Goal: Task Accomplishment & Management: Complete application form

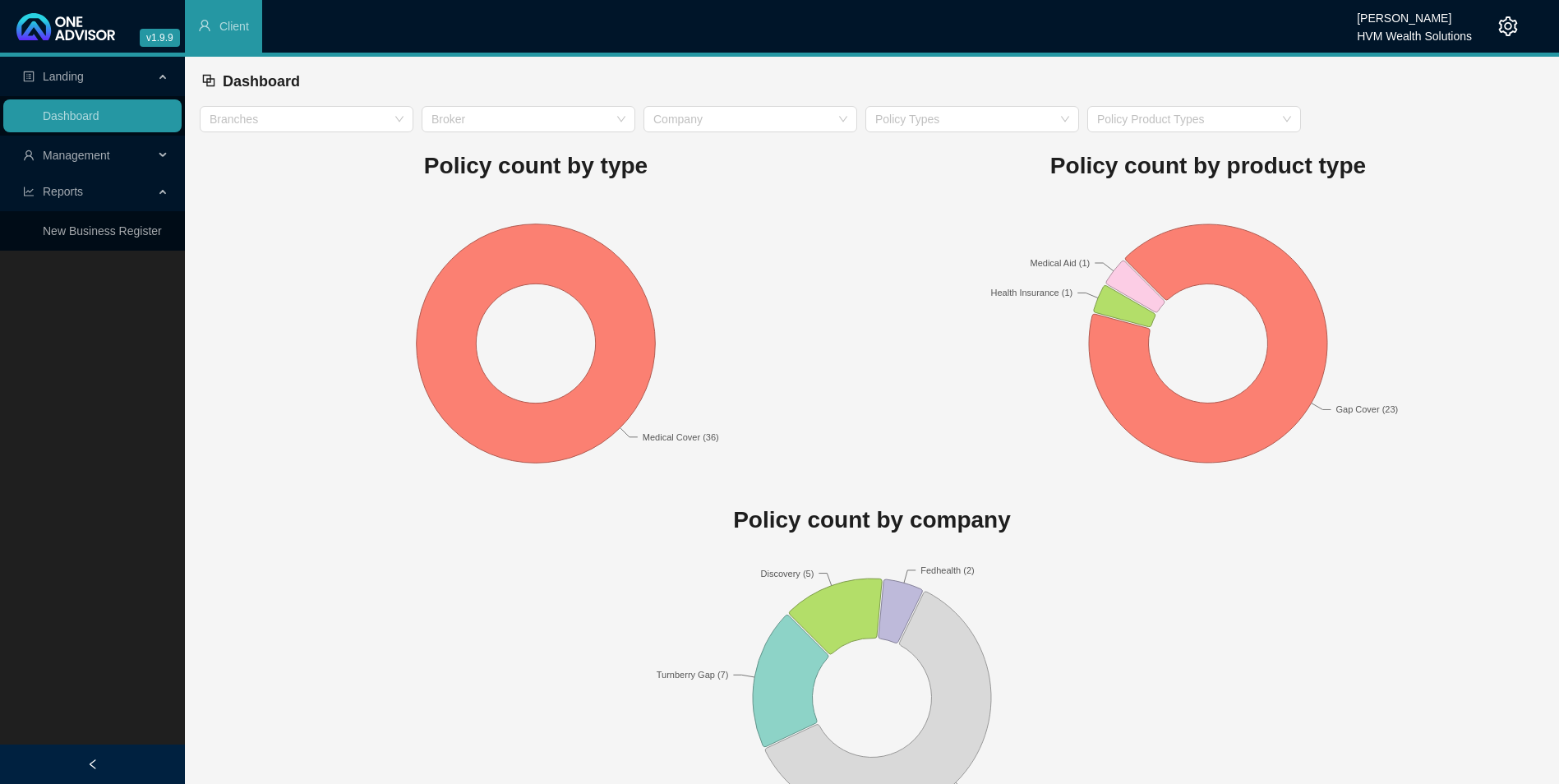
click at [91, 158] on span "Management" at bounding box center [76, 155] width 67 height 13
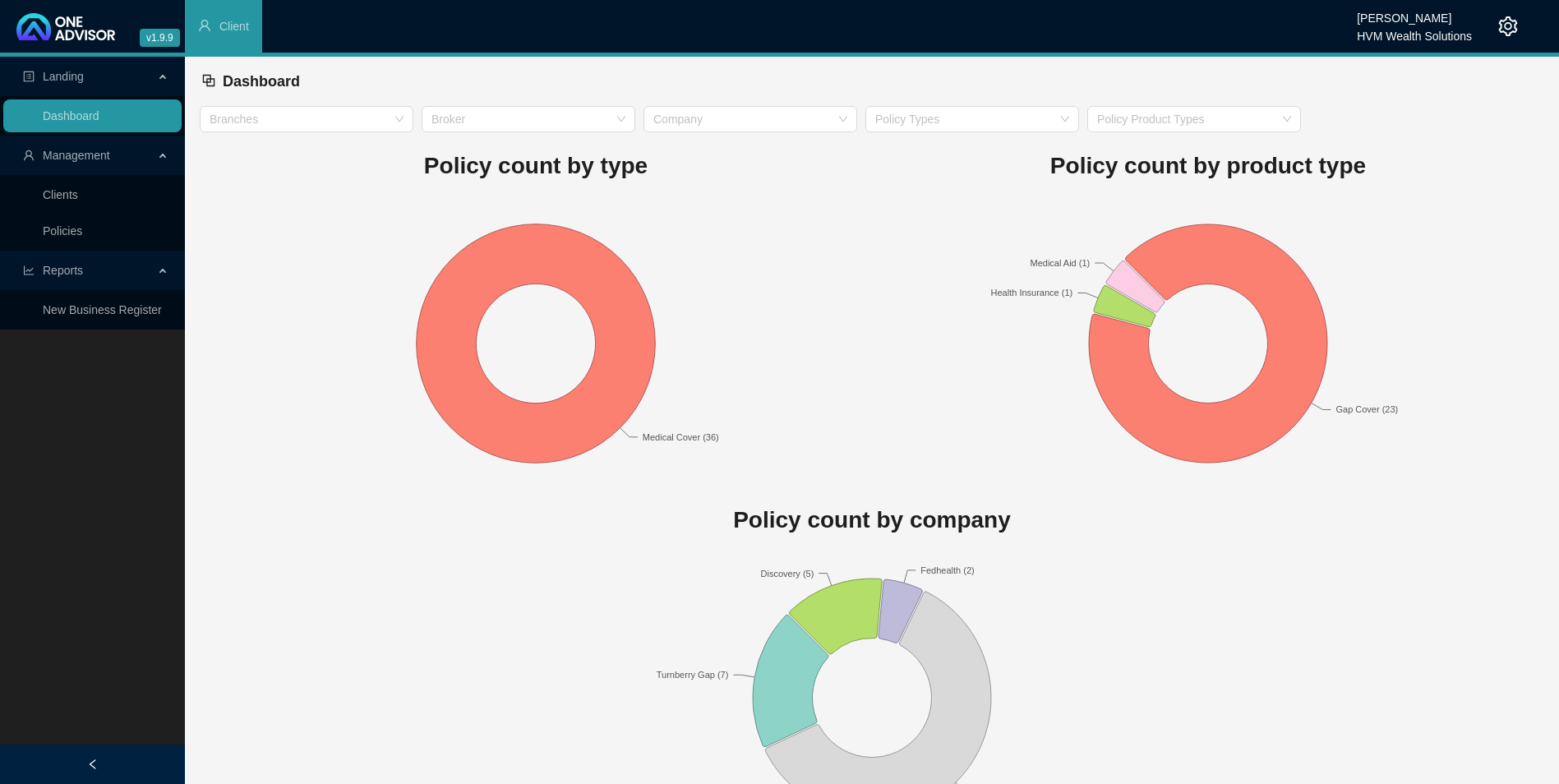
click at [78, 195] on link "Clients" at bounding box center [61, 195] width 35 height 13
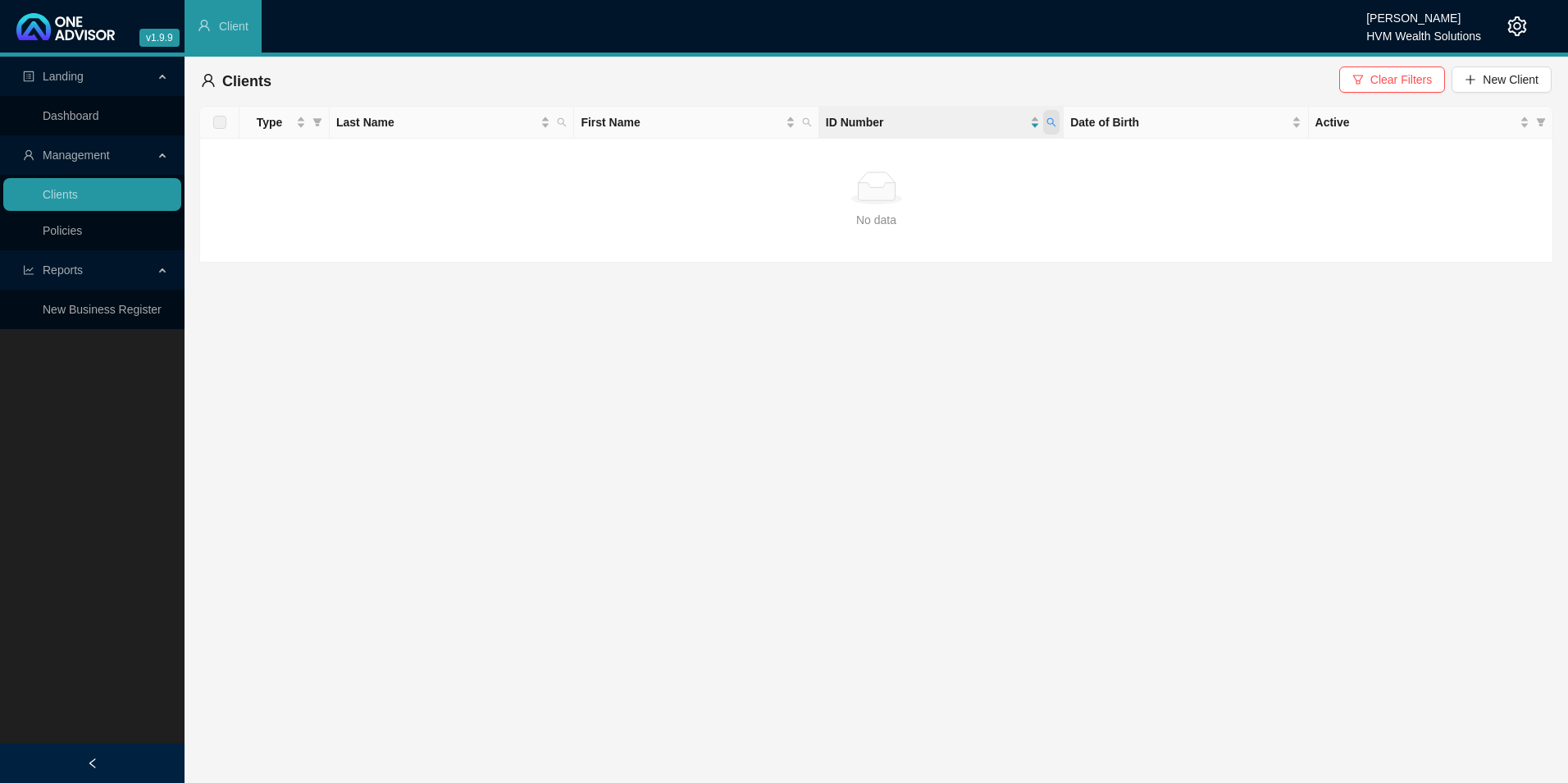
click at [1052, 116] on span at bounding box center [1052, 122] width 17 height 24
type input "8911295132088"
click at [947, 181] on span "Search" at bounding box center [945, 186] width 36 height 18
click at [1477, 80] on button "New Client" at bounding box center [1502, 79] width 101 height 26
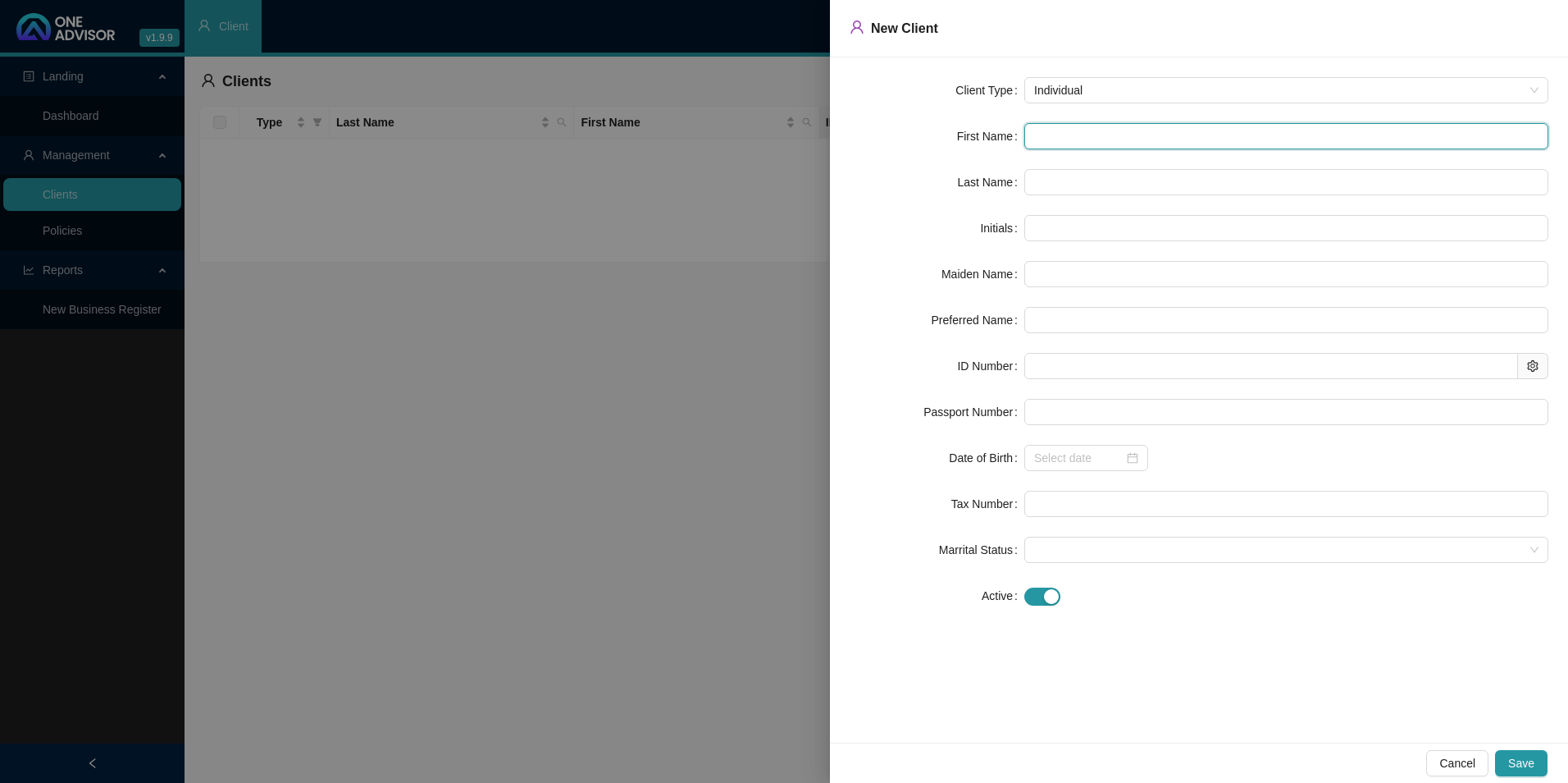
click at [1104, 142] on input "text" at bounding box center [1286, 136] width 524 height 26
paste input "[PERSON_NAME]"
type input "[PERSON_NAME]"
type input "LC"
type input "[PERSON_NAME]"
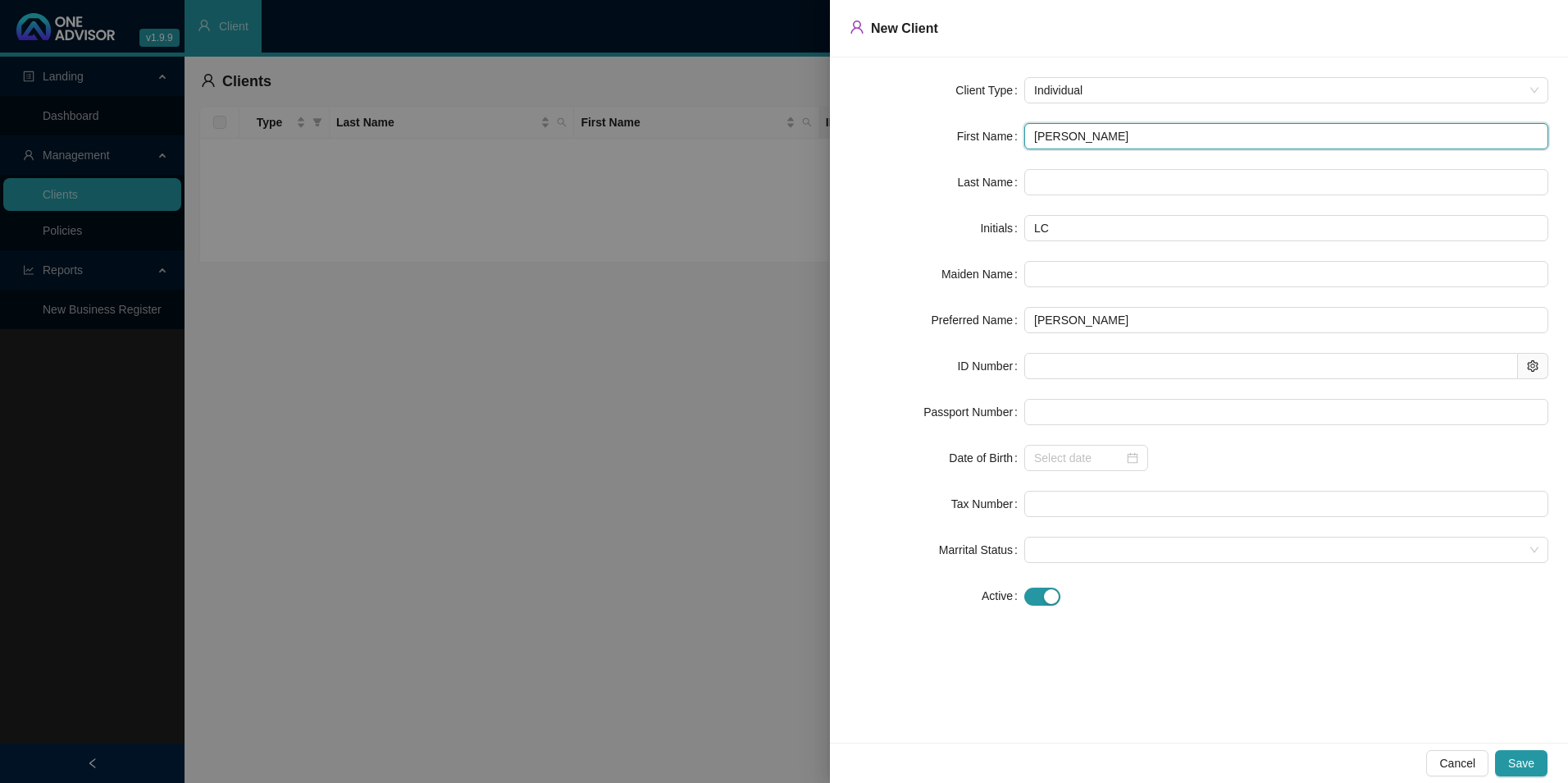
click at [1145, 138] on input "[PERSON_NAME]" at bounding box center [1286, 136] width 524 height 26
paste input "[PERSON_NAME]"
type input "[PERSON_NAME] [PERSON_NAME]"
type input "LCM"
type input "[PERSON_NAME] [PERSON_NAME]"
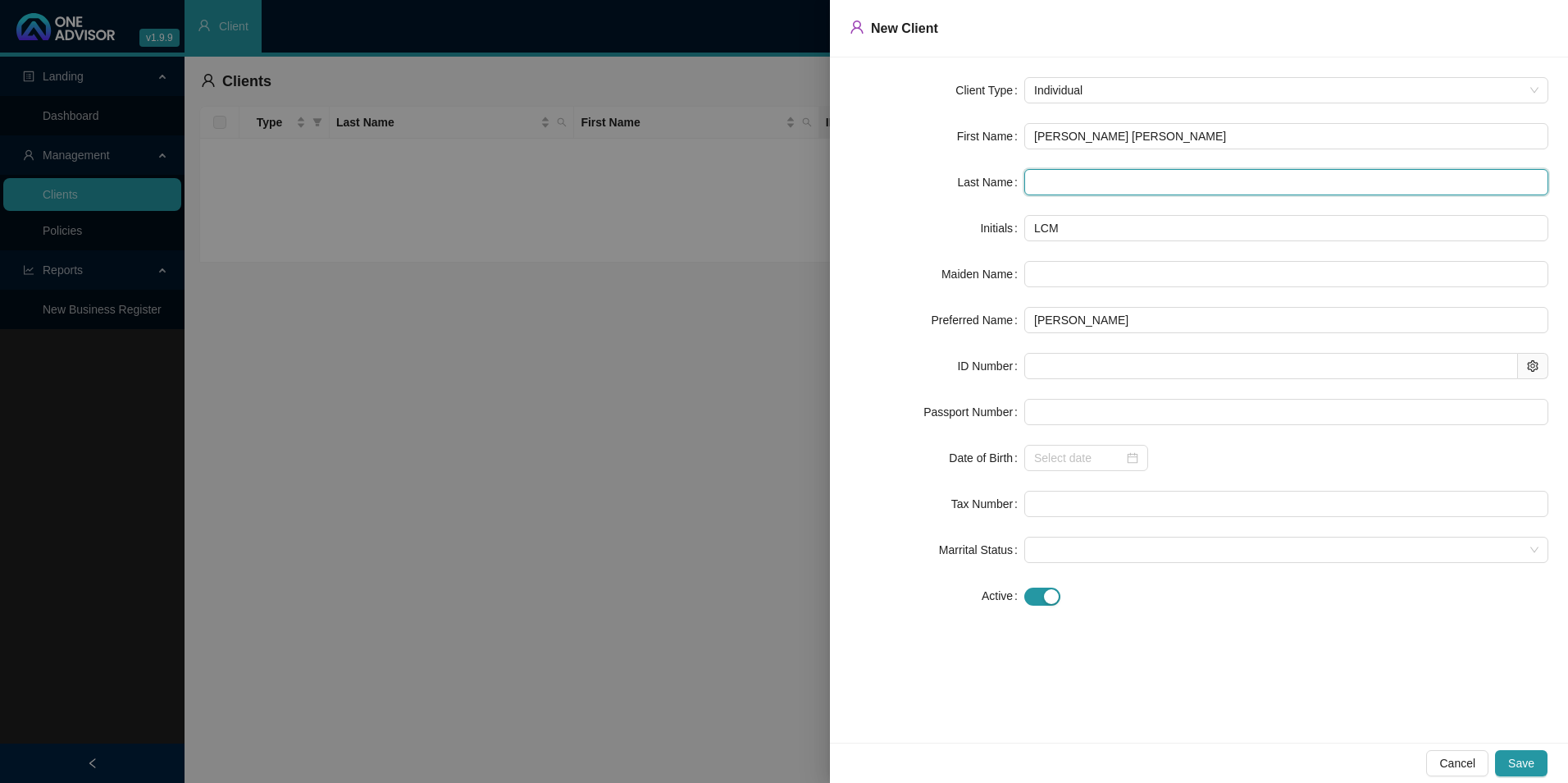
click at [1079, 186] on input "text" at bounding box center [1286, 182] width 524 height 26
paste input "[PERSON_NAME]"
type input "[PERSON_NAME]"
click at [1174, 128] on input "[PERSON_NAME] [PERSON_NAME]" at bounding box center [1286, 136] width 524 height 26
type input "[PERSON_NAME]"
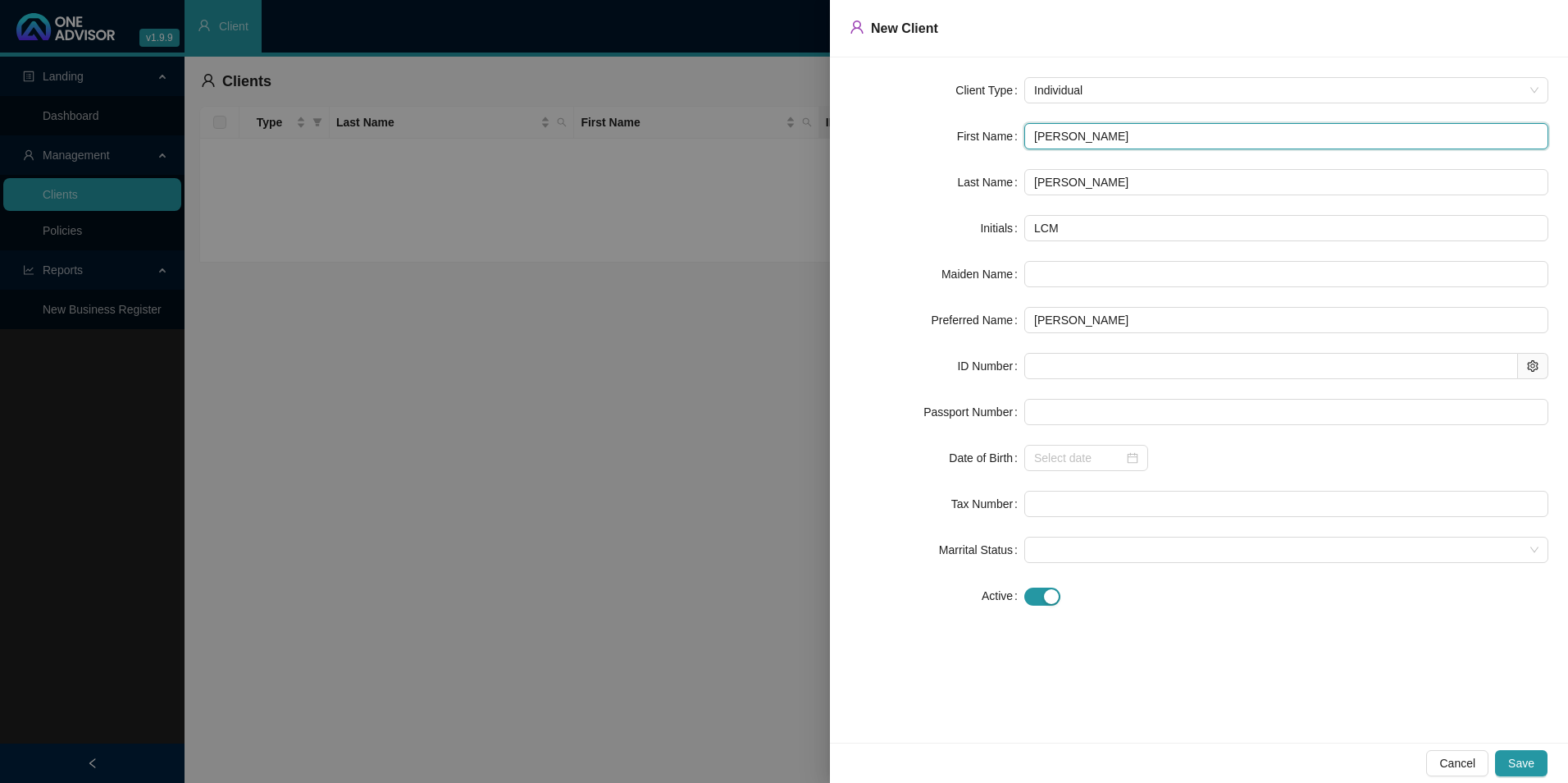
type input "LC"
type input "[PERSON_NAME]"
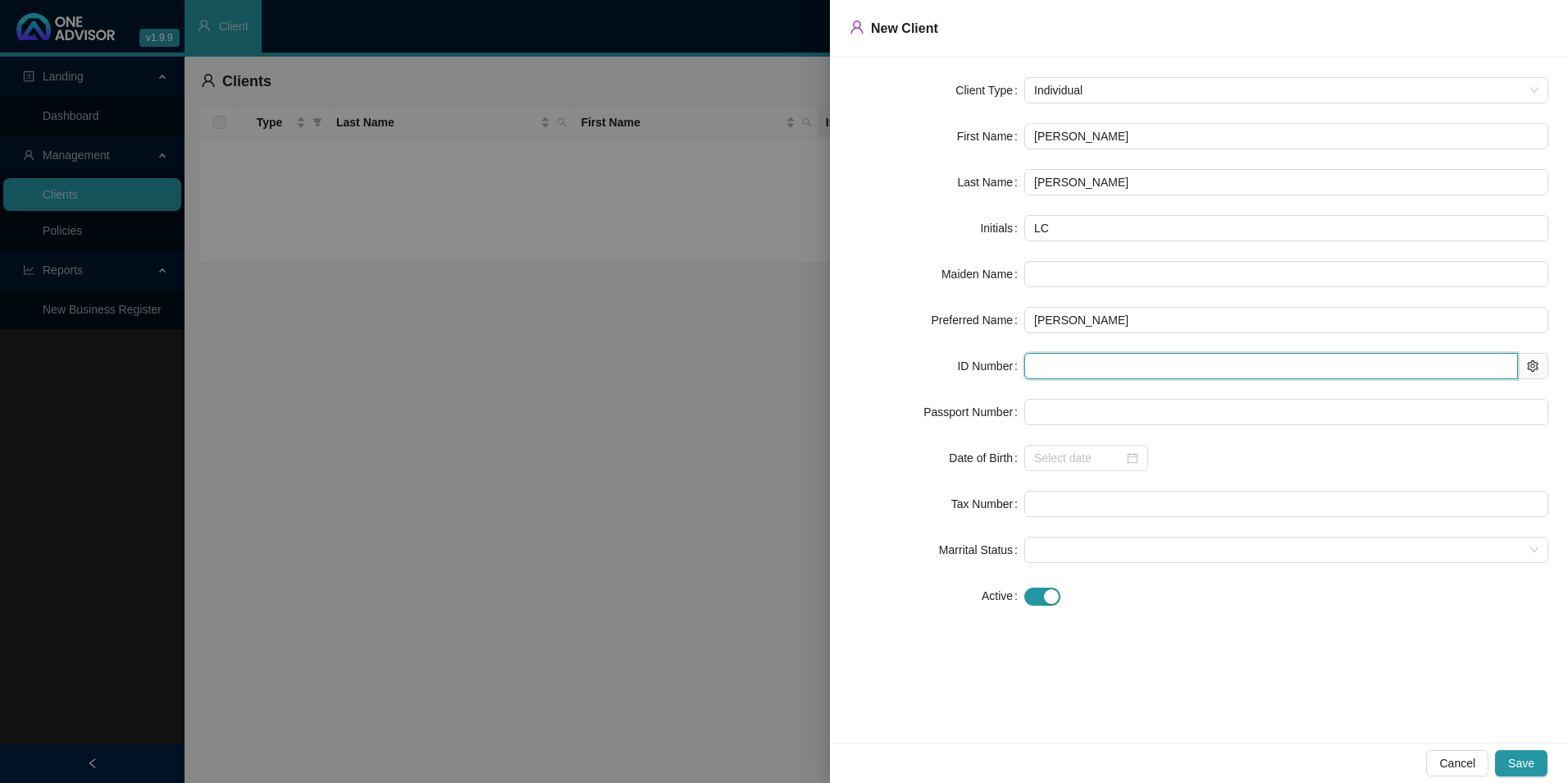
click at [1030, 365] on input "text" at bounding box center [1271, 366] width 493 height 26
paste input "8911295132088"
type input "8911295132088"
type input "[DATE]"
type input "8911295132088"
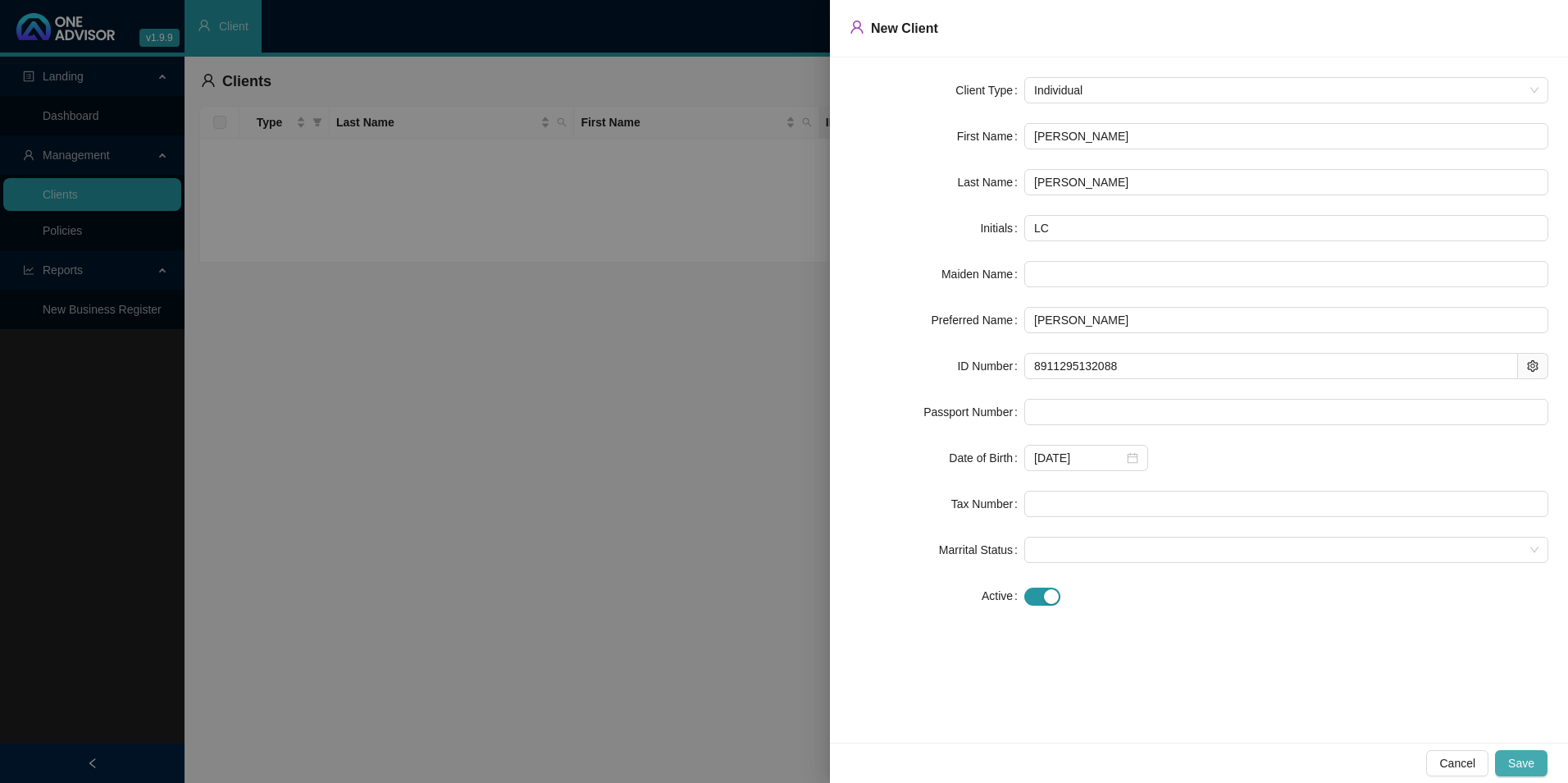
click at [1522, 761] on span "Save" at bounding box center [1521, 763] width 26 height 18
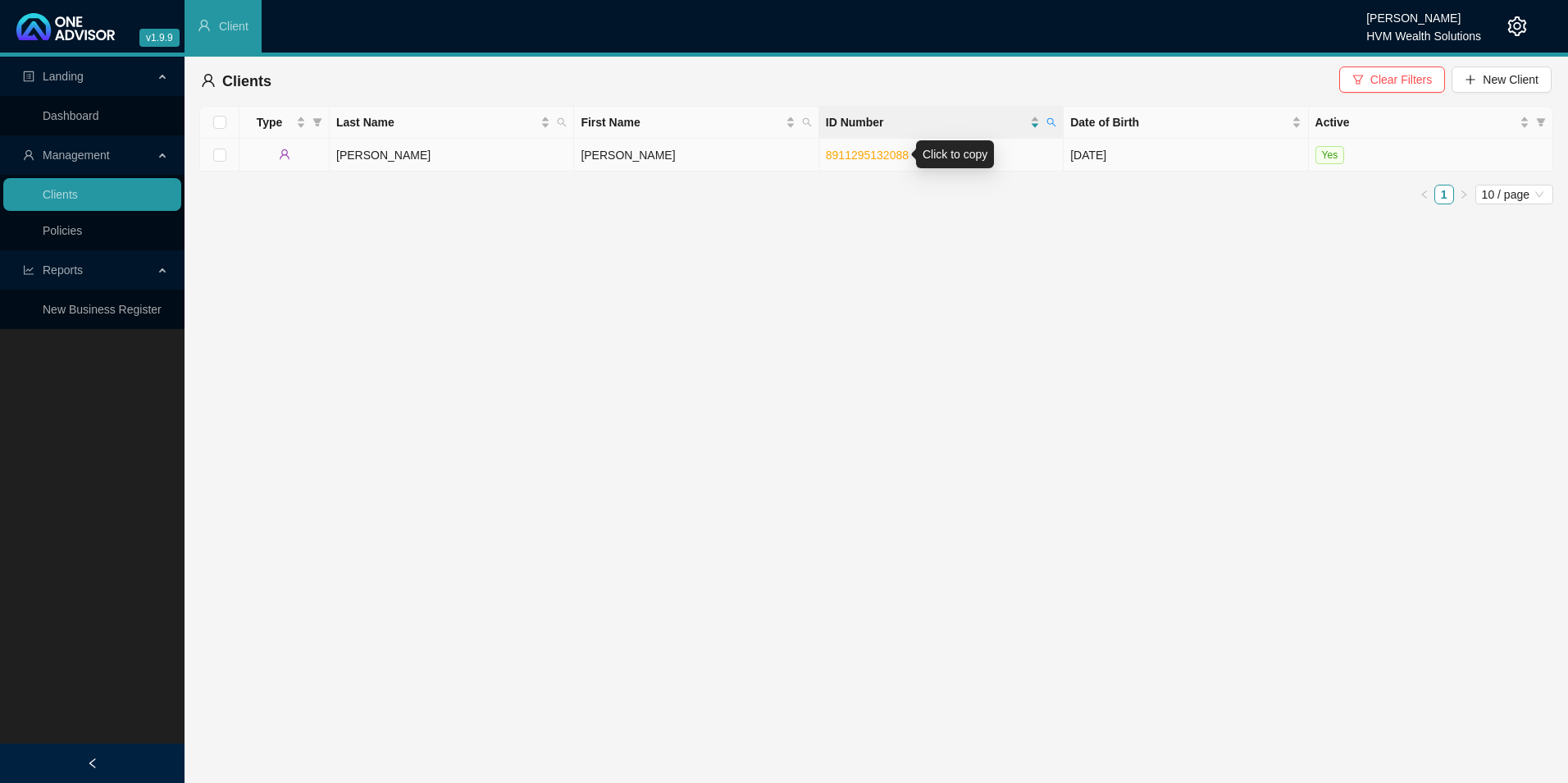
click at [875, 158] on link "8911295132088" at bounding box center [866, 155] width 83 height 13
click at [658, 150] on td "[PERSON_NAME]" at bounding box center [696, 155] width 245 height 33
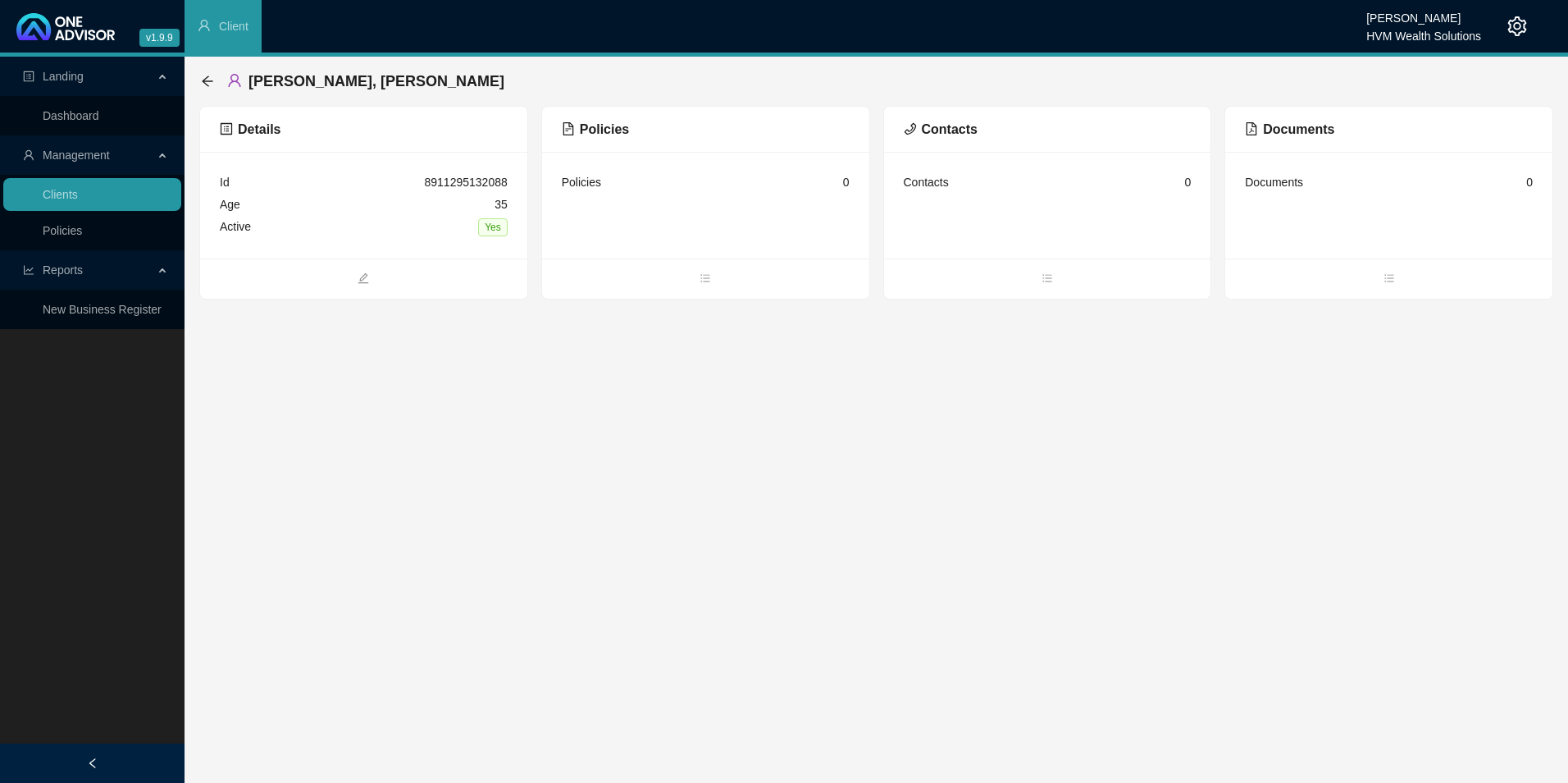
click at [594, 187] on div "Policies" at bounding box center [582, 182] width 39 height 18
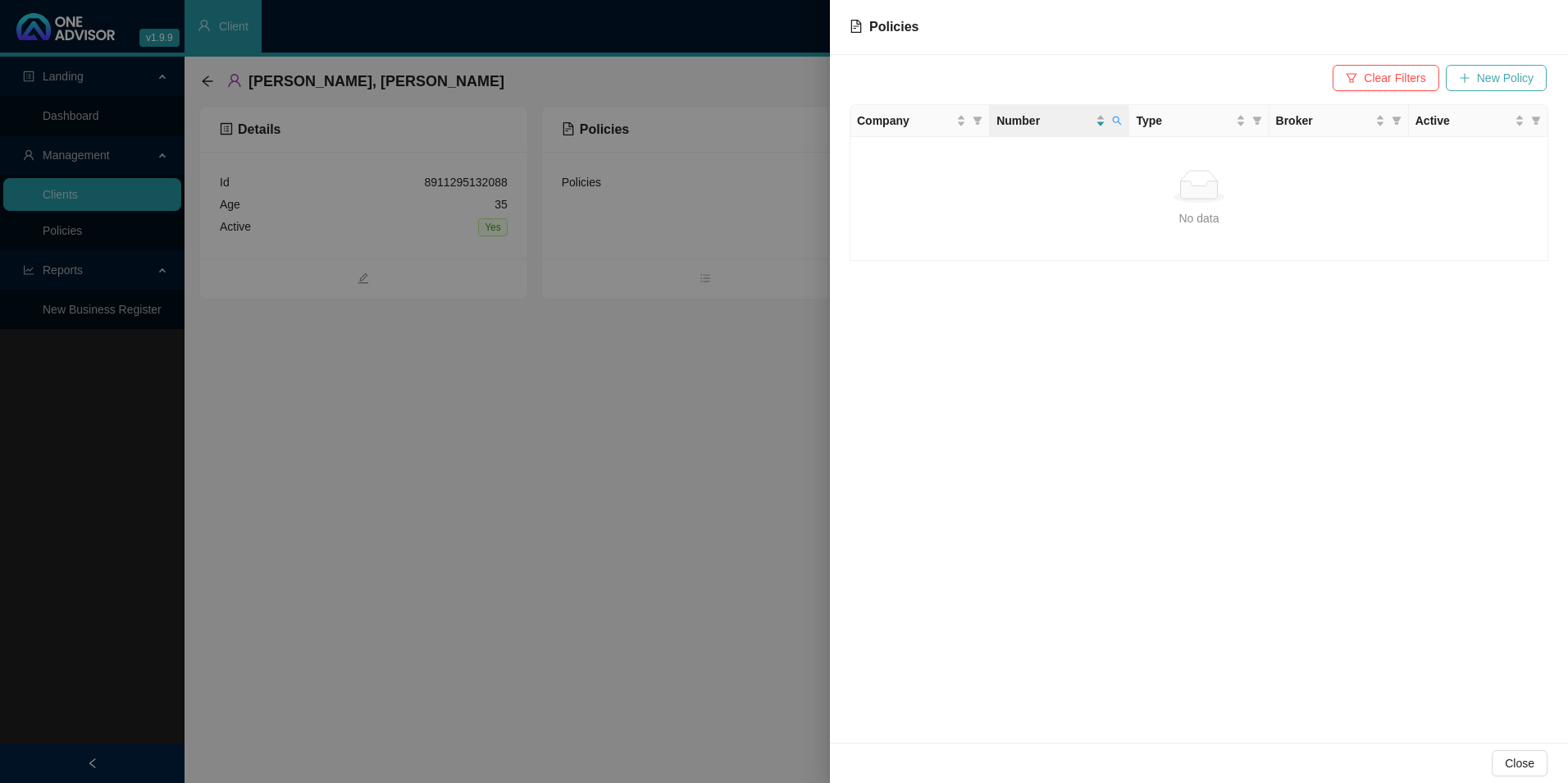
click at [1483, 76] on span "New Policy" at bounding box center [1505, 77] width 57 height 18
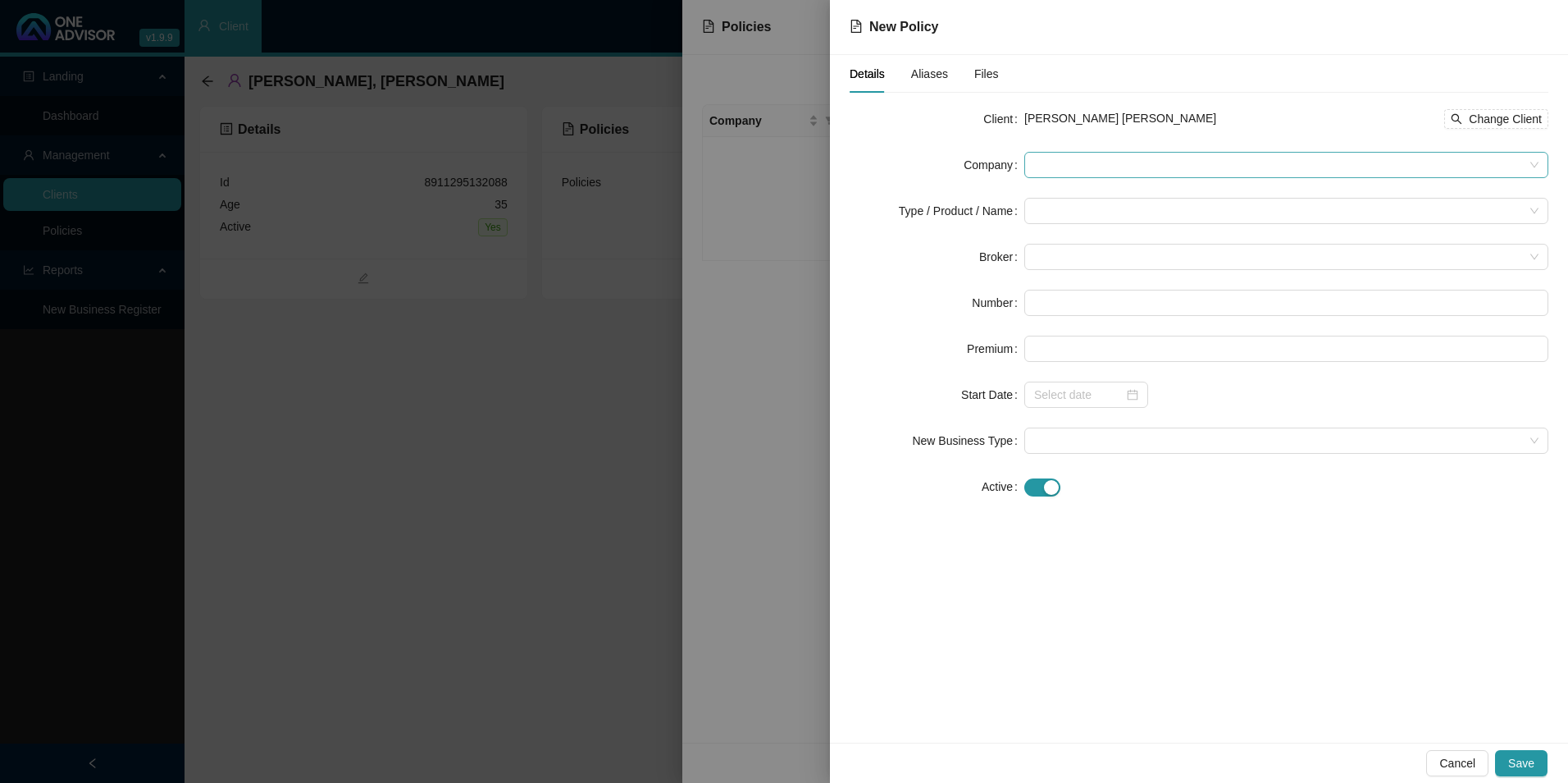
click at [1075, 155] on span at bounding box center [1286, 165] width 504 height 24
click at [1080, 155] on span at bounding box center [1286, 165] width 504 height 24
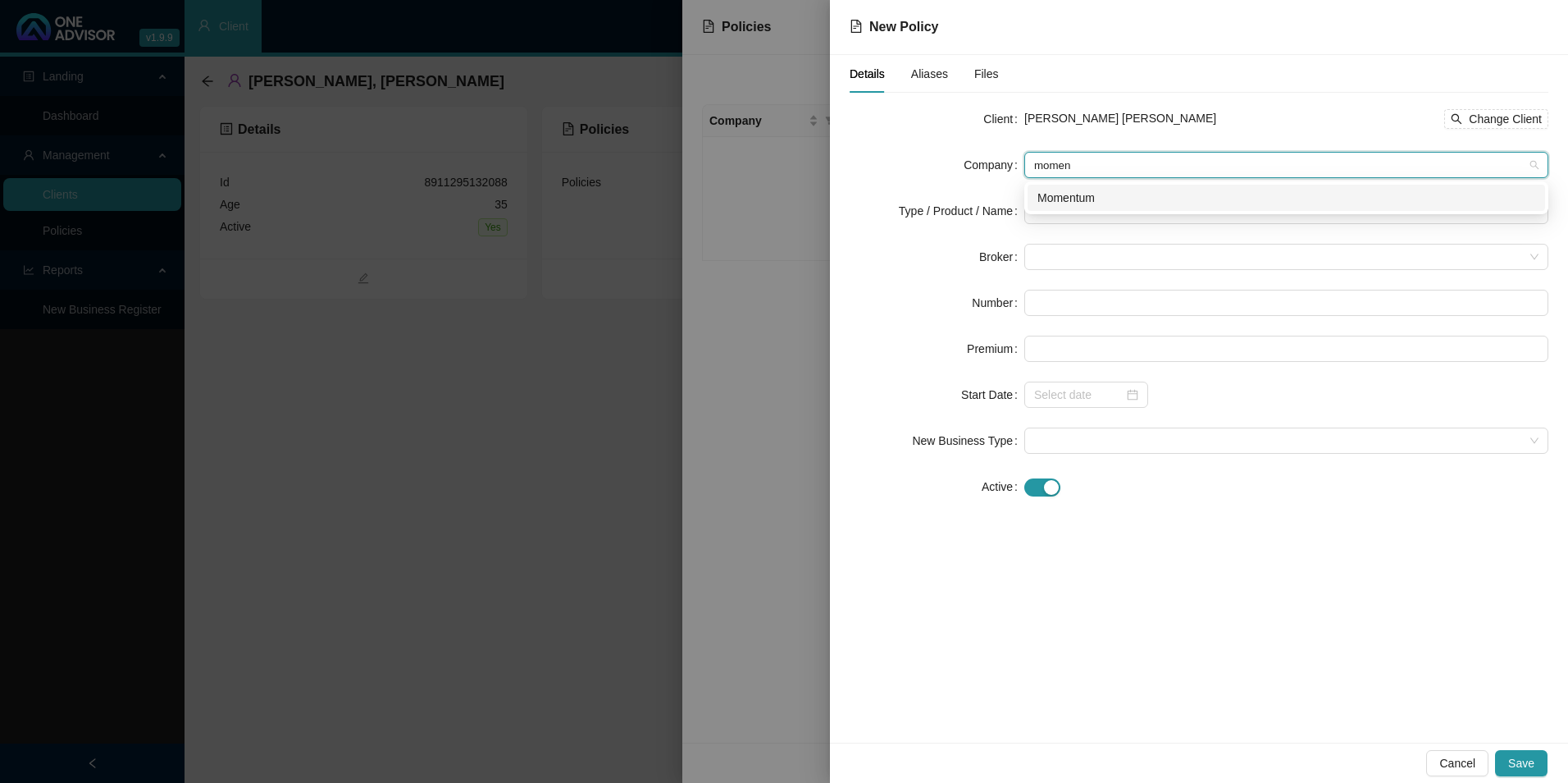
type input "moment"
click at [1098, 194] on div "Momentum" at bounding box center [1286, 197] width 498 height 18
click at [1068, 205] on input "search" at bounding box center [1279, 210] width 489 height 24
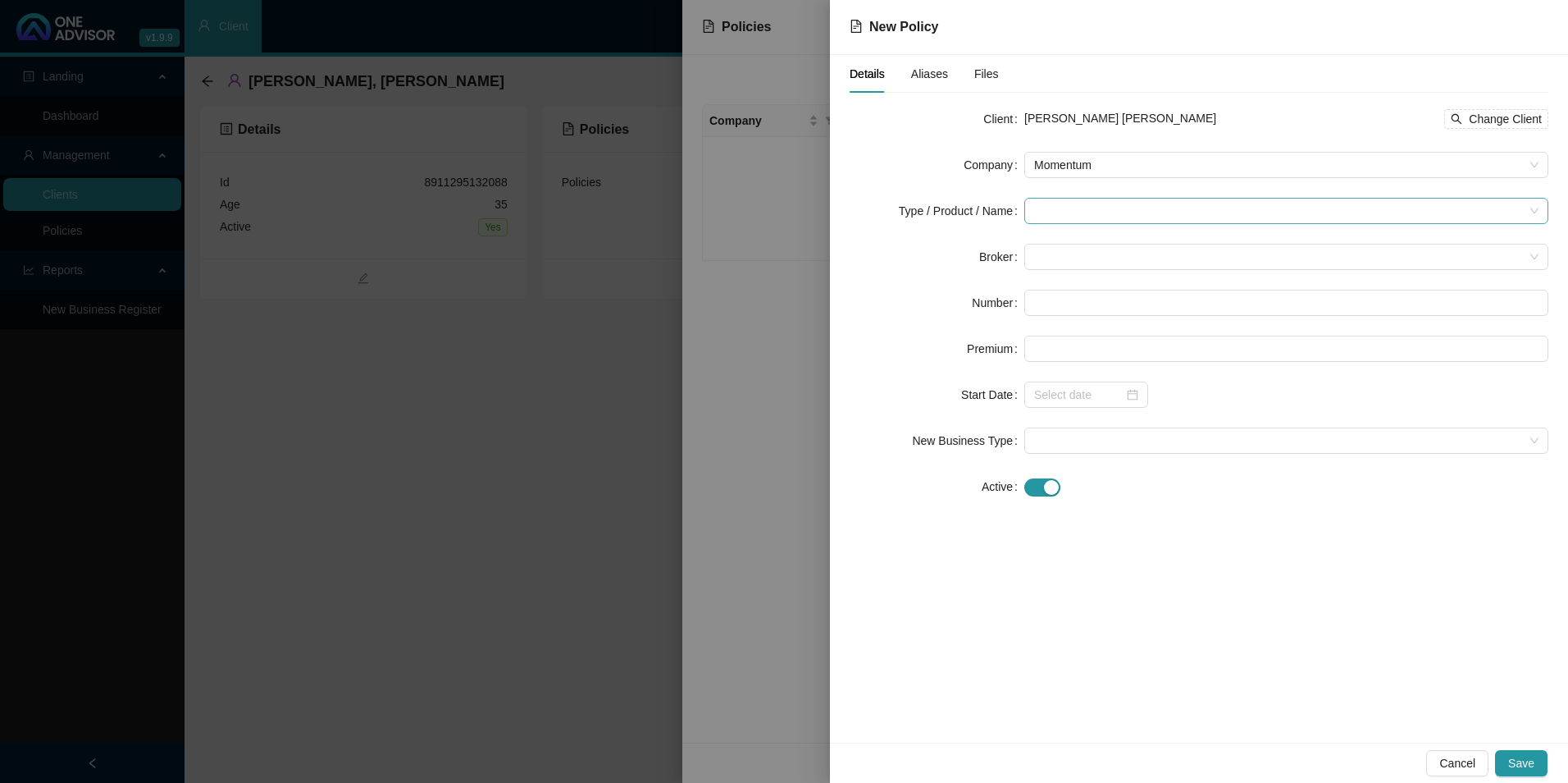
click at [1164, 204] on input "search" at bounding box center [1279, 210] width 489 height 24
click at [1119, 325] on div "Medical Cover" at bounding box center [1092, 322] width 110 height 18
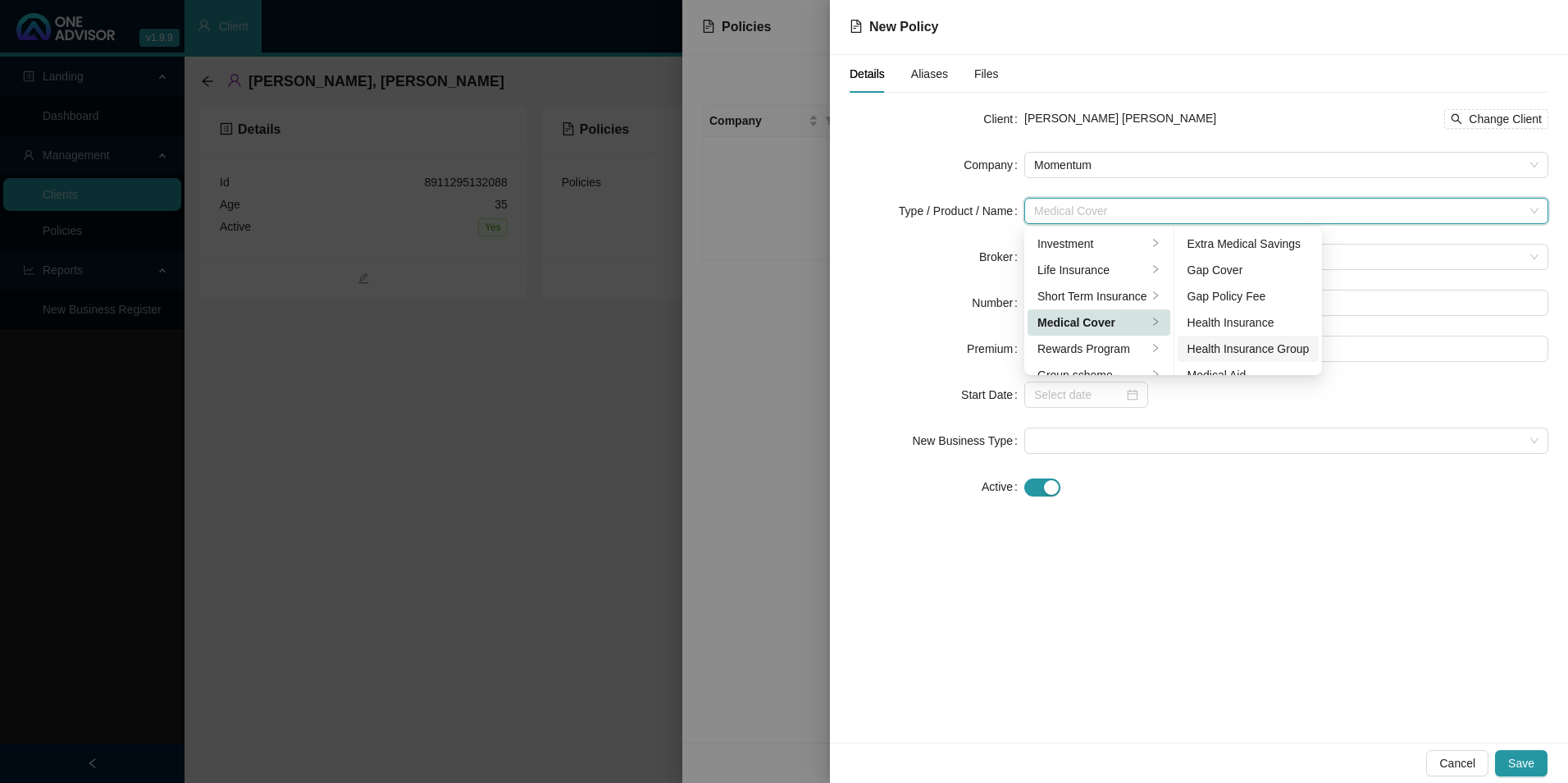
scroll to position [82, 0]
click at [1249, 294] on div "Medical Aid" at bounding box center [1248, 292] width 122 height 18
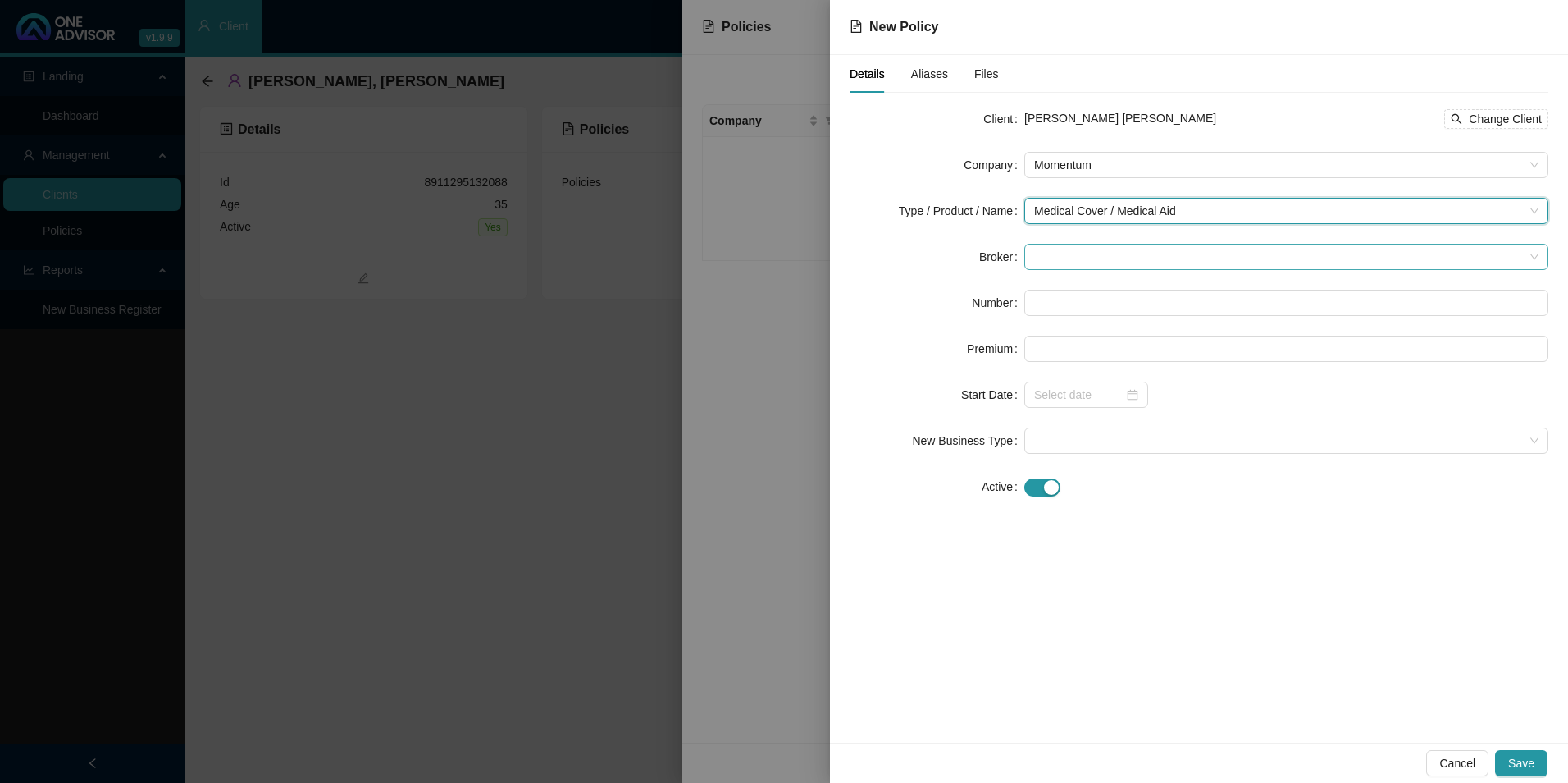
click at [1072, 252] on span at bounding box center [1286, 257] width 504 height 24
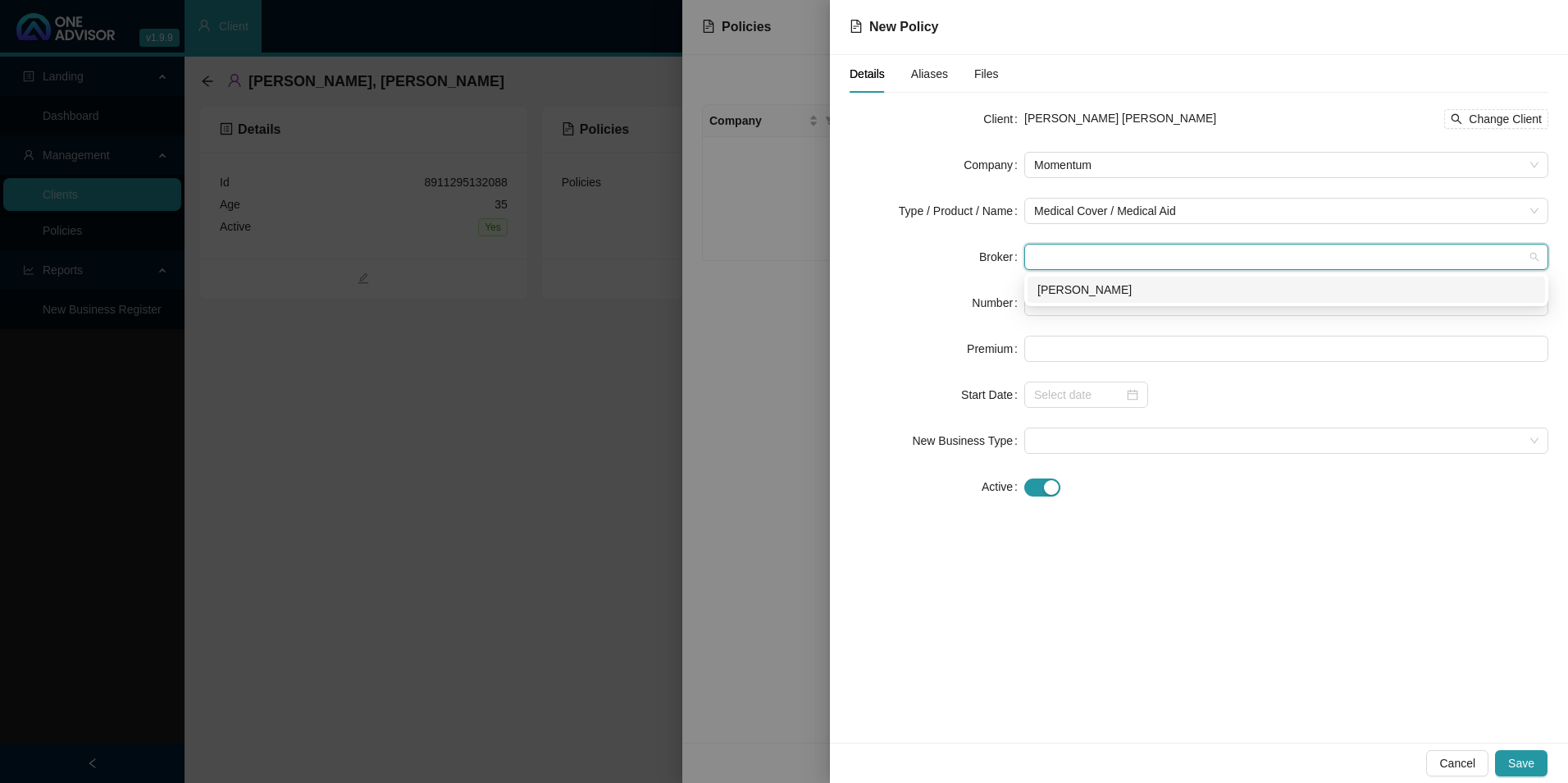
click at [1079, 298] on div "[PERSON_NAME]" at bounding box center [1286, 289] width 498 height 18
click at [1079, 310] on input "text" at bounding box center [1286, 303] width 524 height 26
paste input "PZ922381810"
type input "PZ922381810"
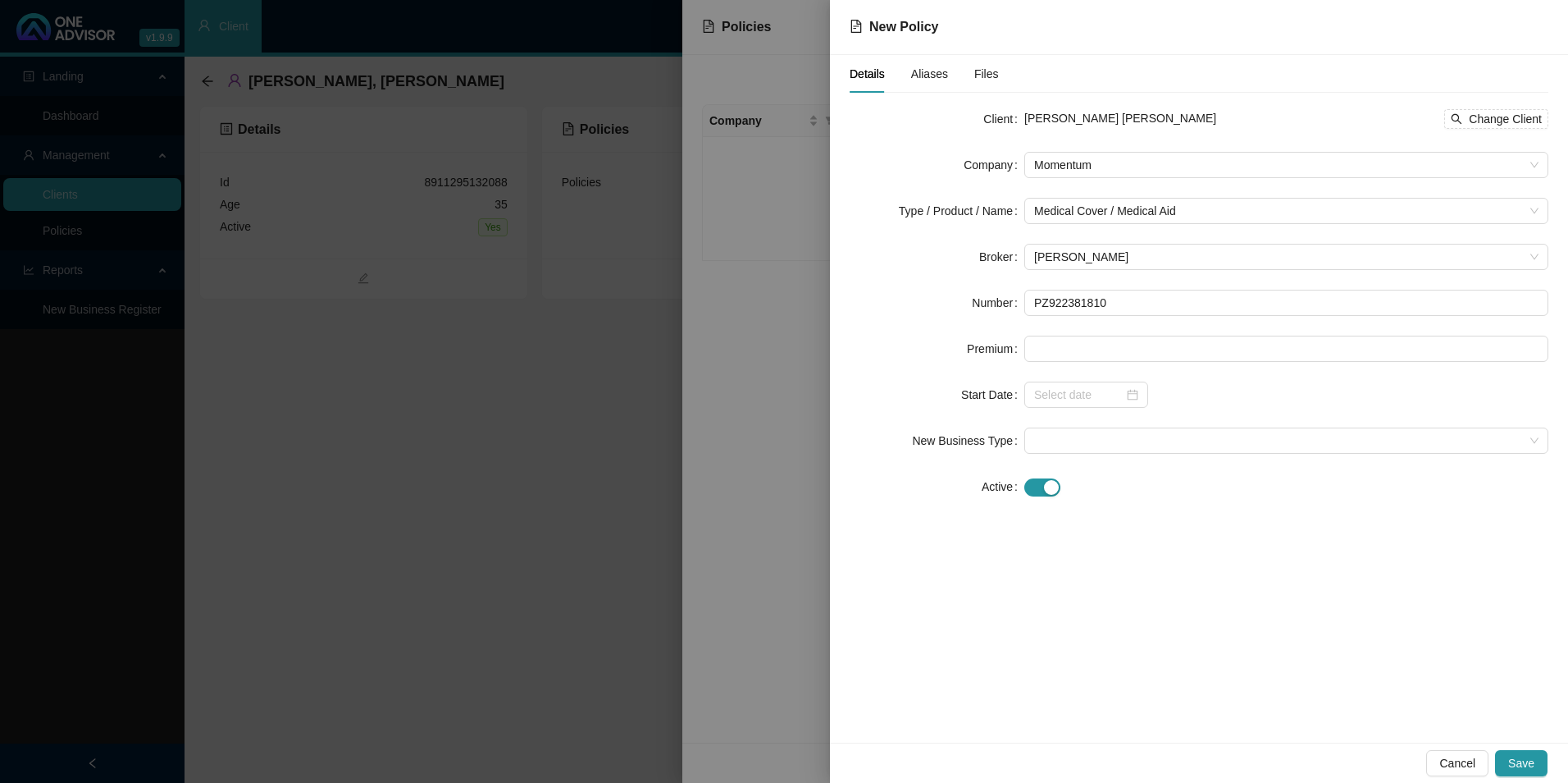
click at [938, 69] on span "Aliases" at bounding box center [930, 74] width 37 height 11
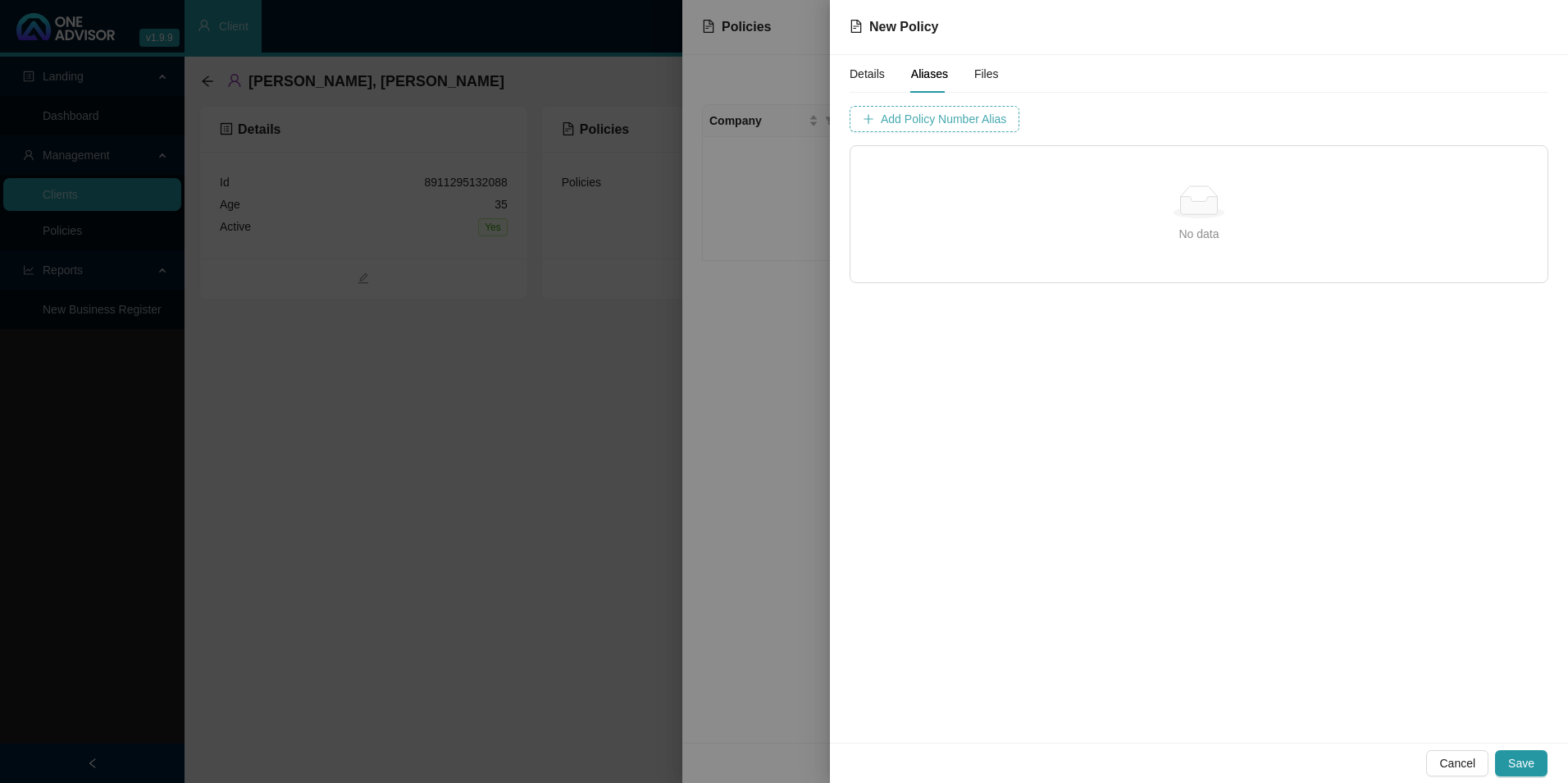
click at [922, 124] on span "Add Policy Number Alias" at bounding box center [943, 118] width 126 height 18
drag, startPoint x: 903, startPoint y: 179, endPoint x: 1062, endPoint y: 112, distance: 172.5
click at [1064, 112] on input "text" at bounding box center [1114, 119] width 163 height 26
paste input "922381810"
type input "922381810"
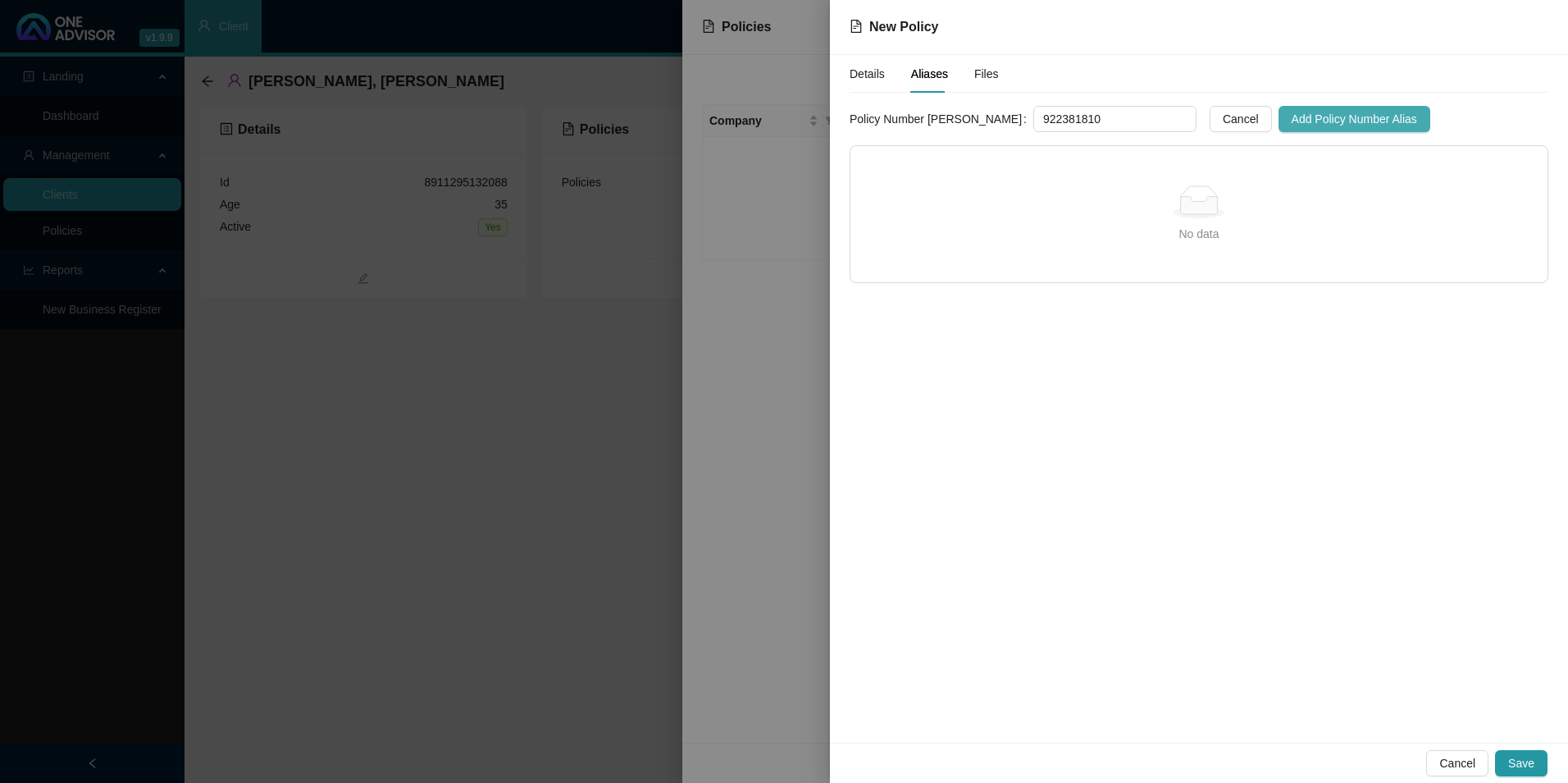
click at [1292, 114] on span "Add Policy Number Alias" at bounding box center [1354, 118] width 126 height 18
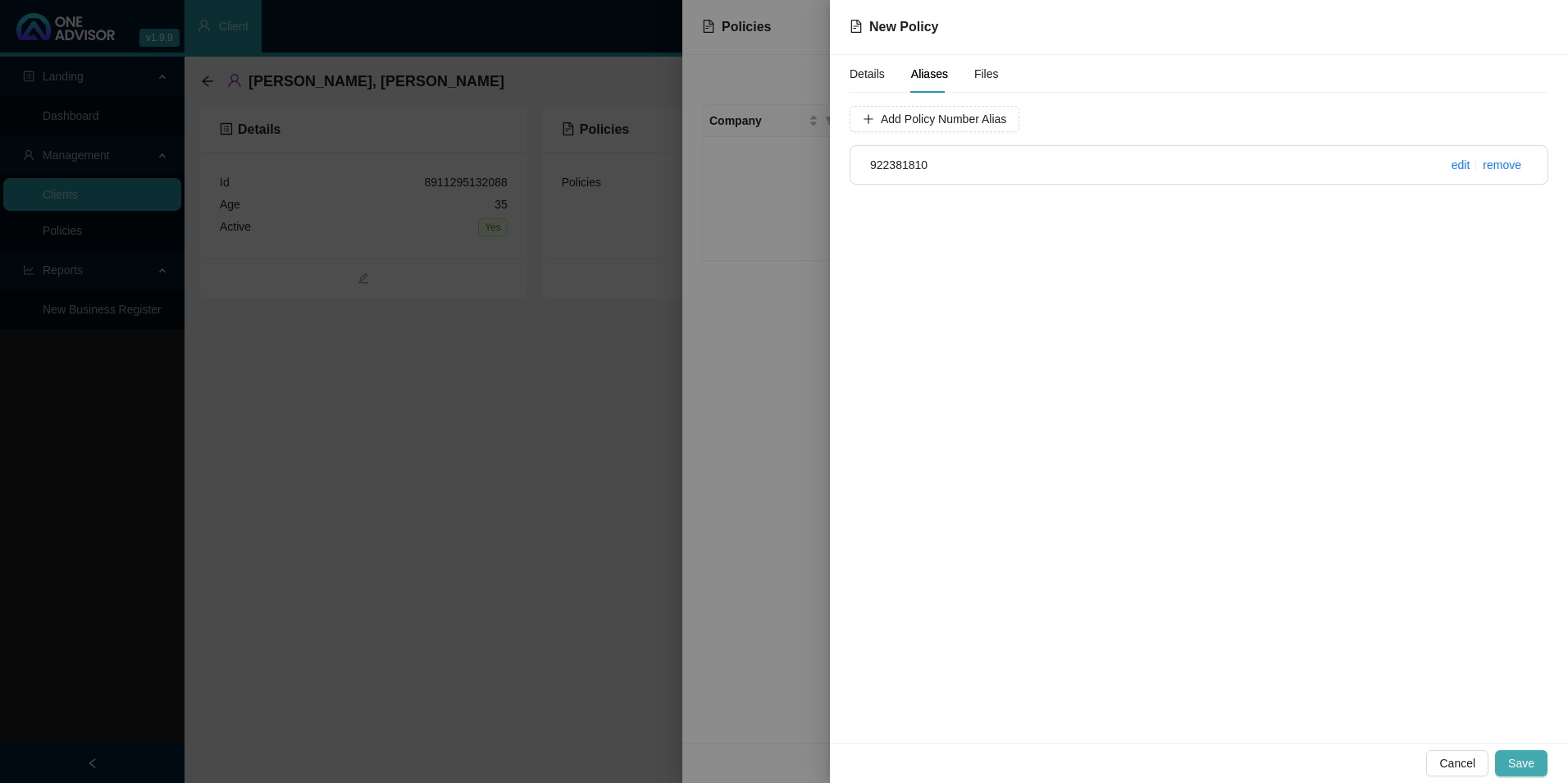
click at [1521, 763] on span "Save" at bounding box center [1521, 763] width 26 height 18
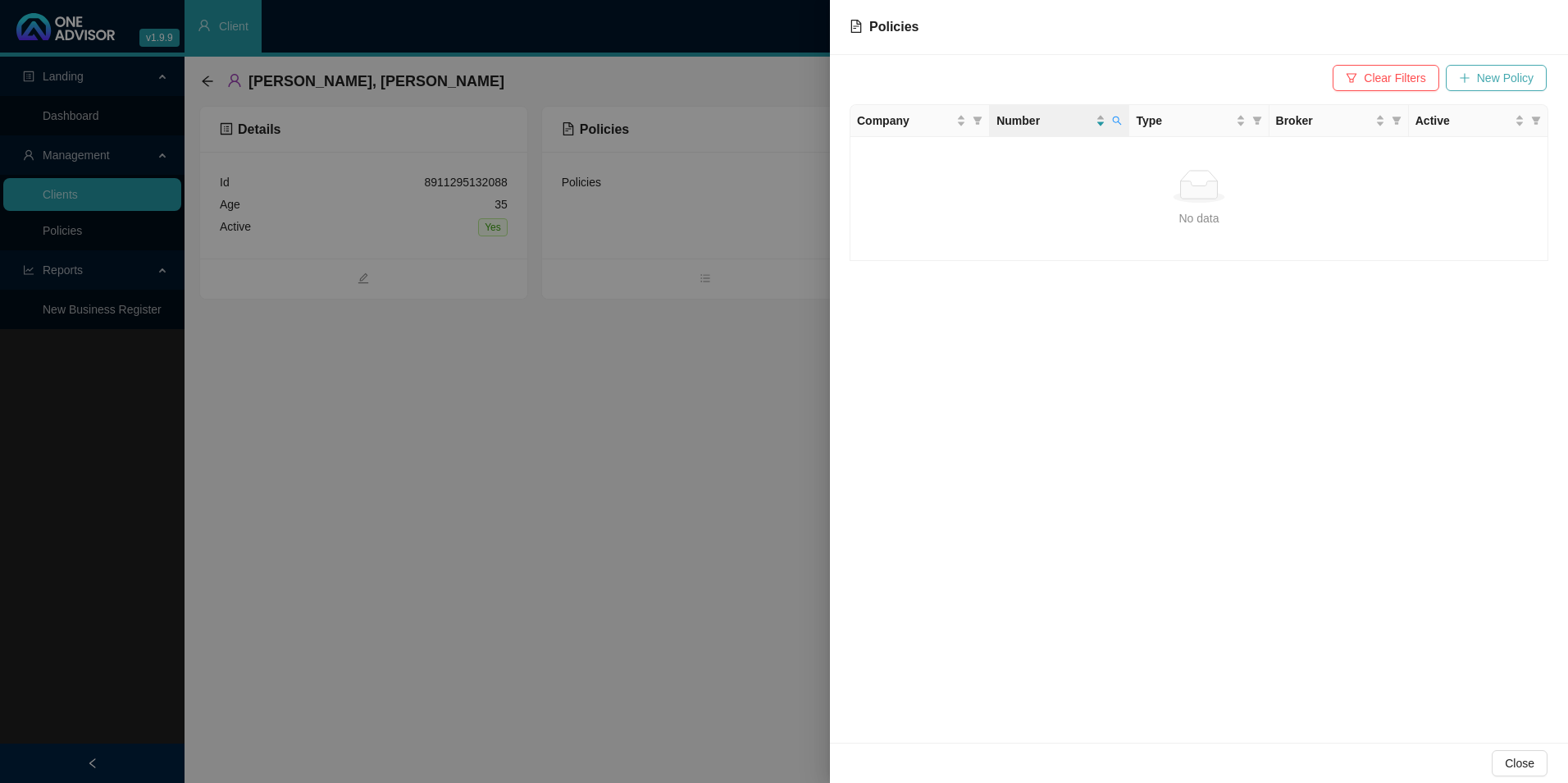
click at [1487, 79] on span "New Policy" at bounding box center [1505, 77] width 57 height 18
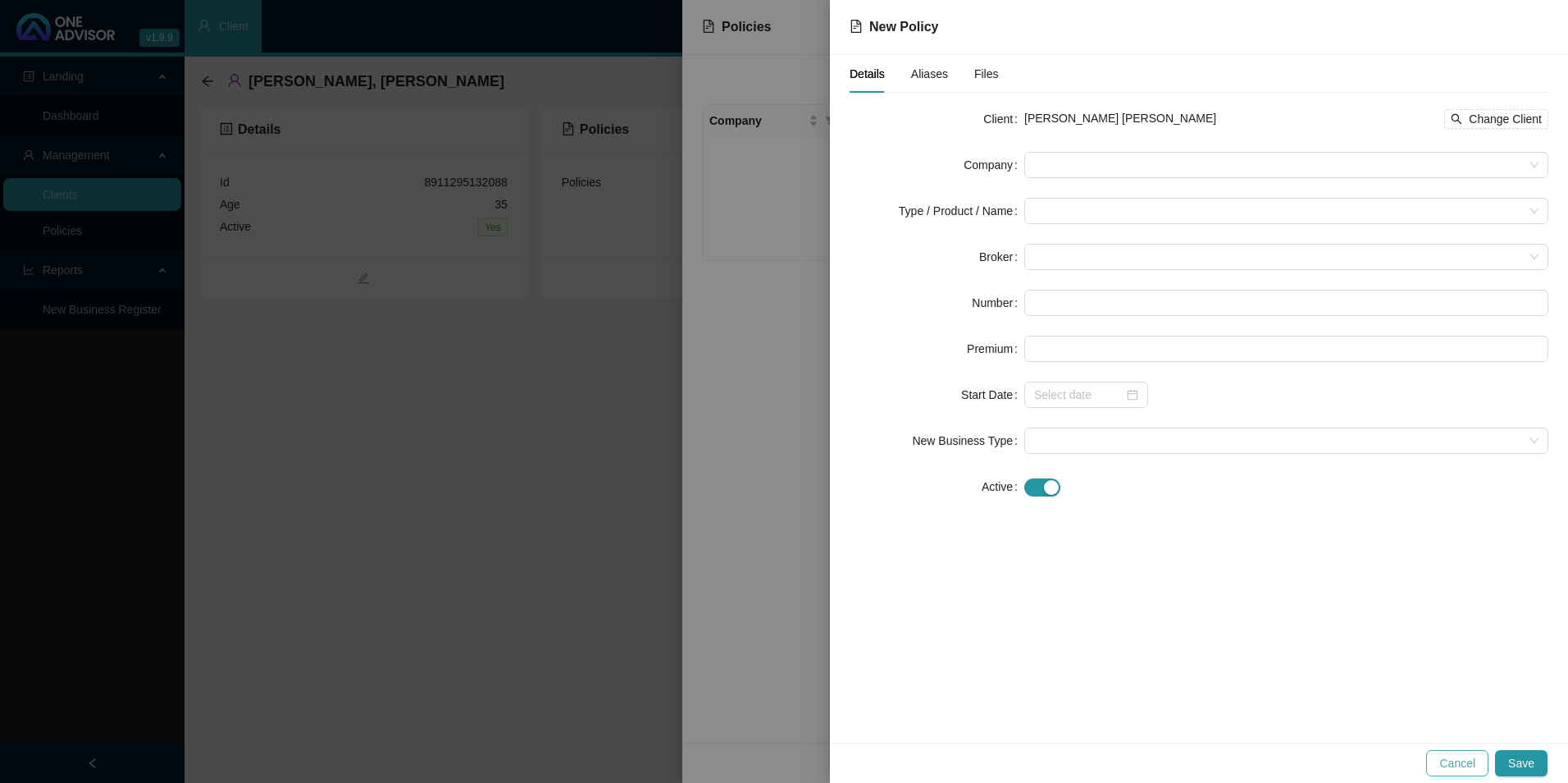
click at [1453, 751] on button "Cancel" at bounding box center [1456, 763] width 62 height 26
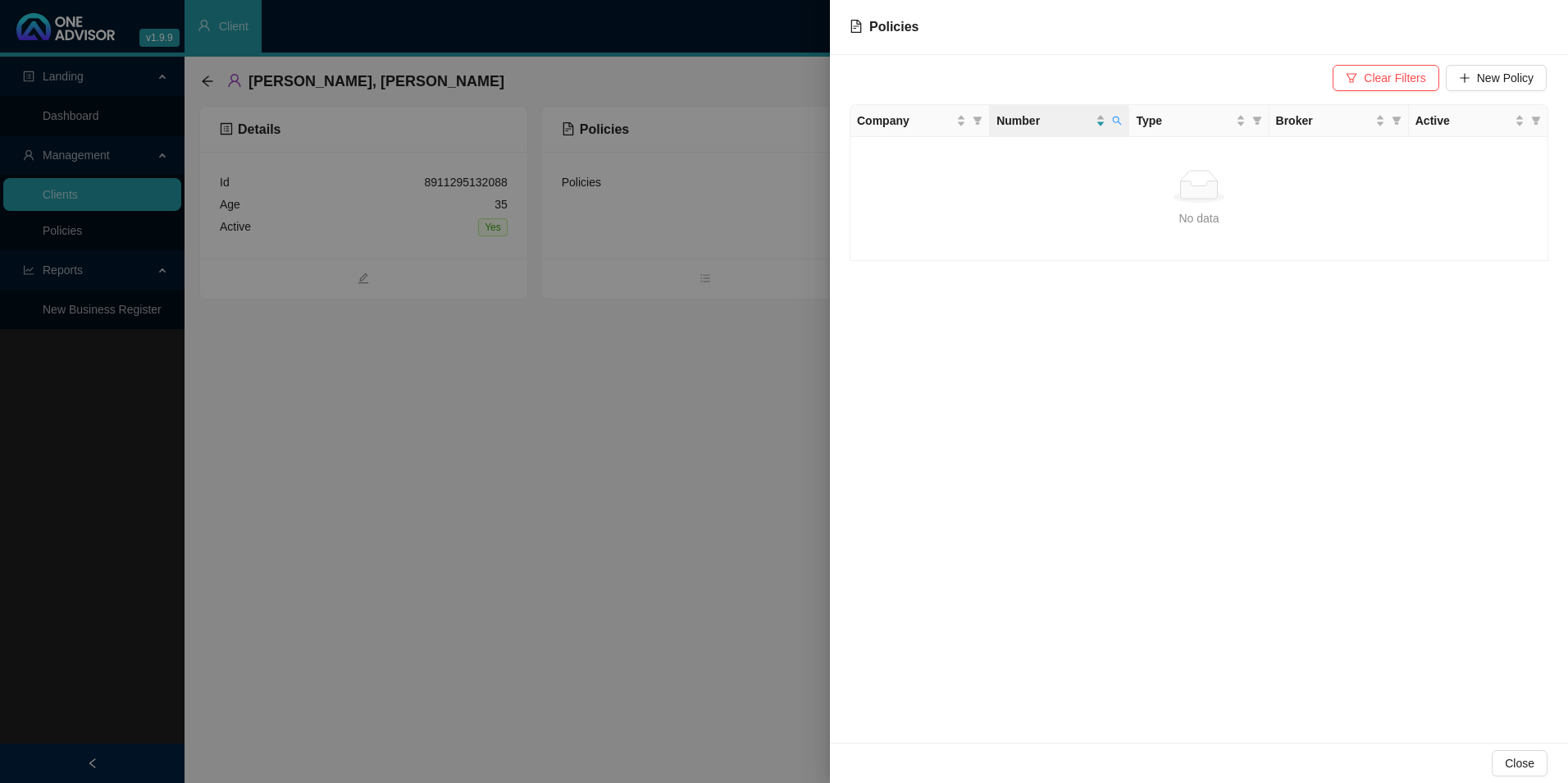
click at [633, 271] on div at bounding box center [784, 391] width 1568 height 783
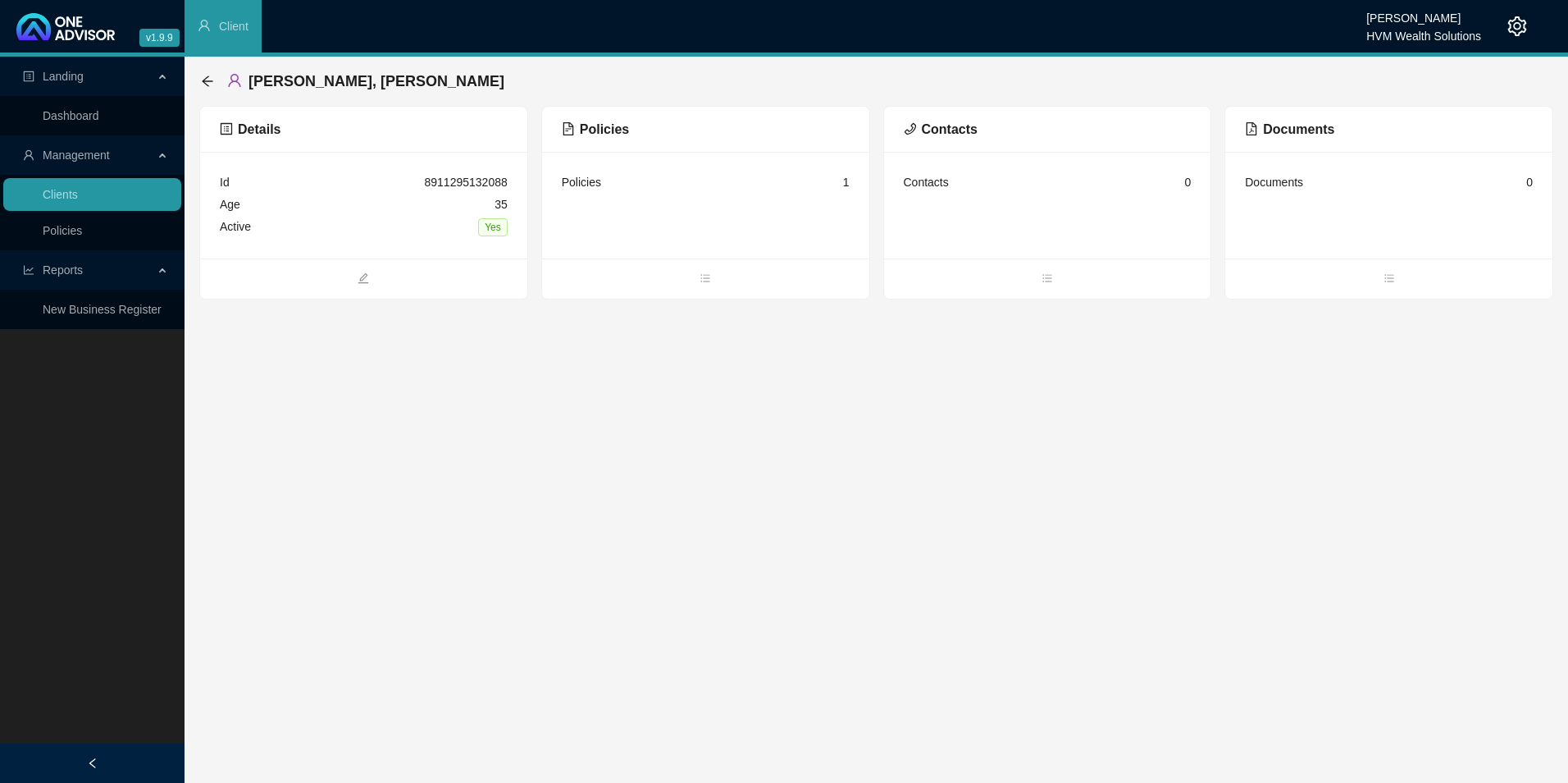
click at [577, 181] on div "Policies" at bounding box center [582, 182] width 39 height 18
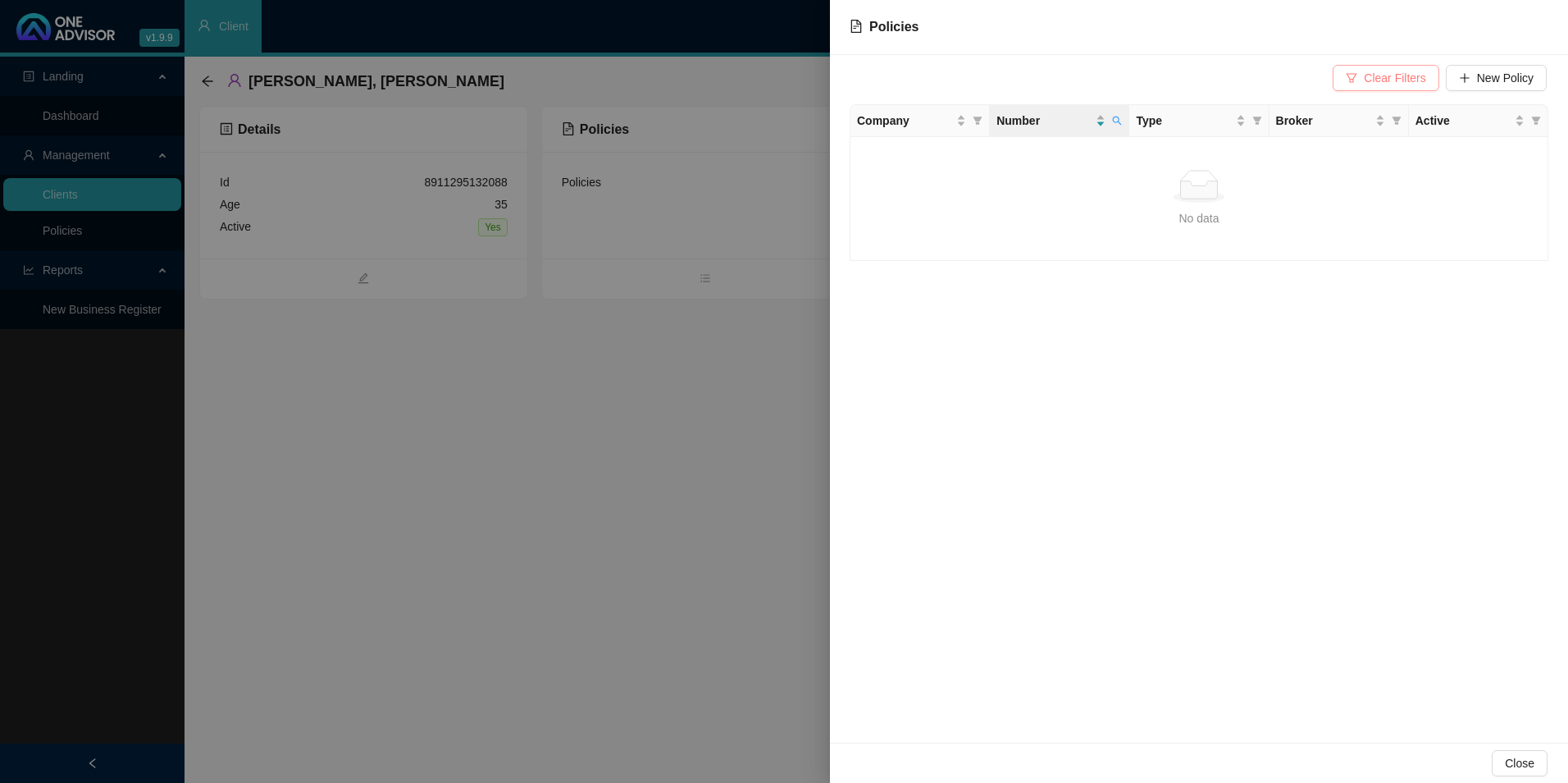
click at [1376, 74] on span "Clear Filters" at bounding box center [1394, 77] width 61 height 18
click at [1008, 160] on td "PZ922381810" at bounding box center [1060, 153] width 140 height 32
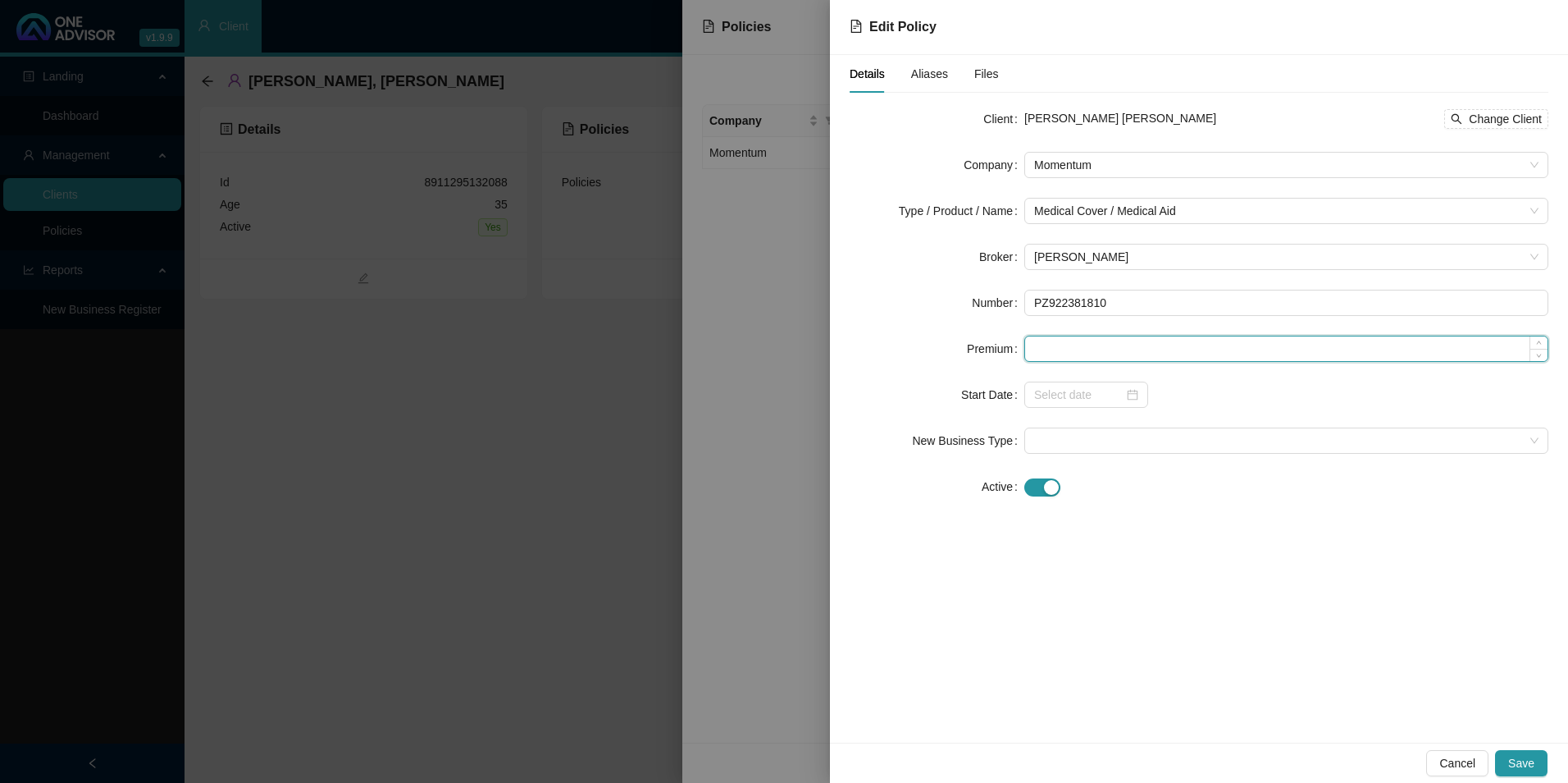
click at [1114, 354] on input at bounding box center [1285, 348] width 522 height 24
click at [1089, 345] on input at bounding box center [1285, 348] width 522 height 24
paste input "2997"
click at [1134, 396] on div at bounding box center [1086, 394] width 104 height 18
type input "2997.00"
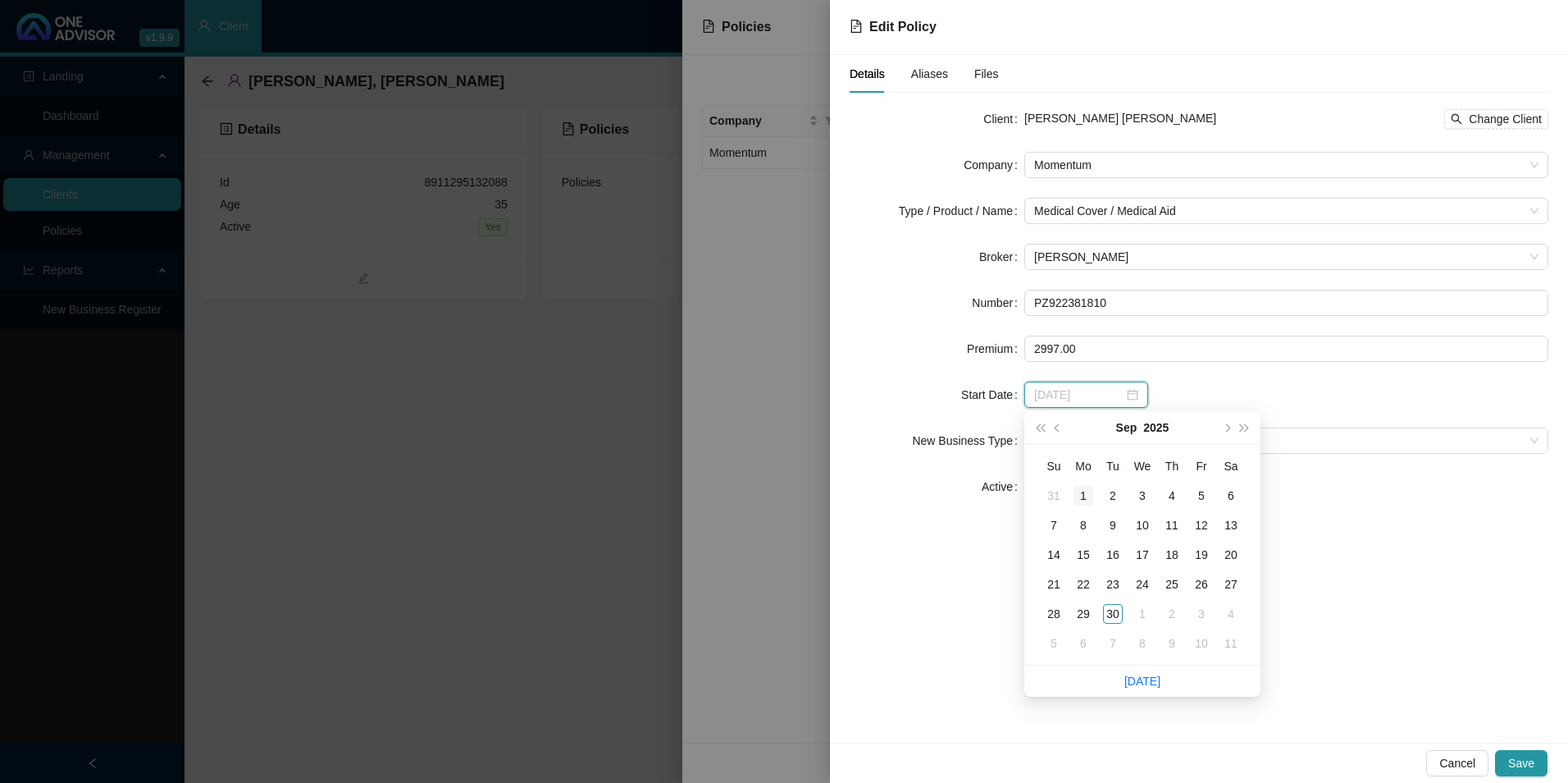
type input "[DATE]"
click at [1088, 494] on div "1" at bounding box center [1082, 495] width 20 height 20
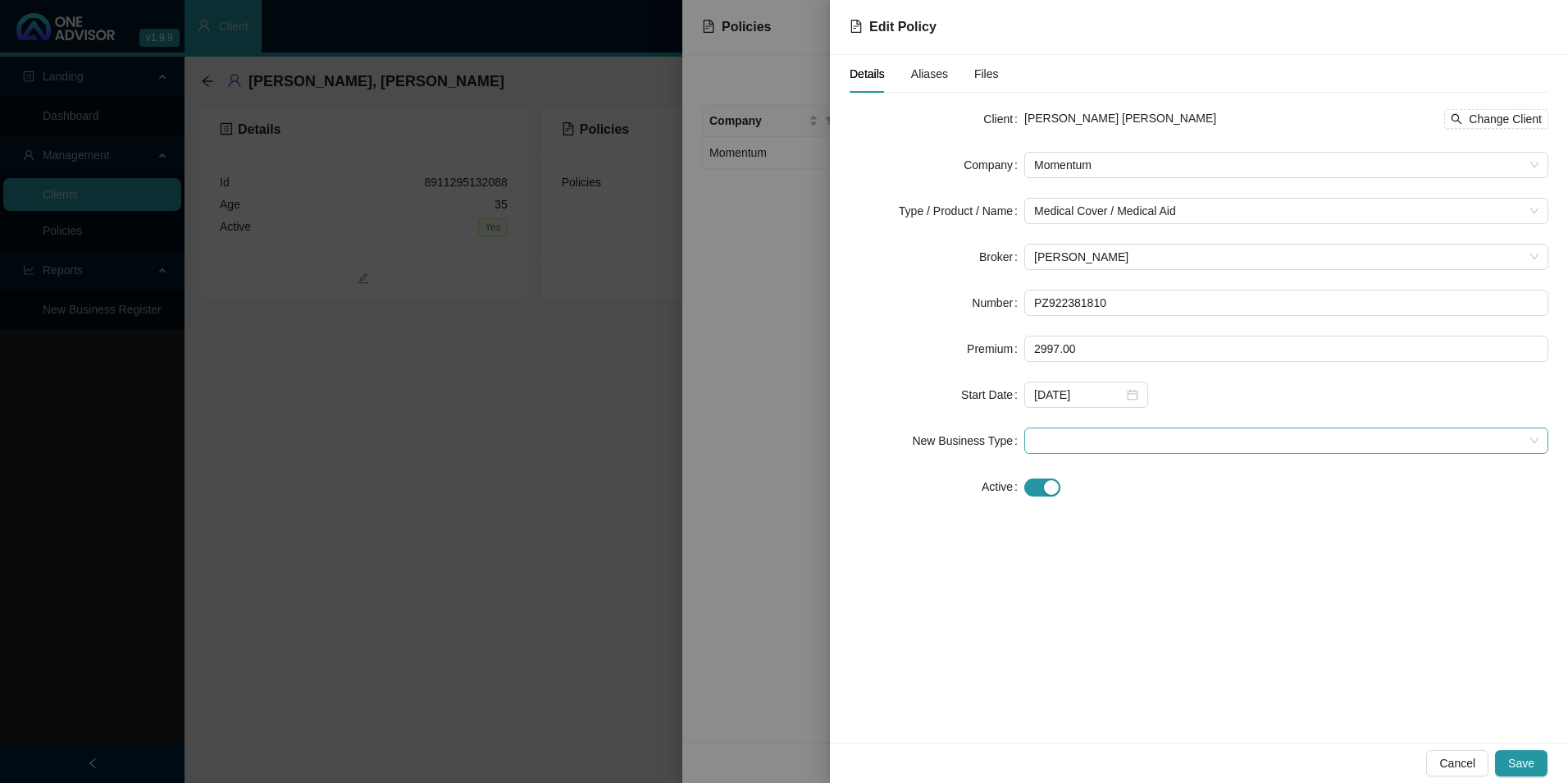
click at [1067, 439] on span at bounding box center [1286, 440] width 504 height 24
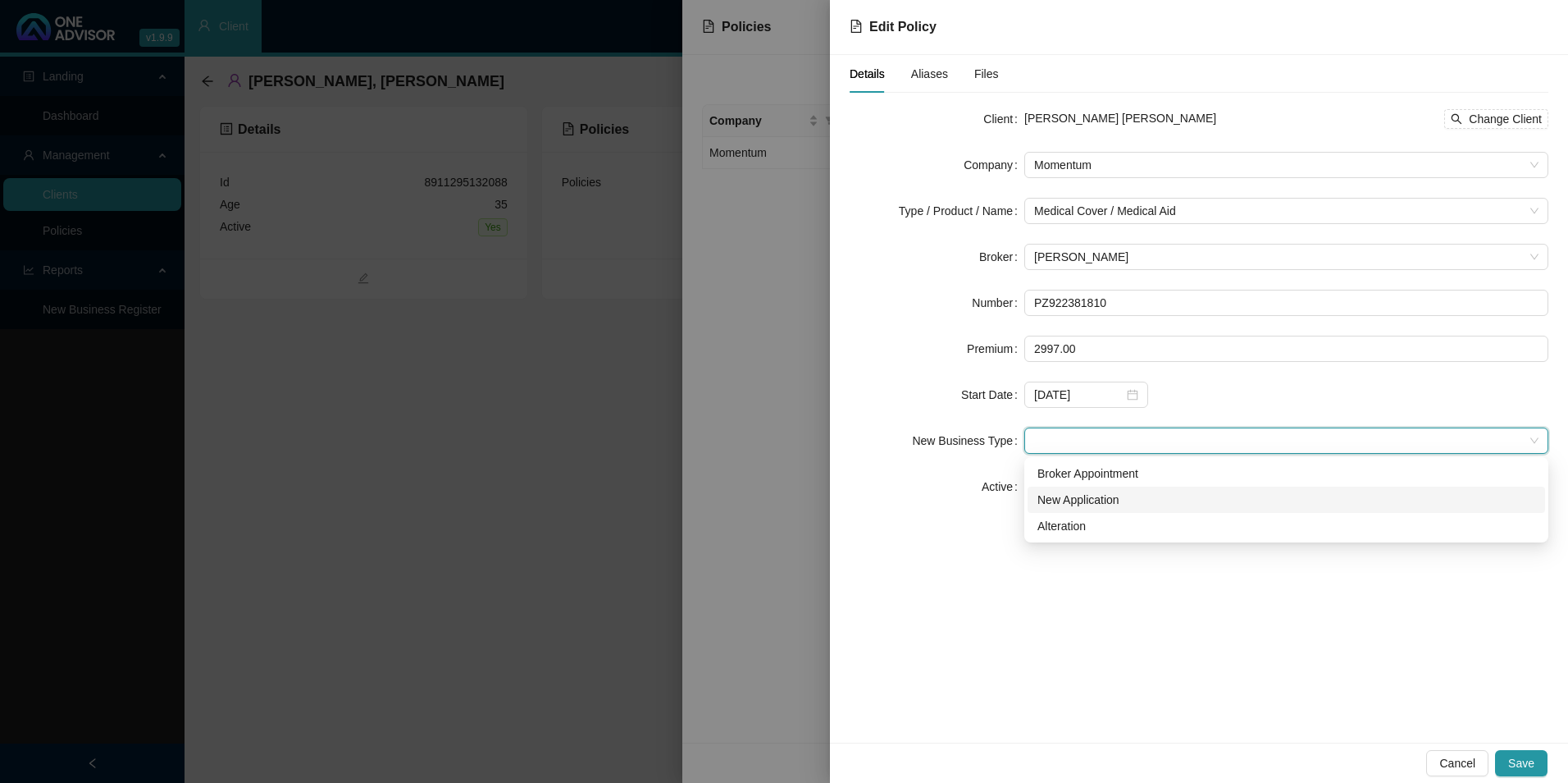
drag, startPoint x: 1071, startPoint y: 473, endPoint x: 1071, endPoint y: 496, distance: 23.0
click at [1071, 496] on div "Broker Appointment New Application Alteration" at bounding box center [1286, 499] width 517 height 79
click at [1071, 496] on div "New Application" at bounding box center [1286, 499] width 498 height 18
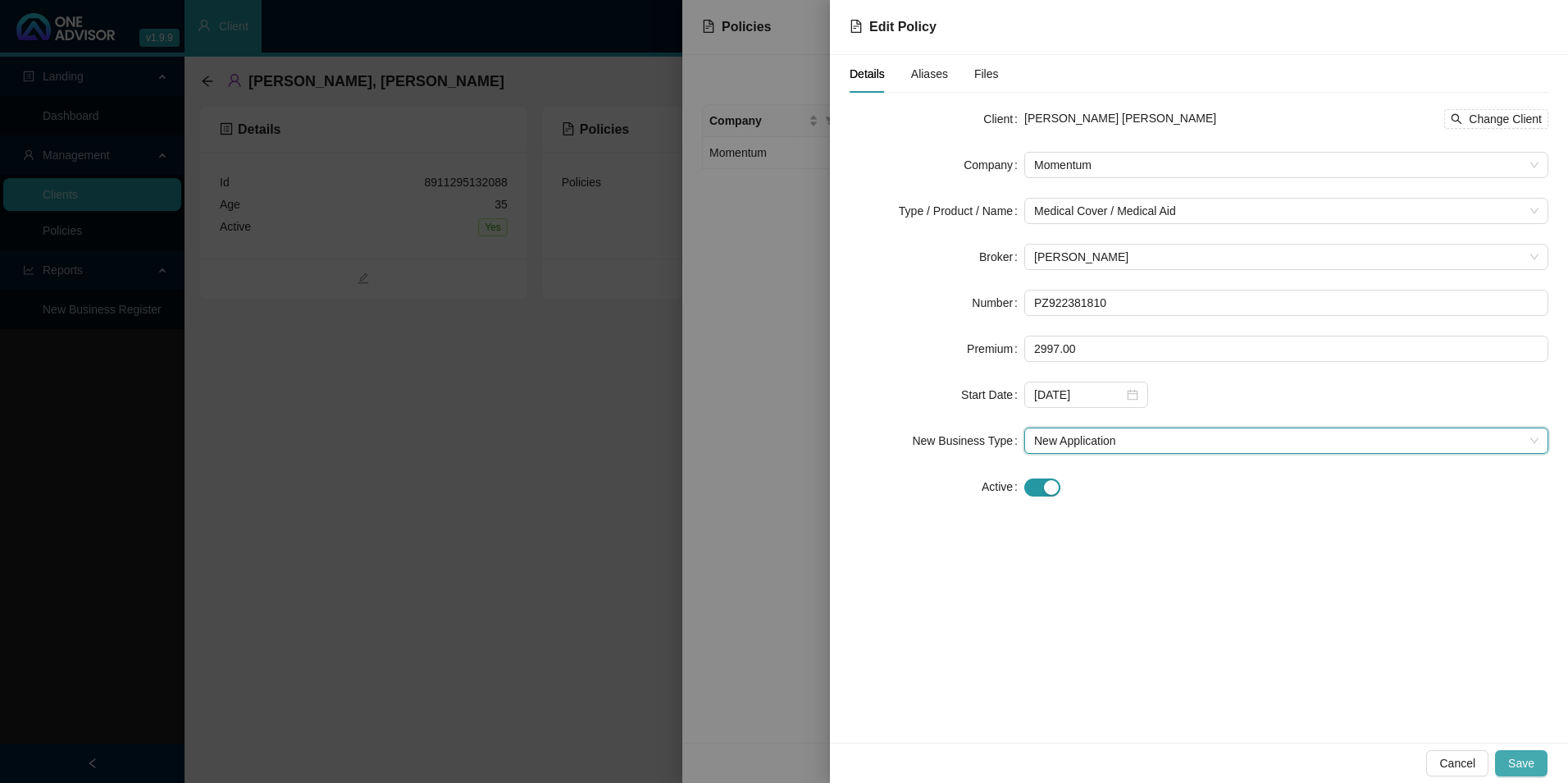
click at [1526, 766] on span "Save" at bounding box center [1521, 763] width 26 height 18
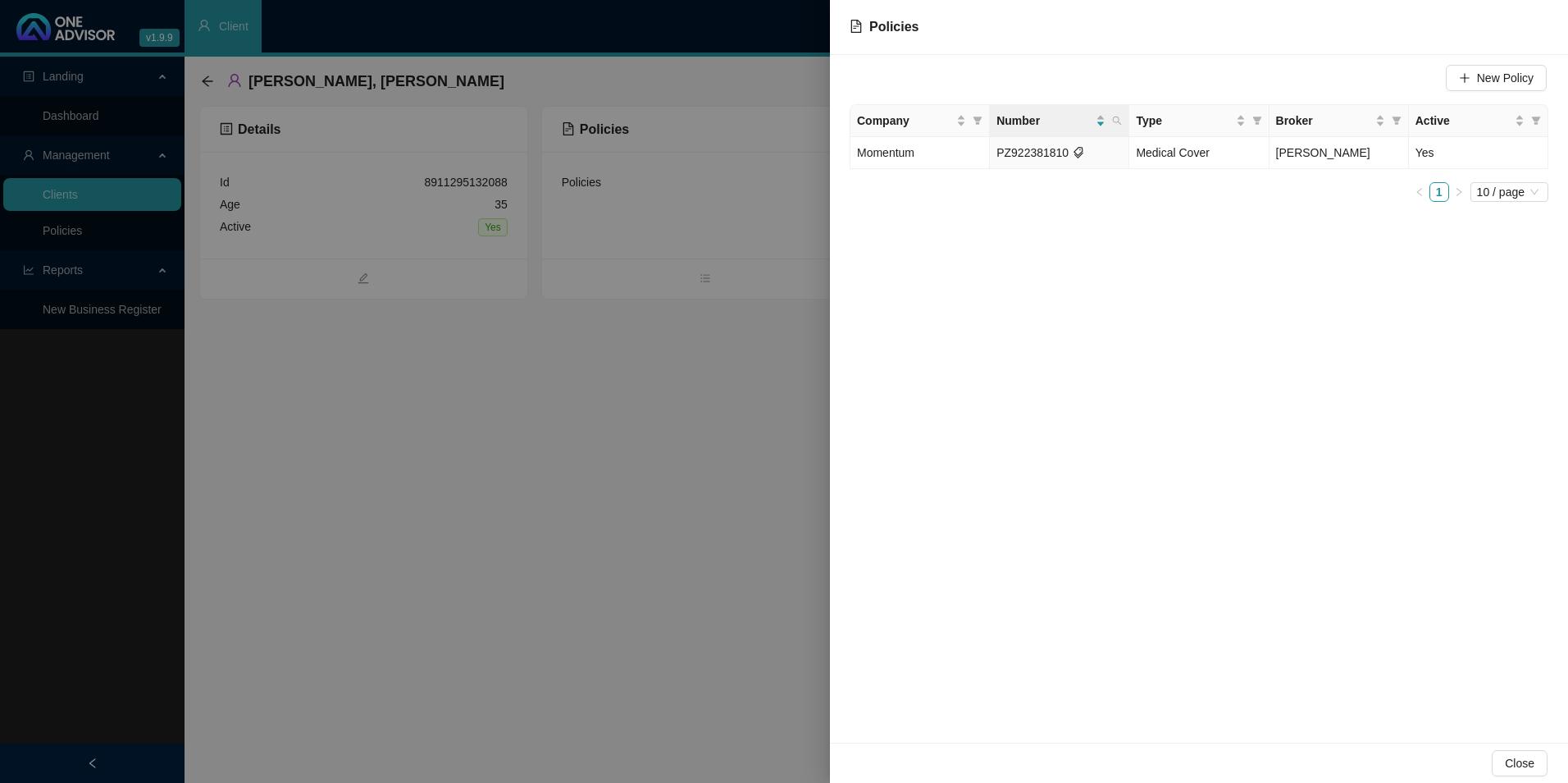
click at [399, 393] on div at bounding box center [784, 391] width 1568 height 783
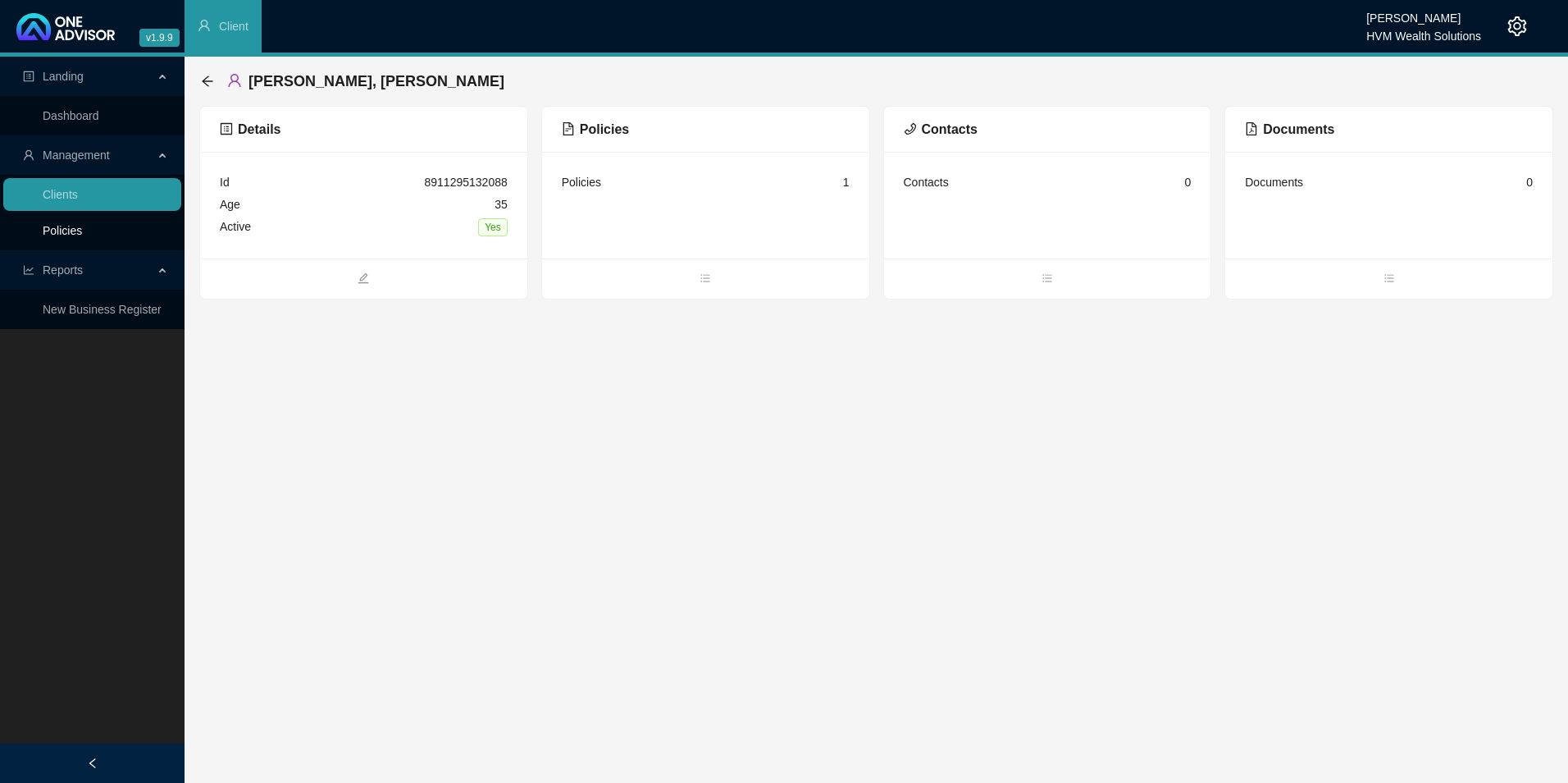
click at [43, 233] on link "Policies" at bounding box center [62, 231] width 39 height 13
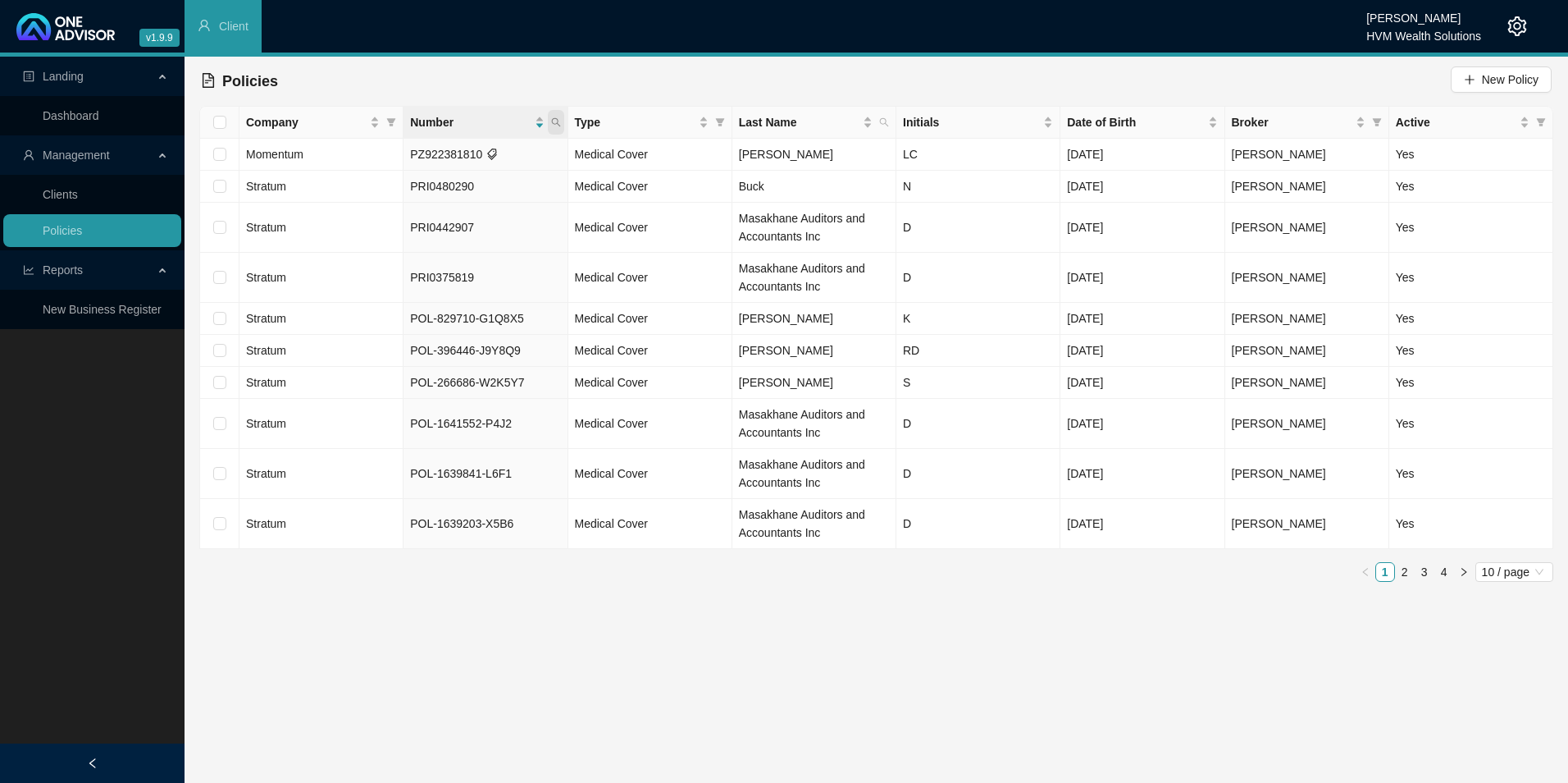
click at [552, 125] on icon "search" at bounding box center [556, 122] width 10 height 10
click at [441, 155] on input "922381810" at bounding box center [480, 157] width 154 height 26
click at [435, 162] on input "922381810" at bounding box center [480, 157] width 154 height 26
type input "922381810"
click at [445, 187] on span "Search" at bounding box center [449, 186] width 36 height 18
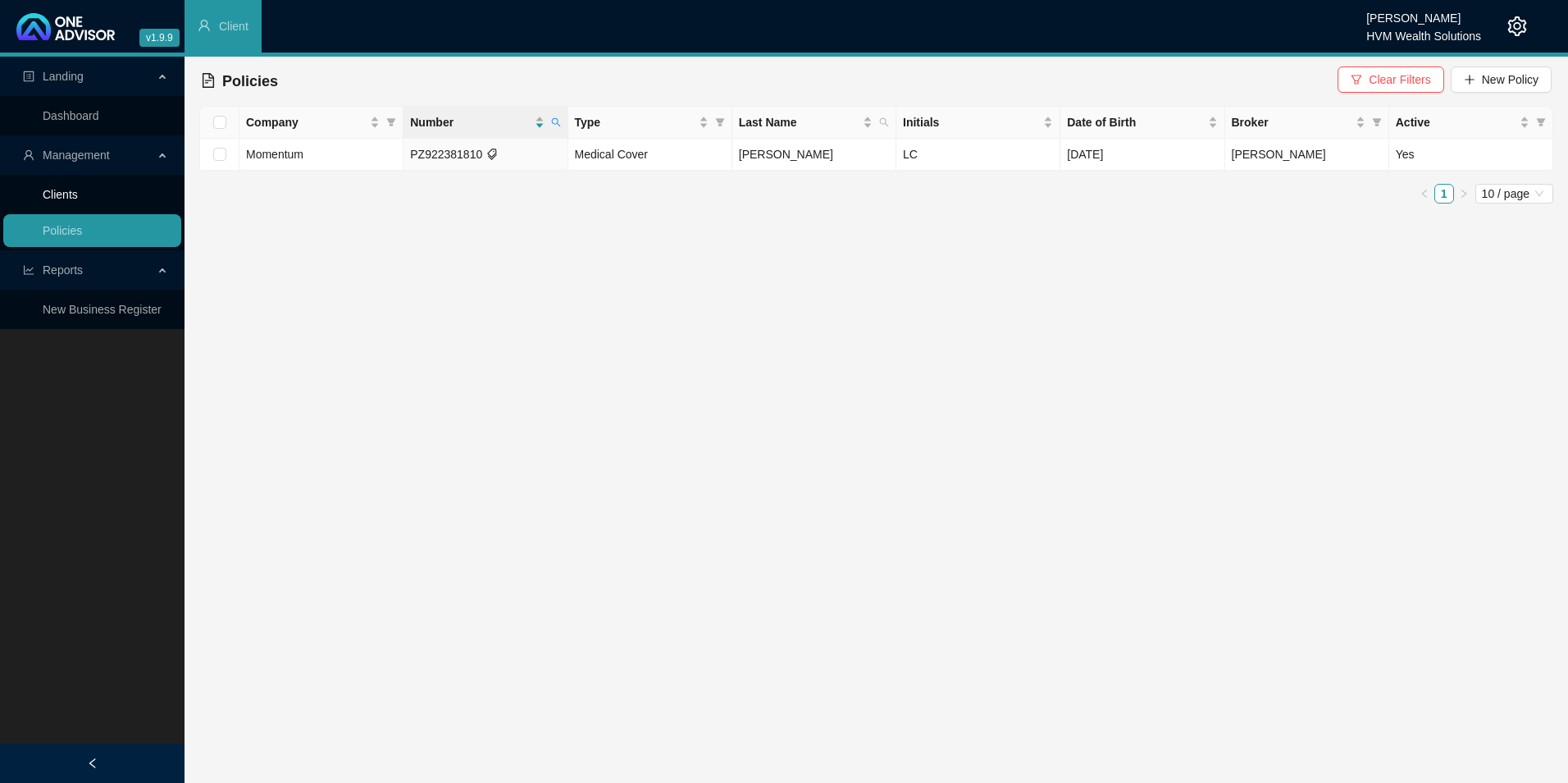
click at [78, 197] on link "Clients" at bounding box center [60, 195] width 35 height 13
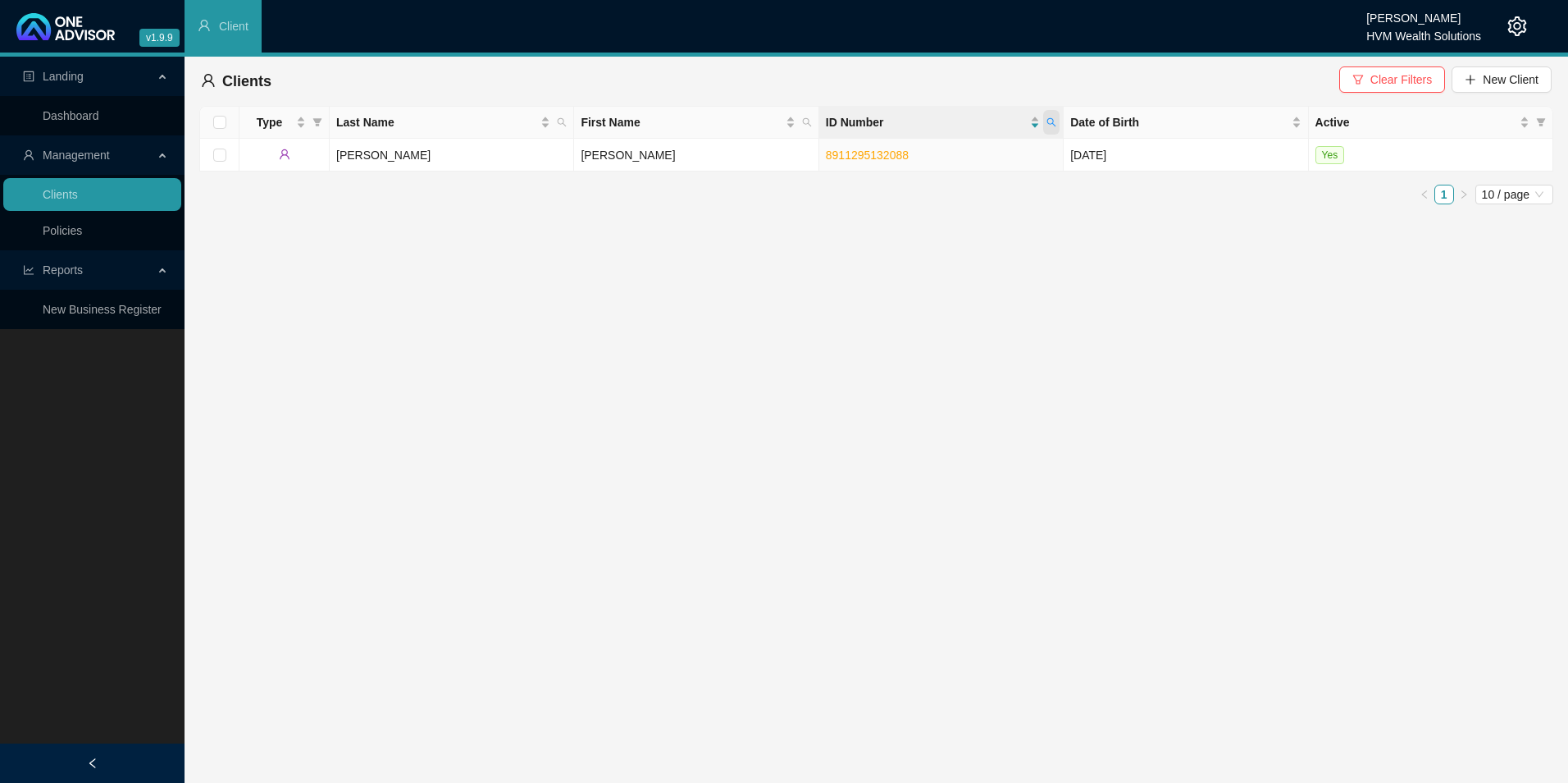
click at [1045, 121] on span at bounding box center [1052, 122] width 17 height 24
type input "8511050099082"
click at [954, 196] on button "Search" at bounding box center [935, 186] width 74 height 20
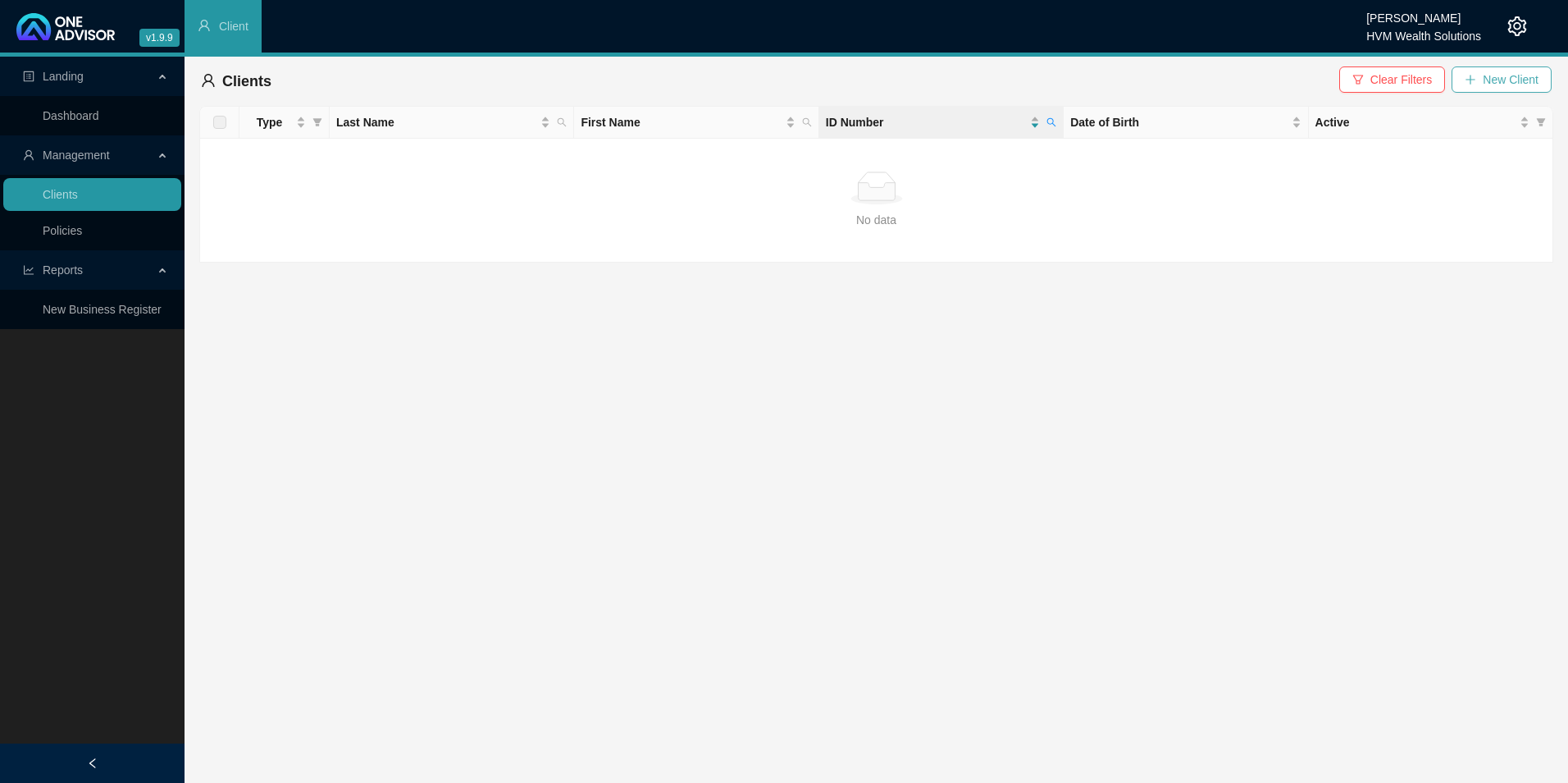
click at [1546, 74] on button "New Client" at bounding box center [1502, 79] width 101 height 26
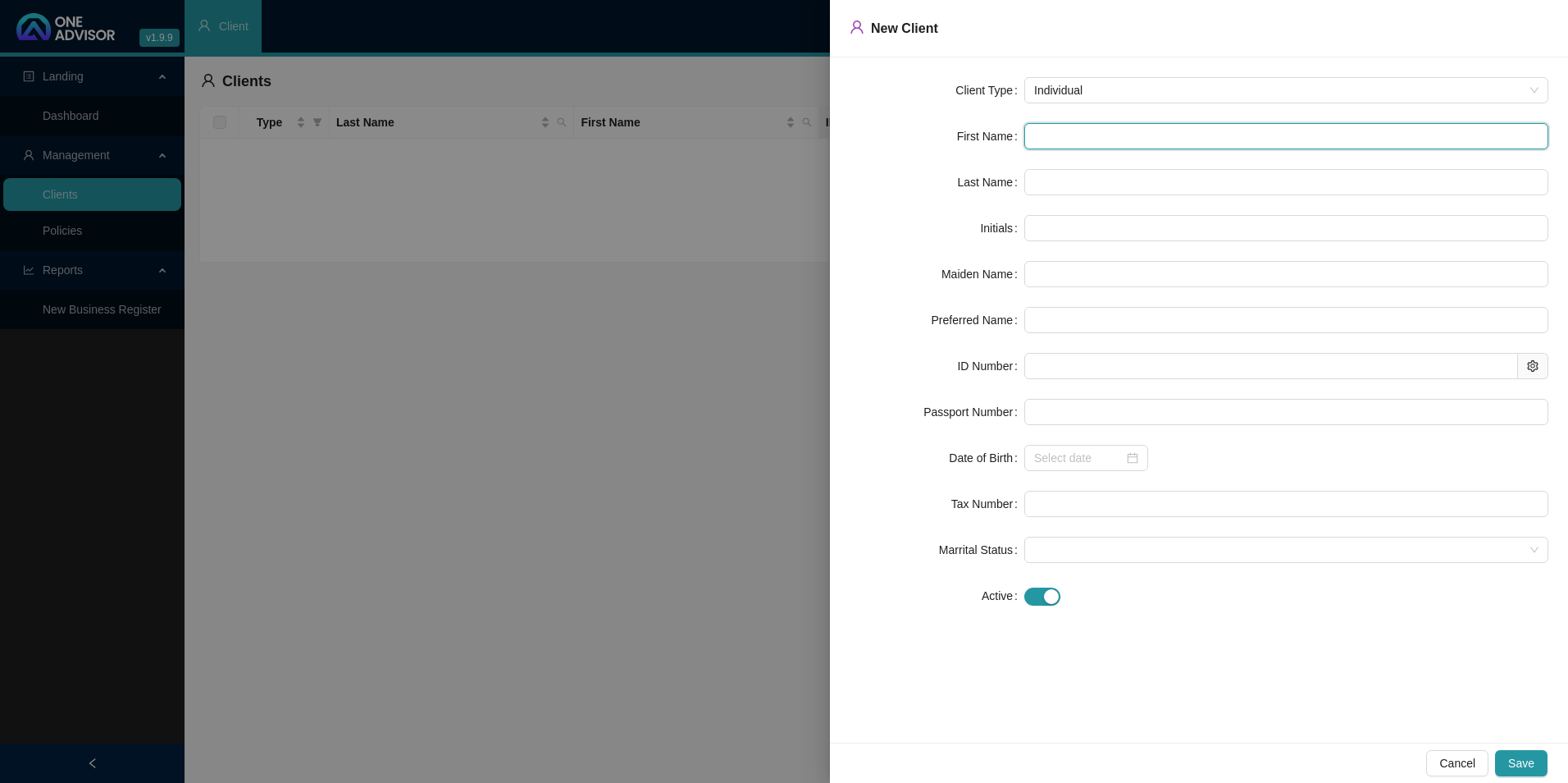
click at [1052, 141] on input "text" at bounding box center [1286, 136] width 524 height 26
paste input "[PERSON_NAME]"
type input "[PERSON_NAME]"
type input "K"
type input "[PERSON_NAME]"
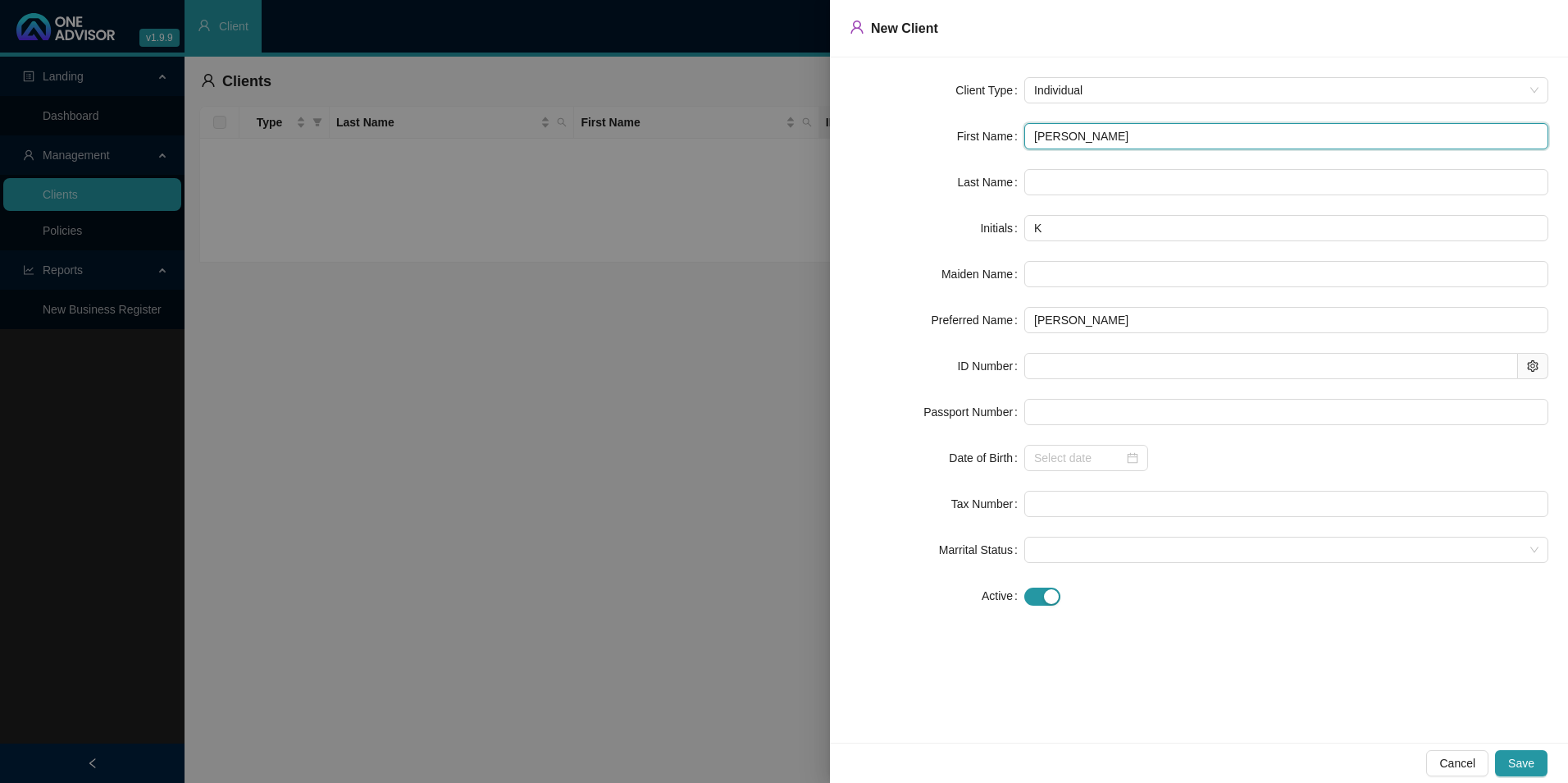
click at [1049, 131] on input "[PERSON_NAME]" at bounding box center [1286, 136] width 524 height 26
type input "[PERSON_NAME]"
type input "CK"
type input "[PERSON_NAME]"
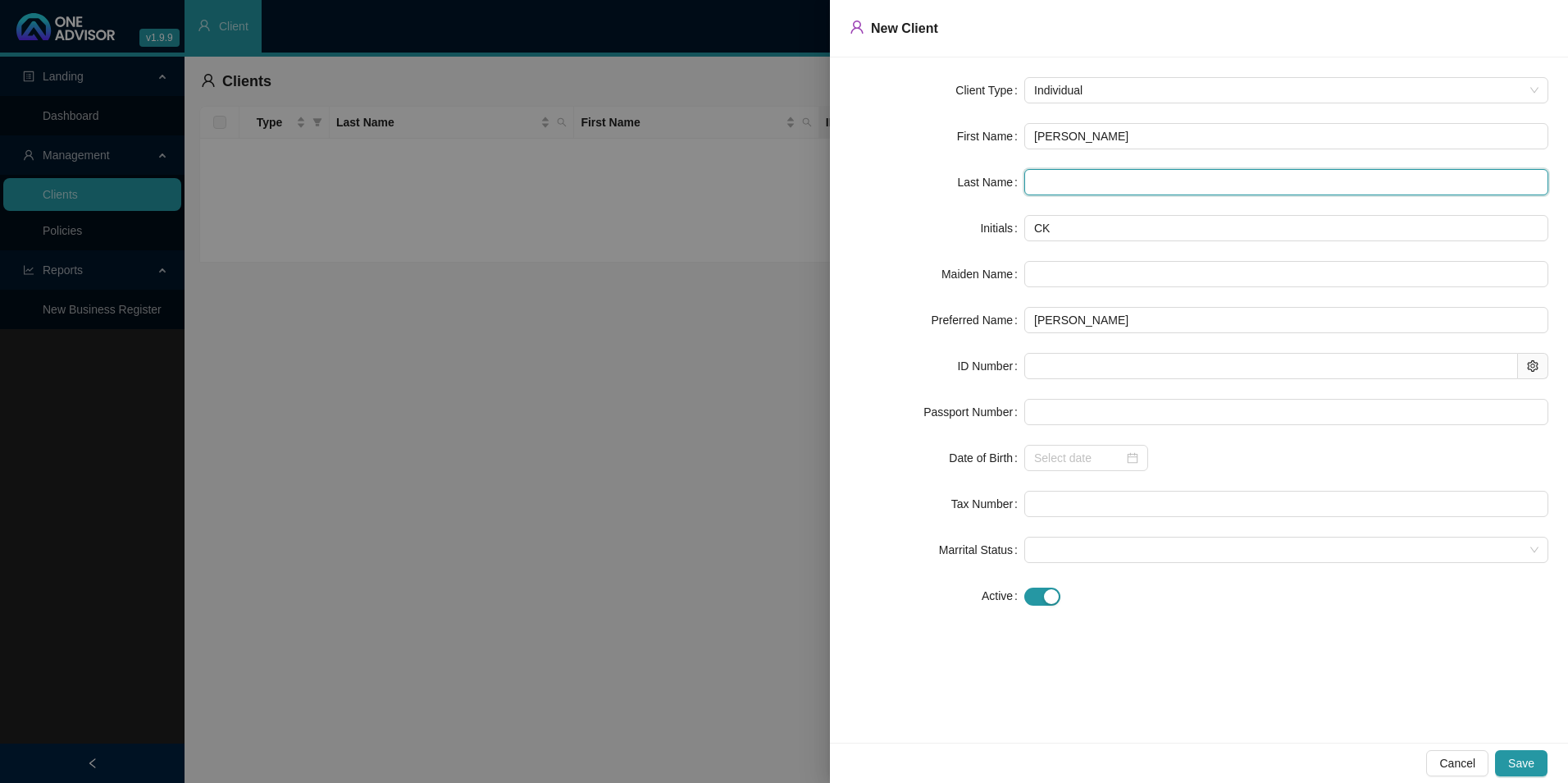
click at [1106, 181] on input "text" at bounding box center [1286, 182] width 524 height 26
paste input "[PERSON_NAME]"
click at [1053, 180] on input "[PERSON_NAME]" at bounding box center [1286, 182] width 524 height 26
type input "[PERSON_NAME]"
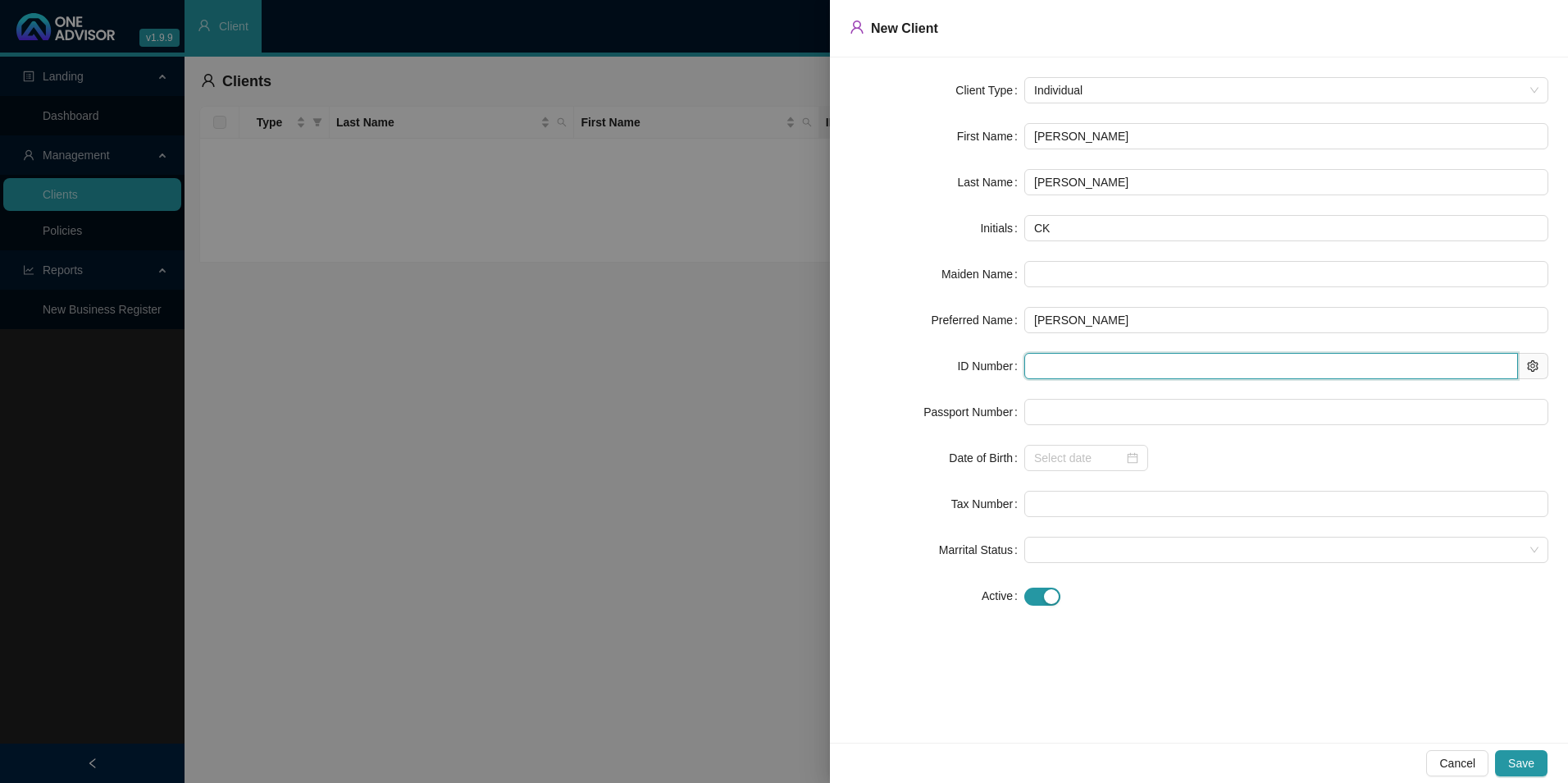
click at [1062, 358] on input "text" at bounding box center [1271, 366] width 493 height 26
click at [1116, 359] on input "text" at bounding box center [1271, 366] width 493 height 26
paste input "8511050099082"
type input "8511050099082"
type input "[DATE]"
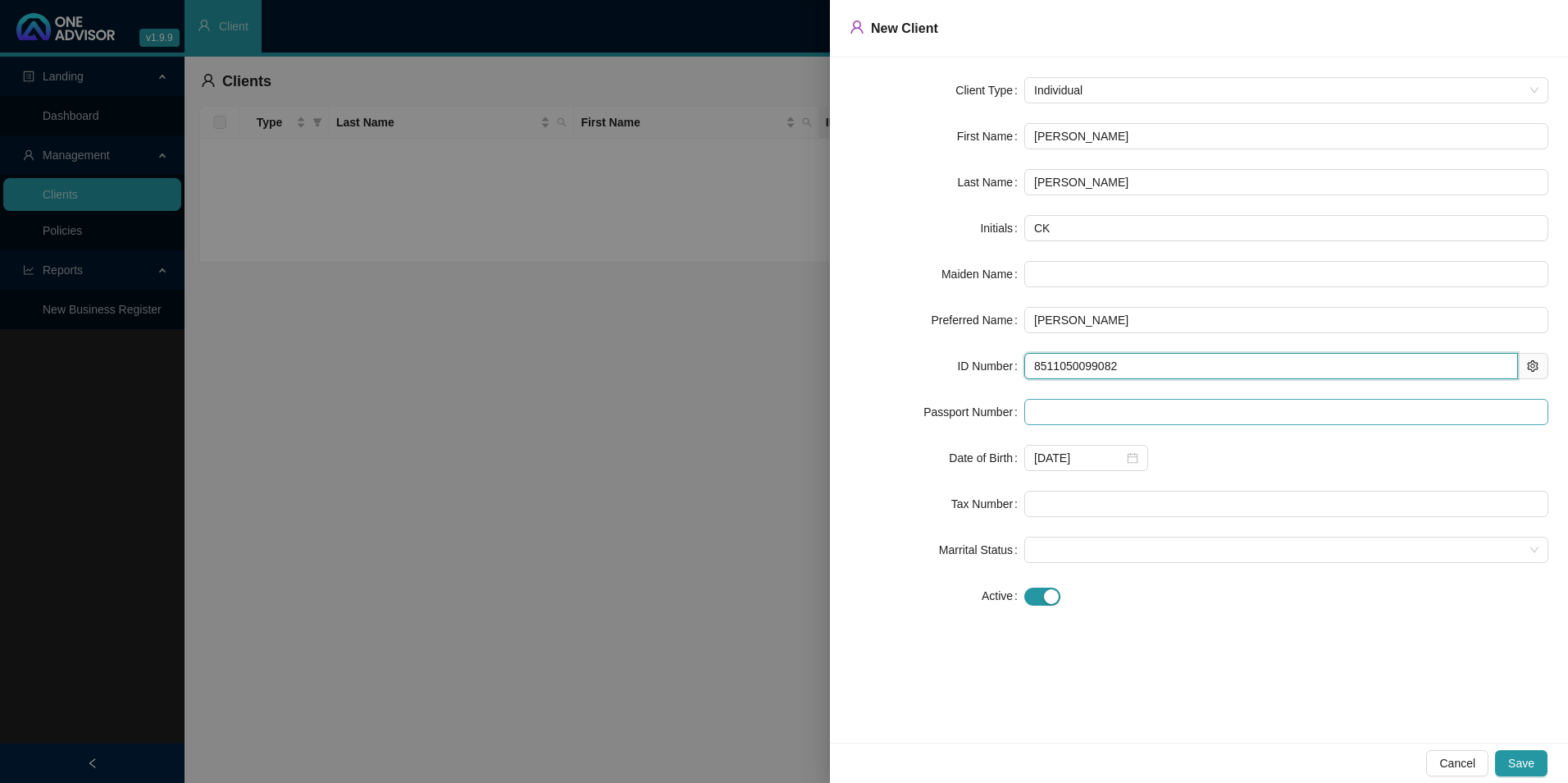
type input "8511050099082"
click at [1030, 421] on input "text" at bounding box center [1286, 412] width 524 height 26
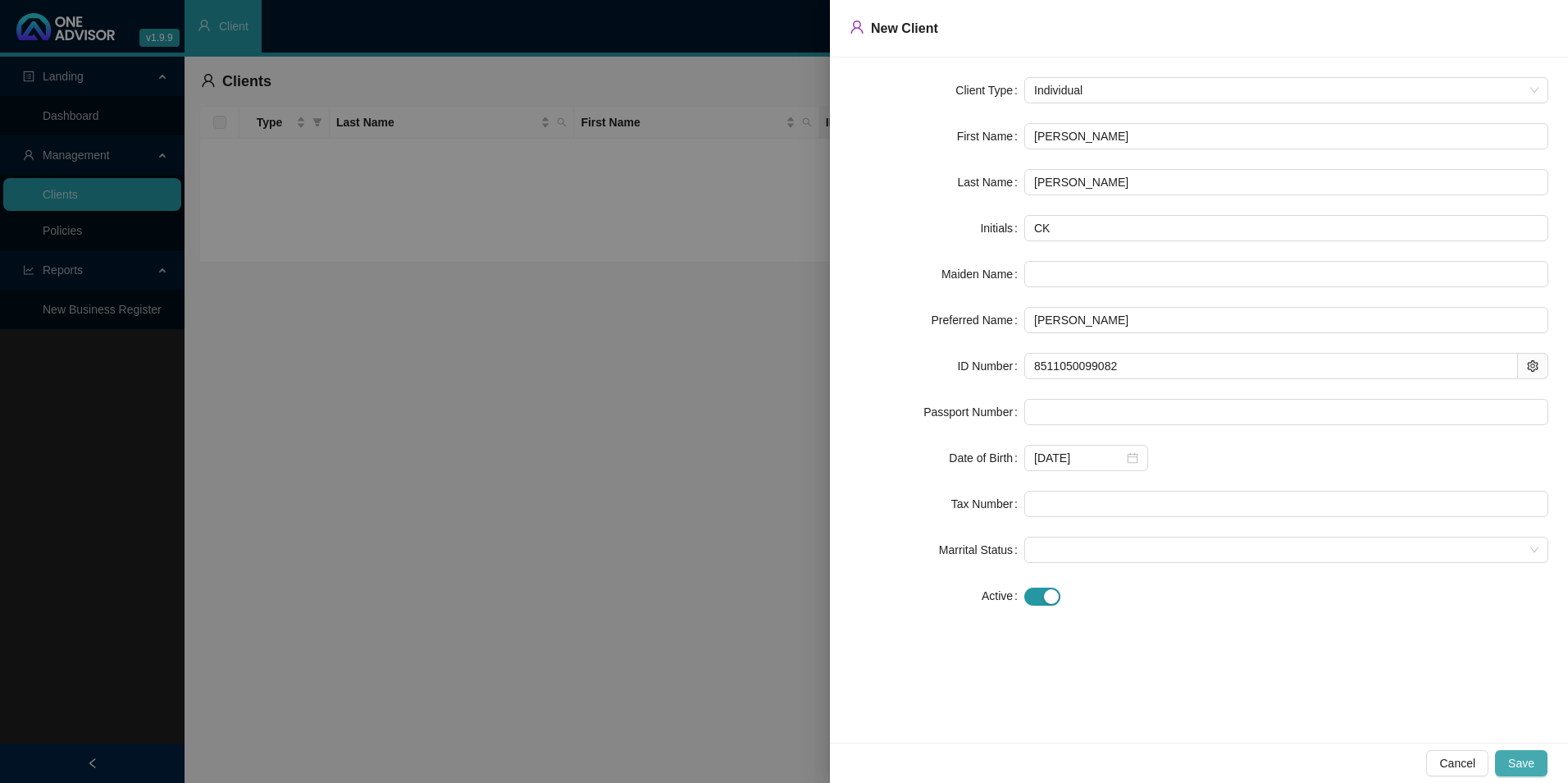
click at [1520, 758] on span "Save" at bounding box center [1521, 763] width 26 height 18
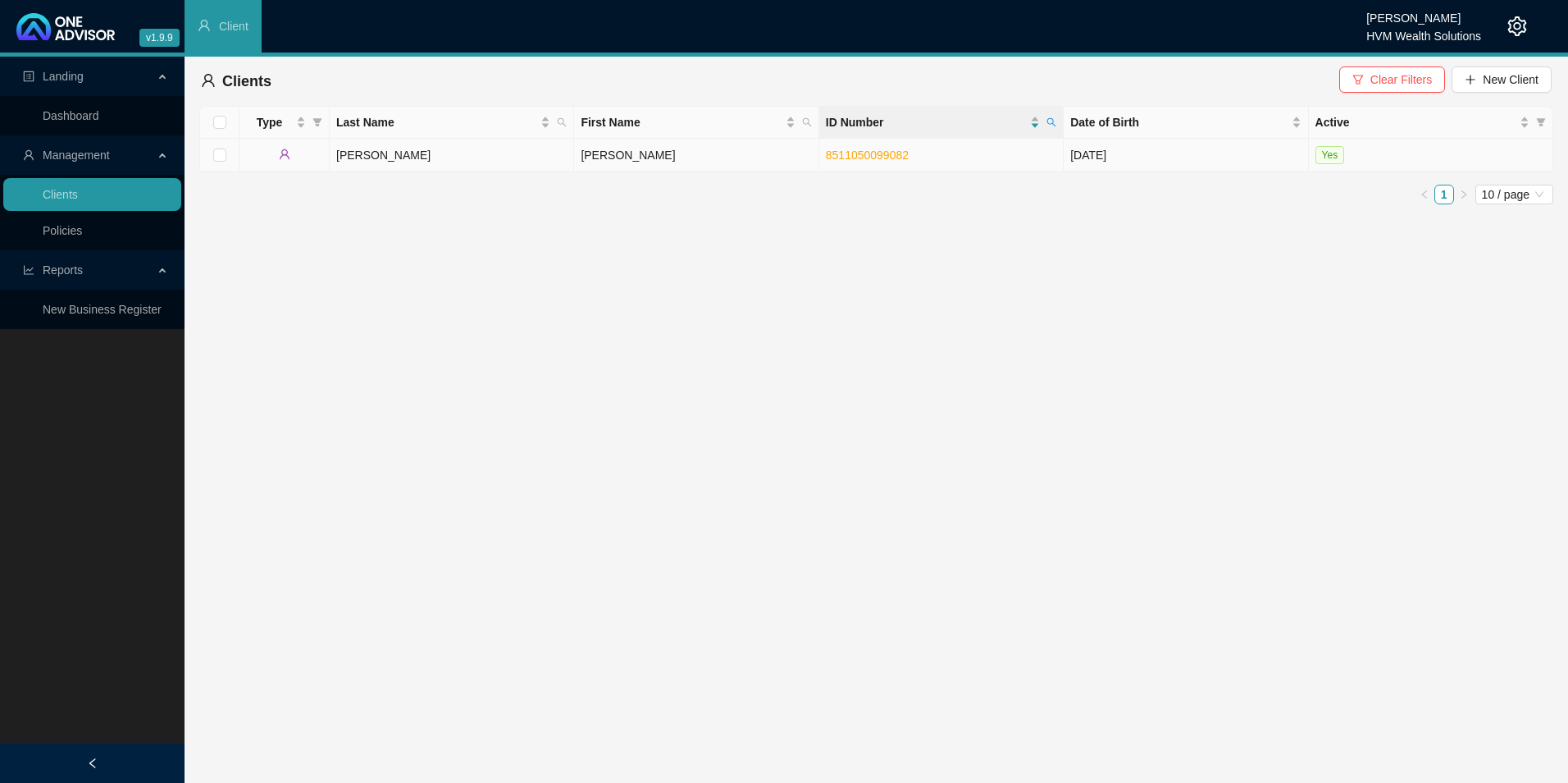
click at [615, 152] on td "[PERSON_NAME]" at bounding box center [696, 155] width 245 height 33
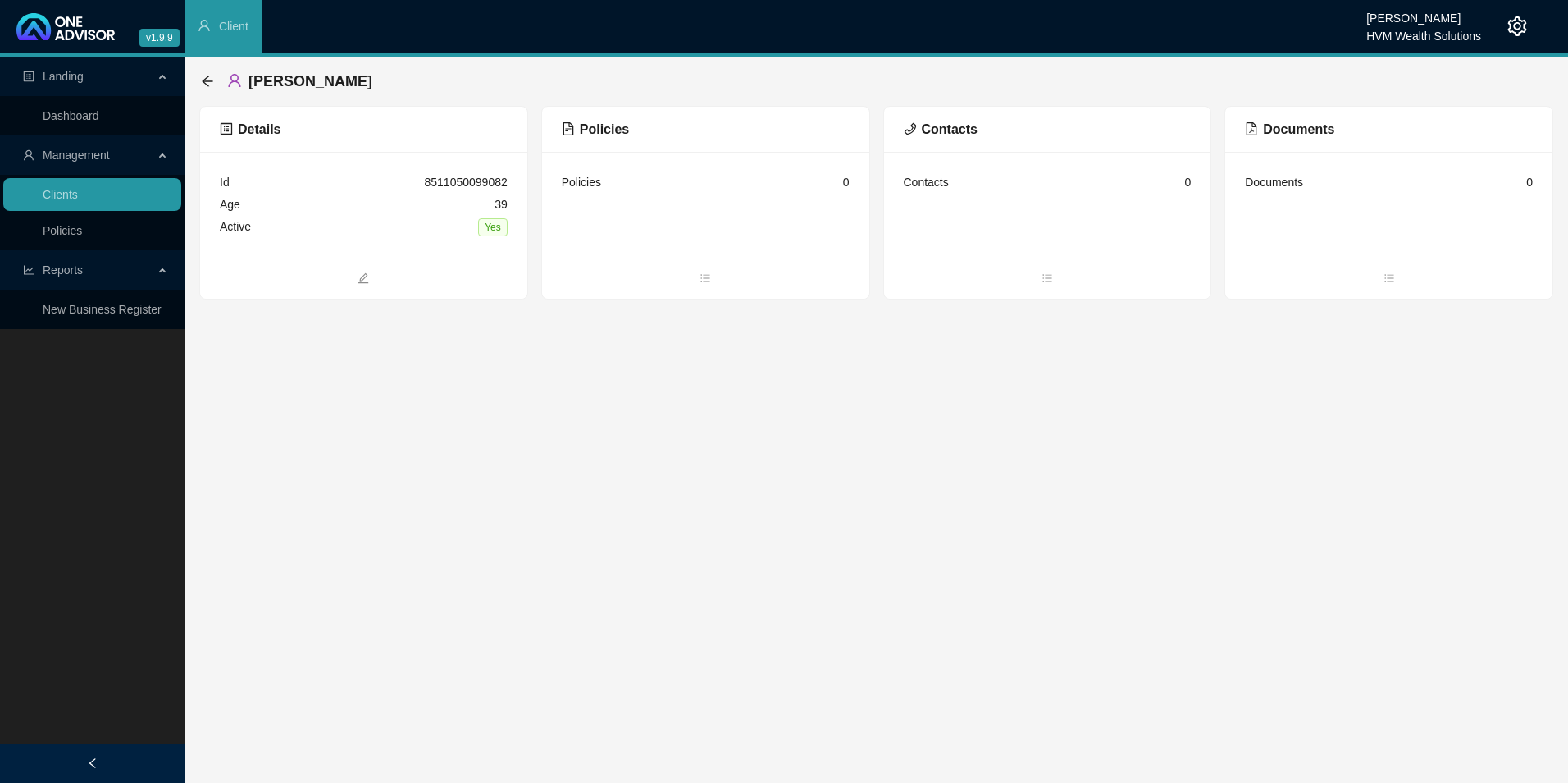
click at [603, 134] on span "Policies" at bounding box center [596, 128] width 67 height 14
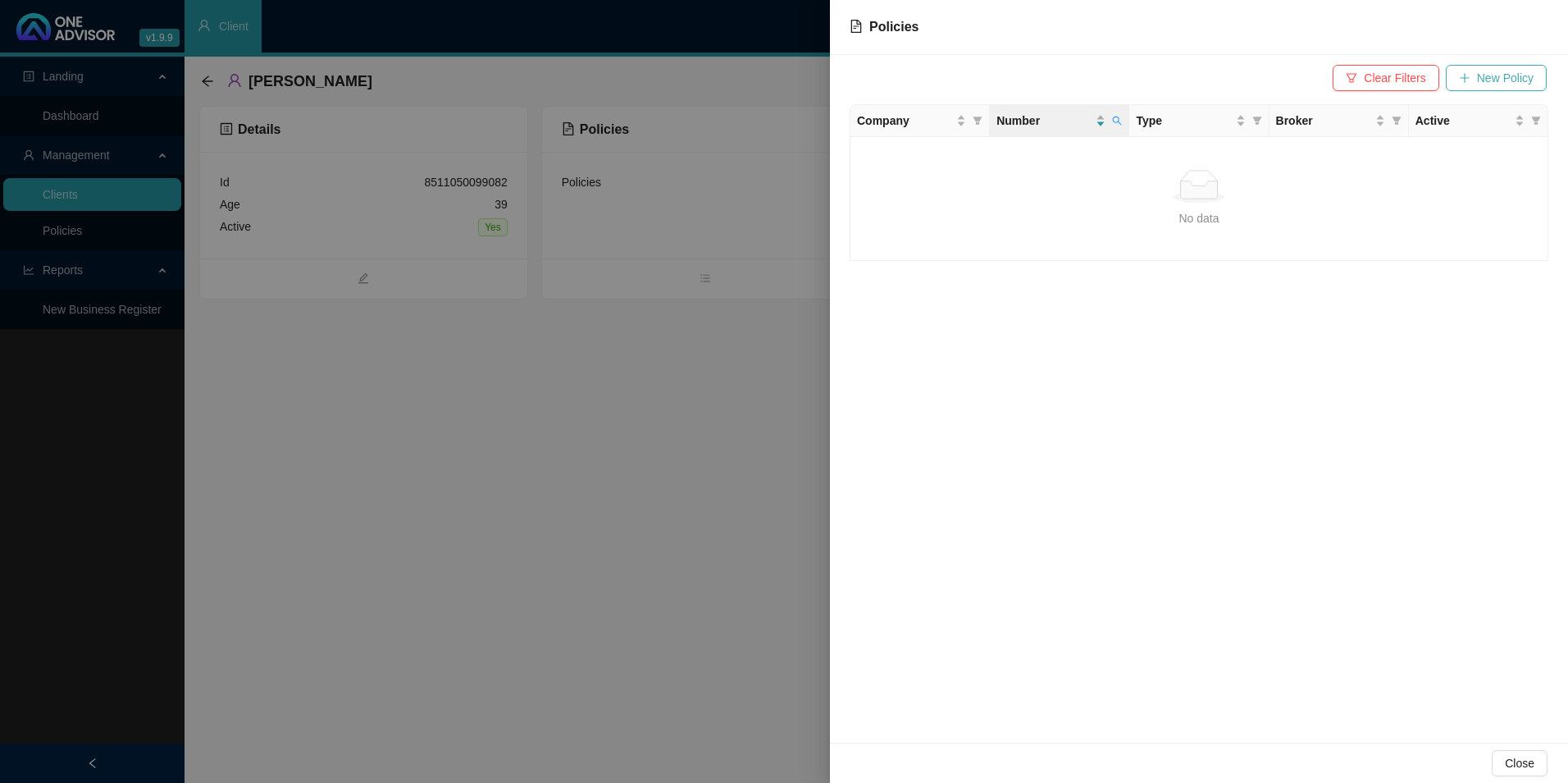
click at [1521, 72] on span "New Policy" at bounding box center [1505, 77] width 57 height 18
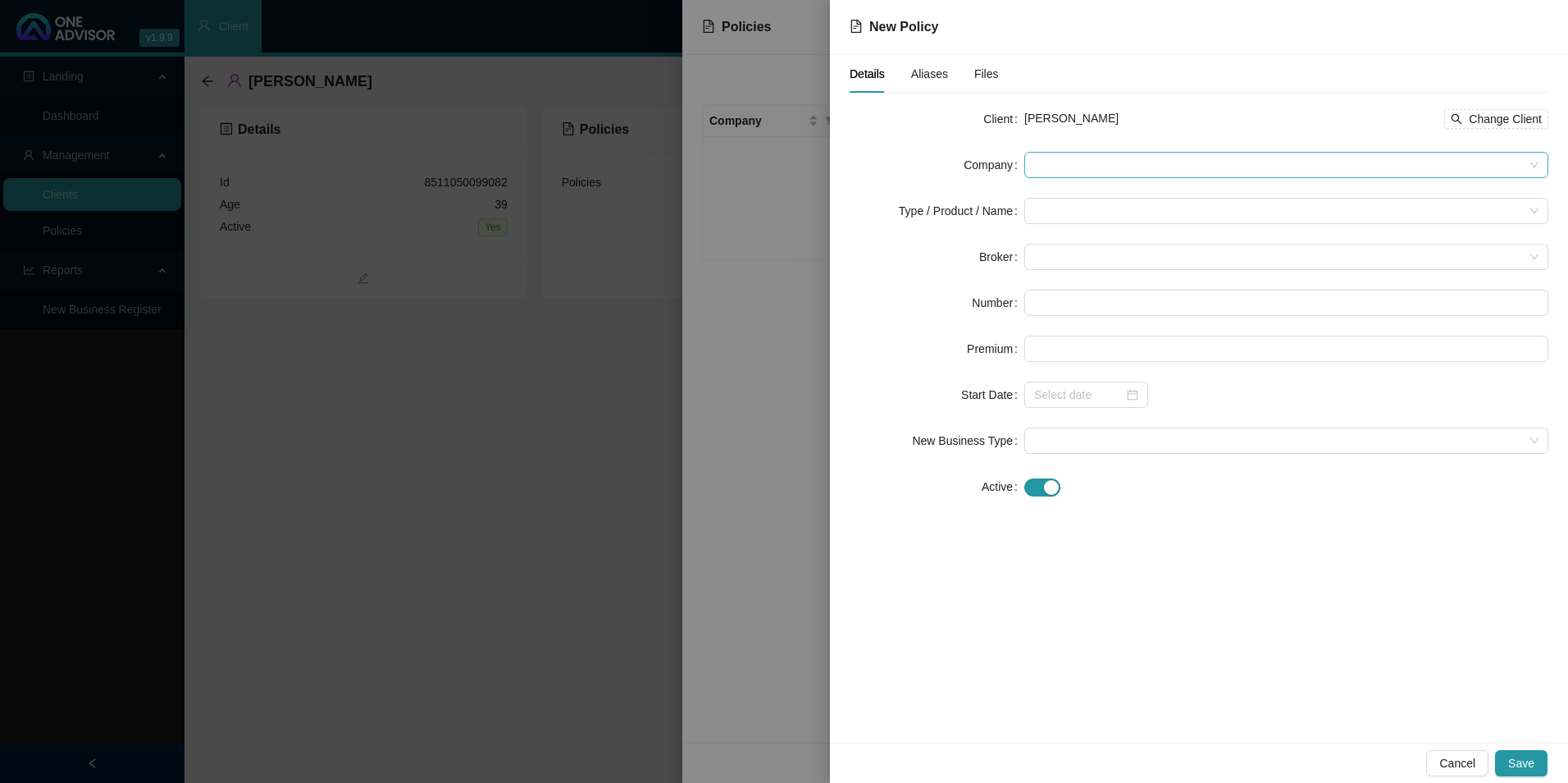
click at [1208, 169] on span at bounding box center [1286, 165] width 504 height 24
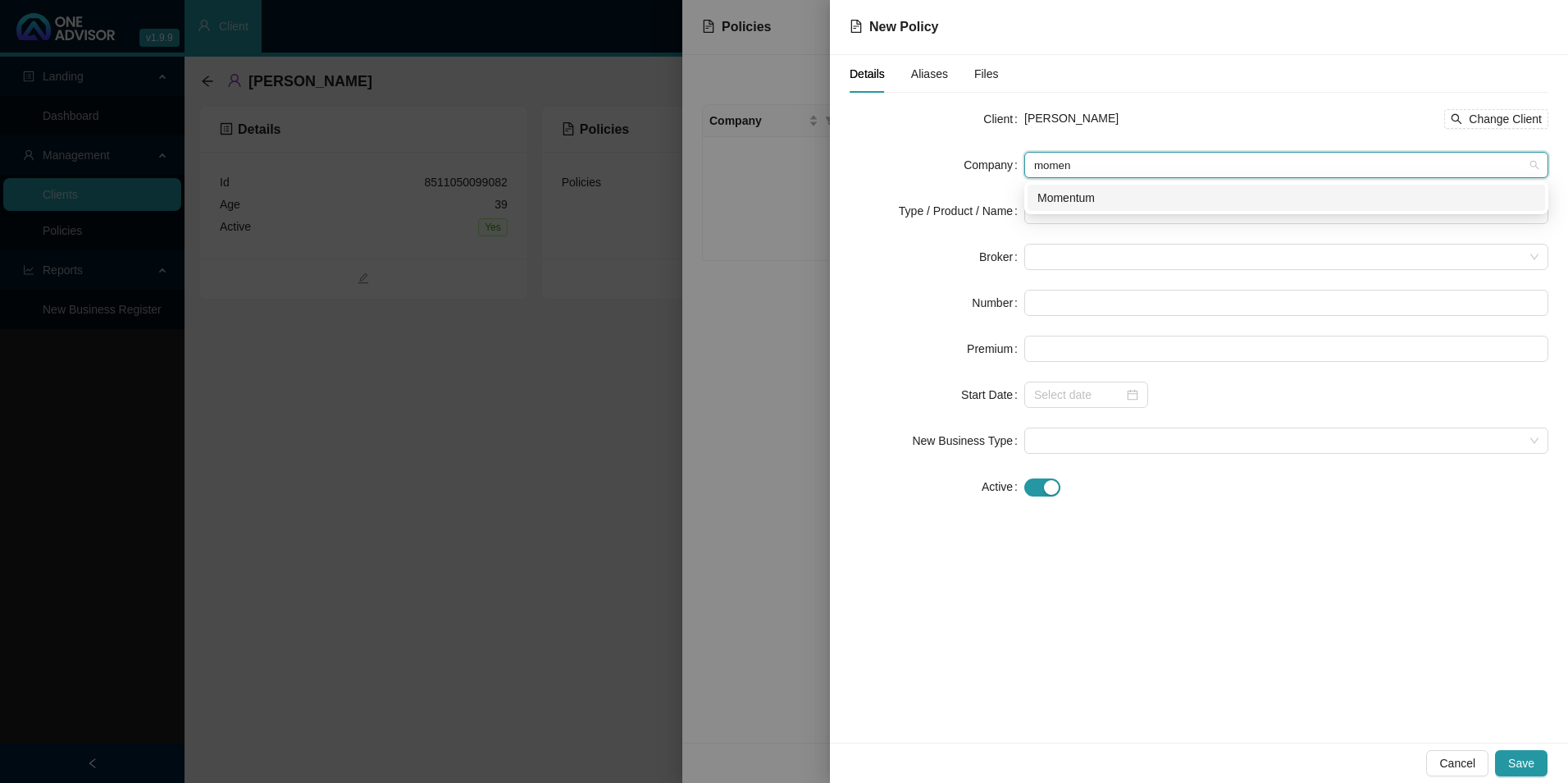
type input "moment"
click at [1142, 199] on div "Momentum" at bounding box center [1286, 197] width 498 height 18
click at [1059, 207] on input "search" at bounding box center [1279, 210] width 489 height 24
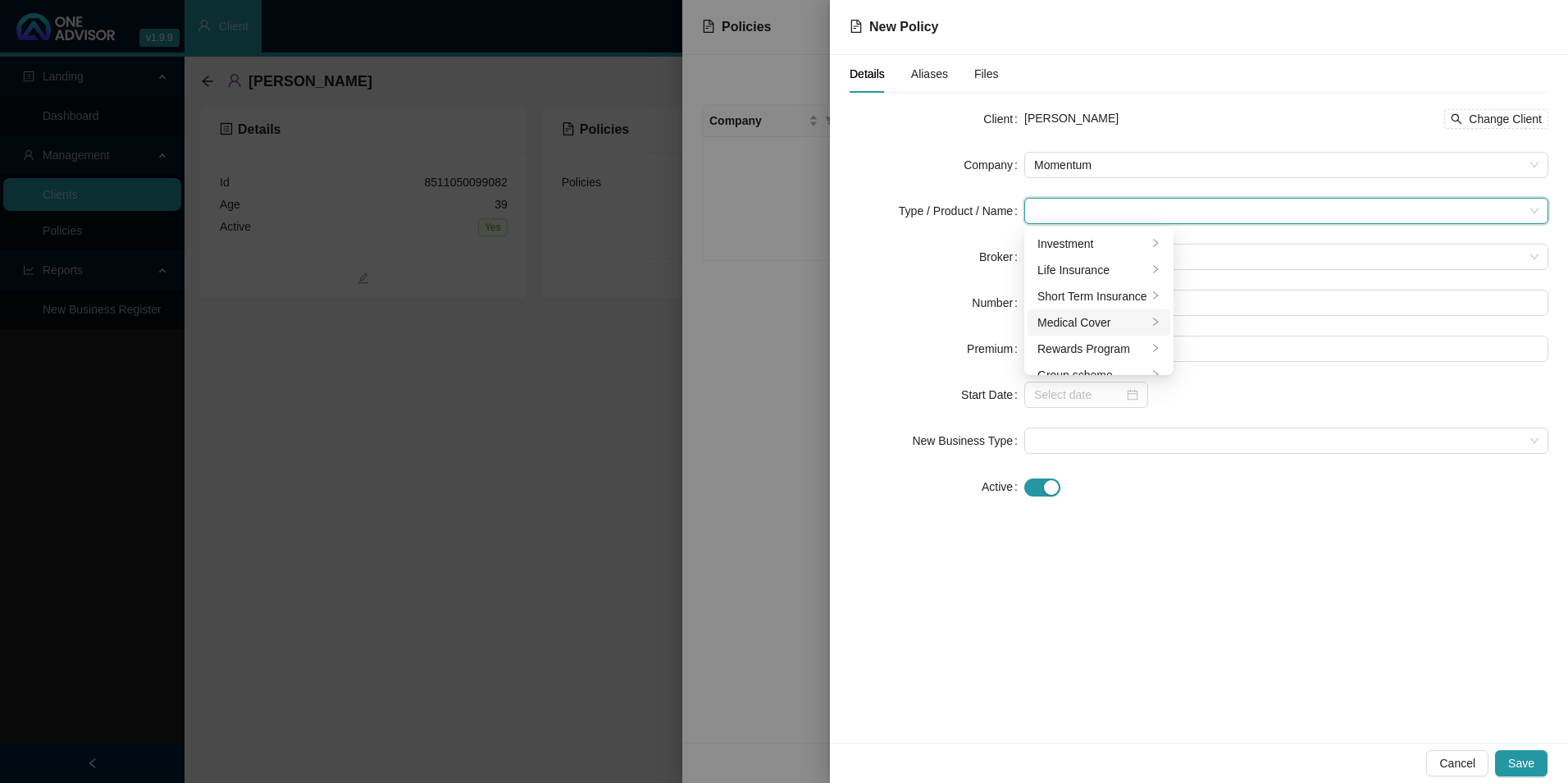
click at [1078, 314] on div "Medical Cover" at bounding box center [1092, 322] width 110 height 18
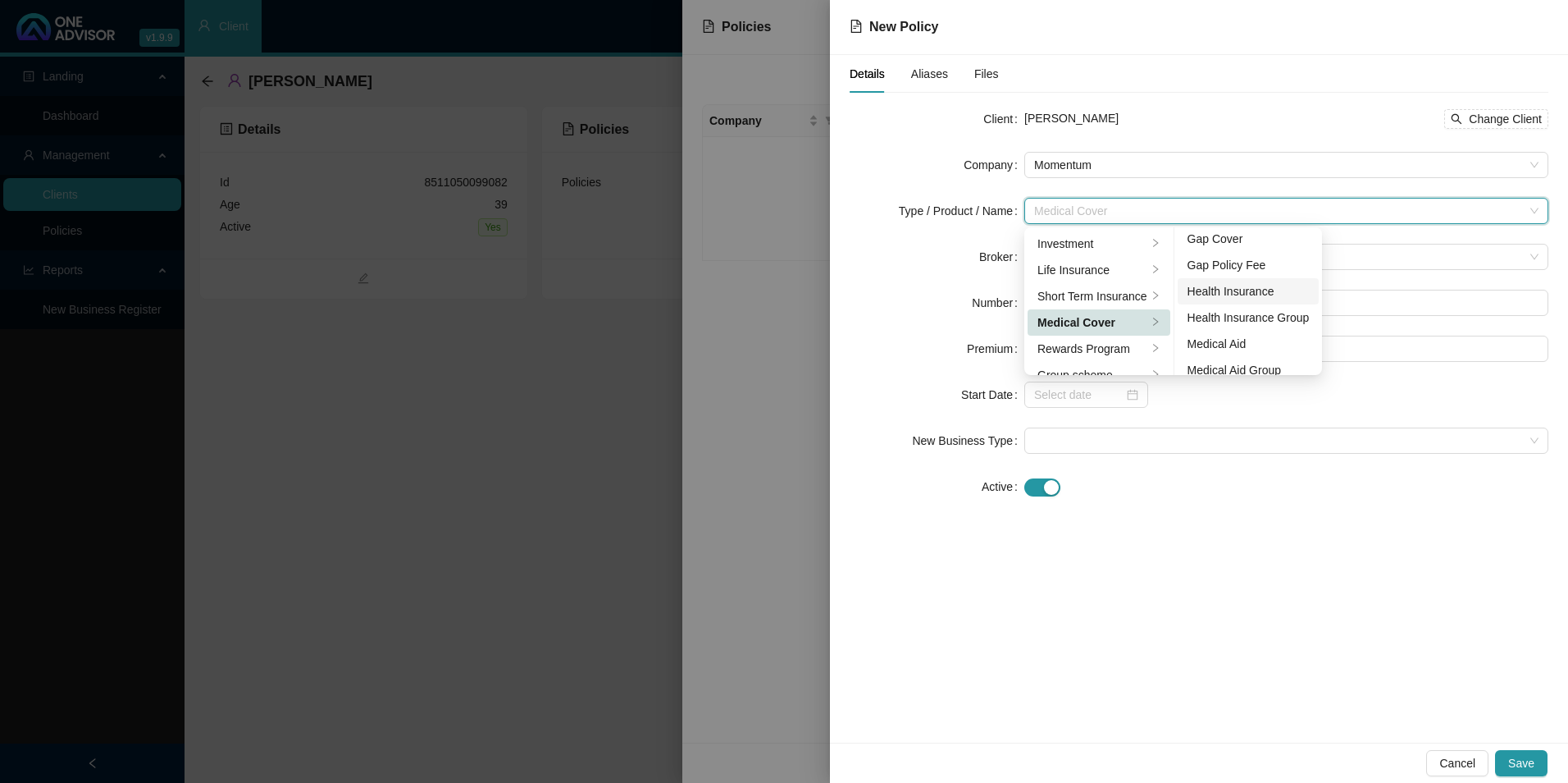
scroll to position [82, 0]
click at [1241, 289] on div "Medical Aid" at bounding box center [1248, 292] width 122 height 18
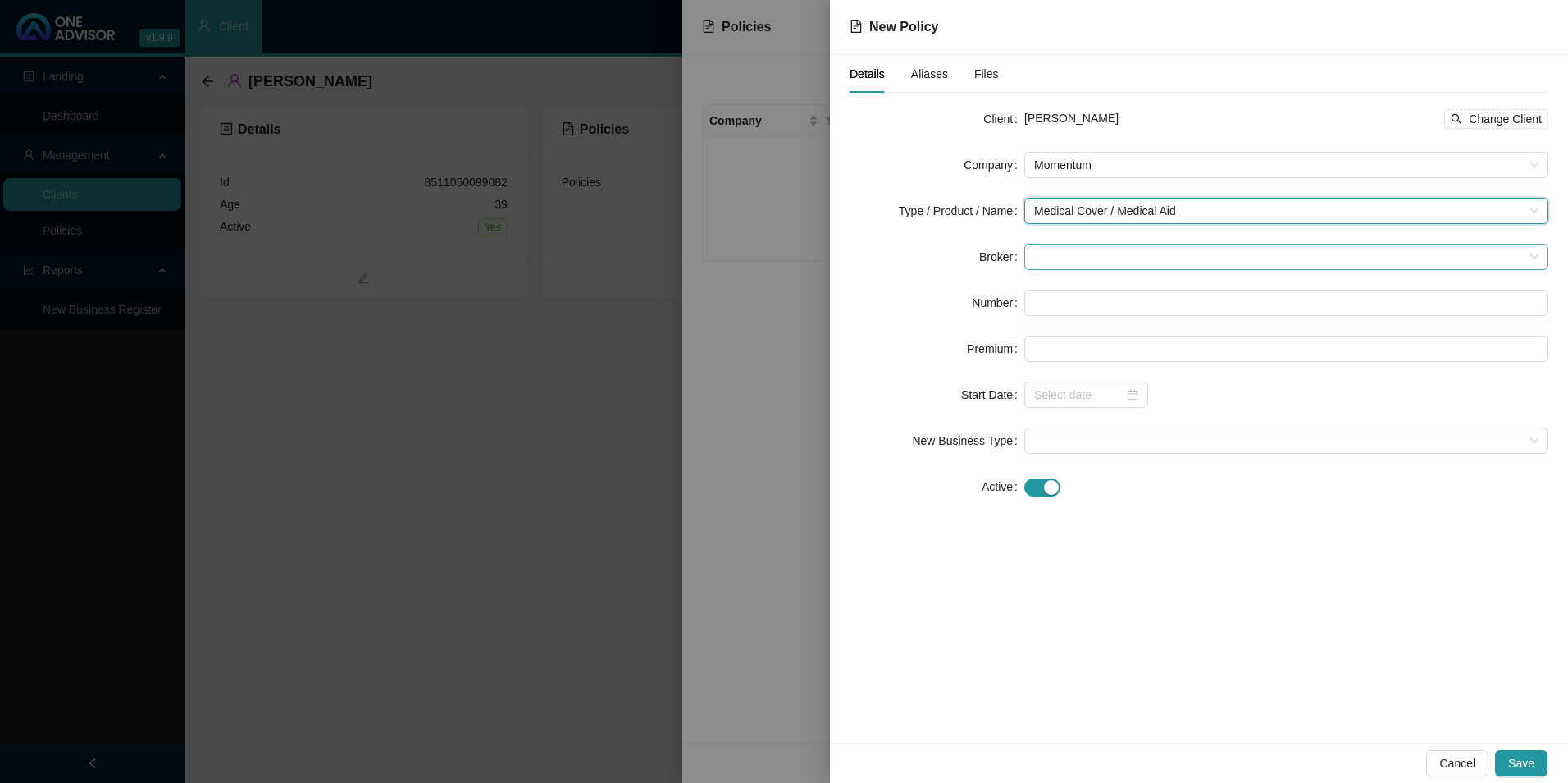
click at [1070, 248] on span at bounding box center [1286, 257] width 504 height 24
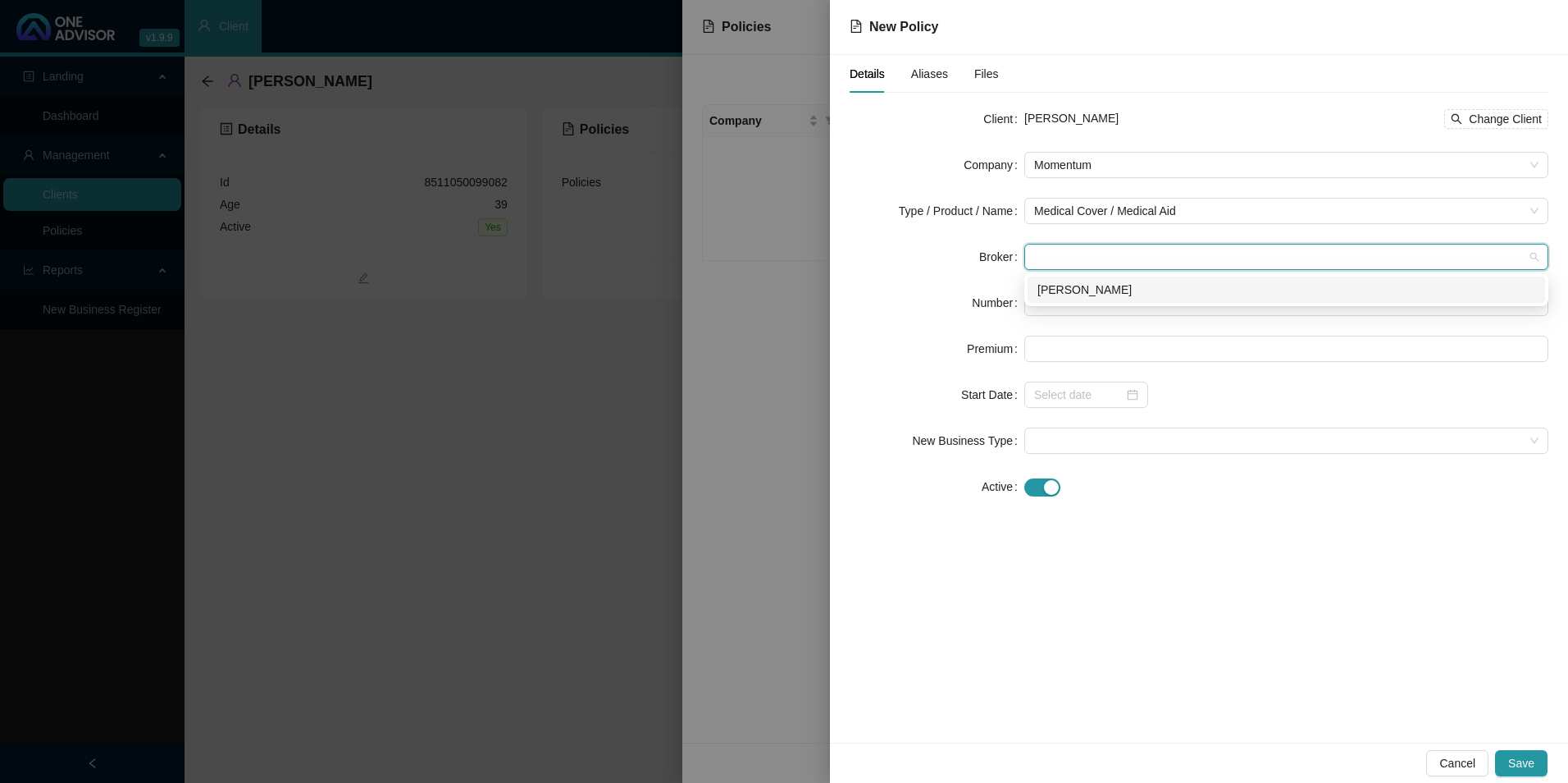
click at [1090, 300] on div "[PERSON_NAME]" at bounding box center [1286, 290] width 517 height 26
click at [1070, 301] on input "text" at bounding box center [1286, 303] width 524 height 26
paste input "PZ922365245"
type input "PZ922365245"
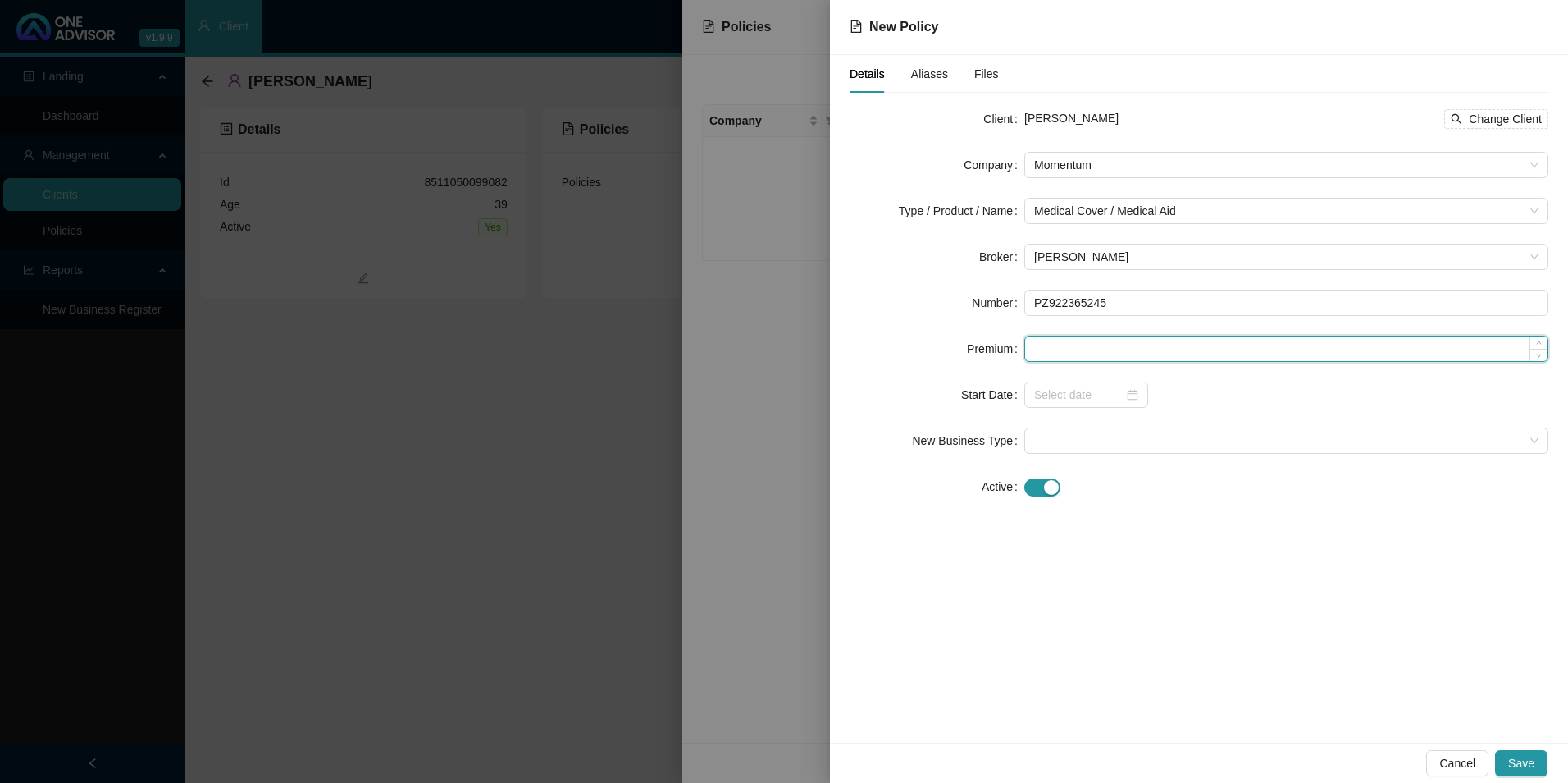
click at [1095, 355] on input at bounding box center [1285, 348] width 522 height 24
click at [1114, 347] on input at bounding box center [1285, 348] width 522 height 24
paste input "2353"
type input "2353.00"
click at [1082, 399] on input at bounding box center [1079, 394] width 89 height 18
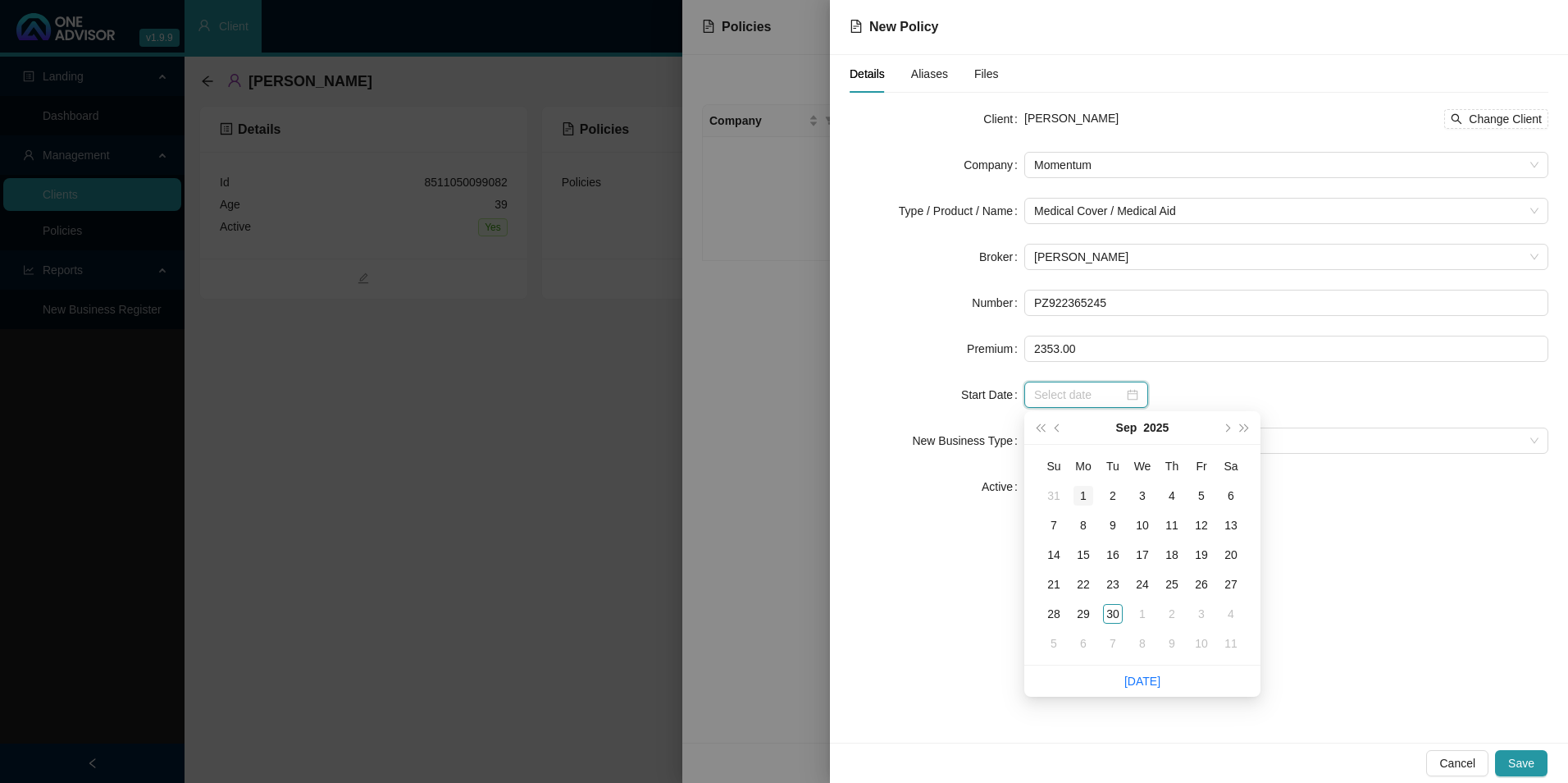
type input "[DATE]"
click at [1079, 490] on div "1" at bounding box center [1082, 495] width 20 height 20
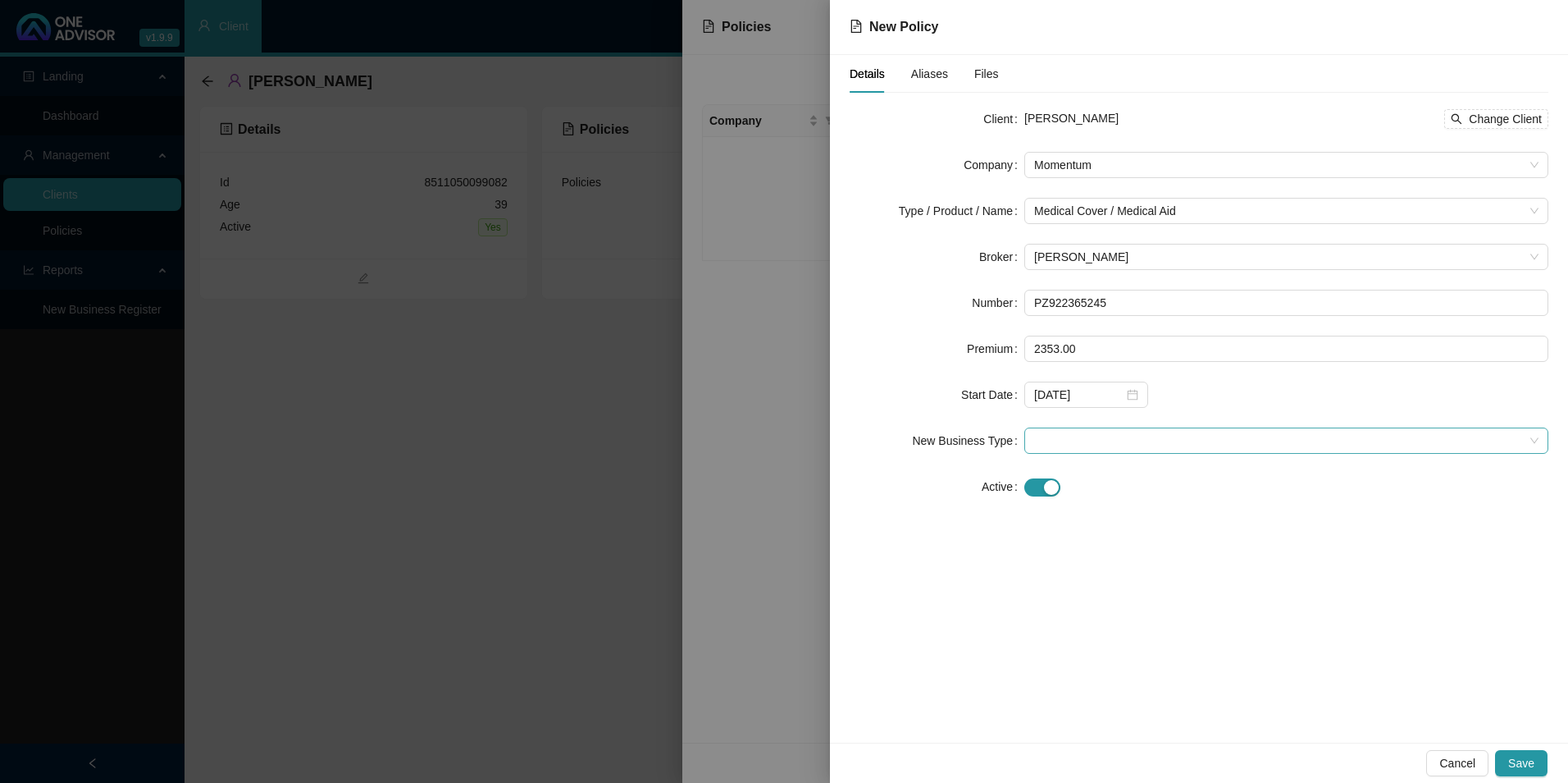
click at [1169, 429] on span at bounding box center [1286, 440] width 504 height 24
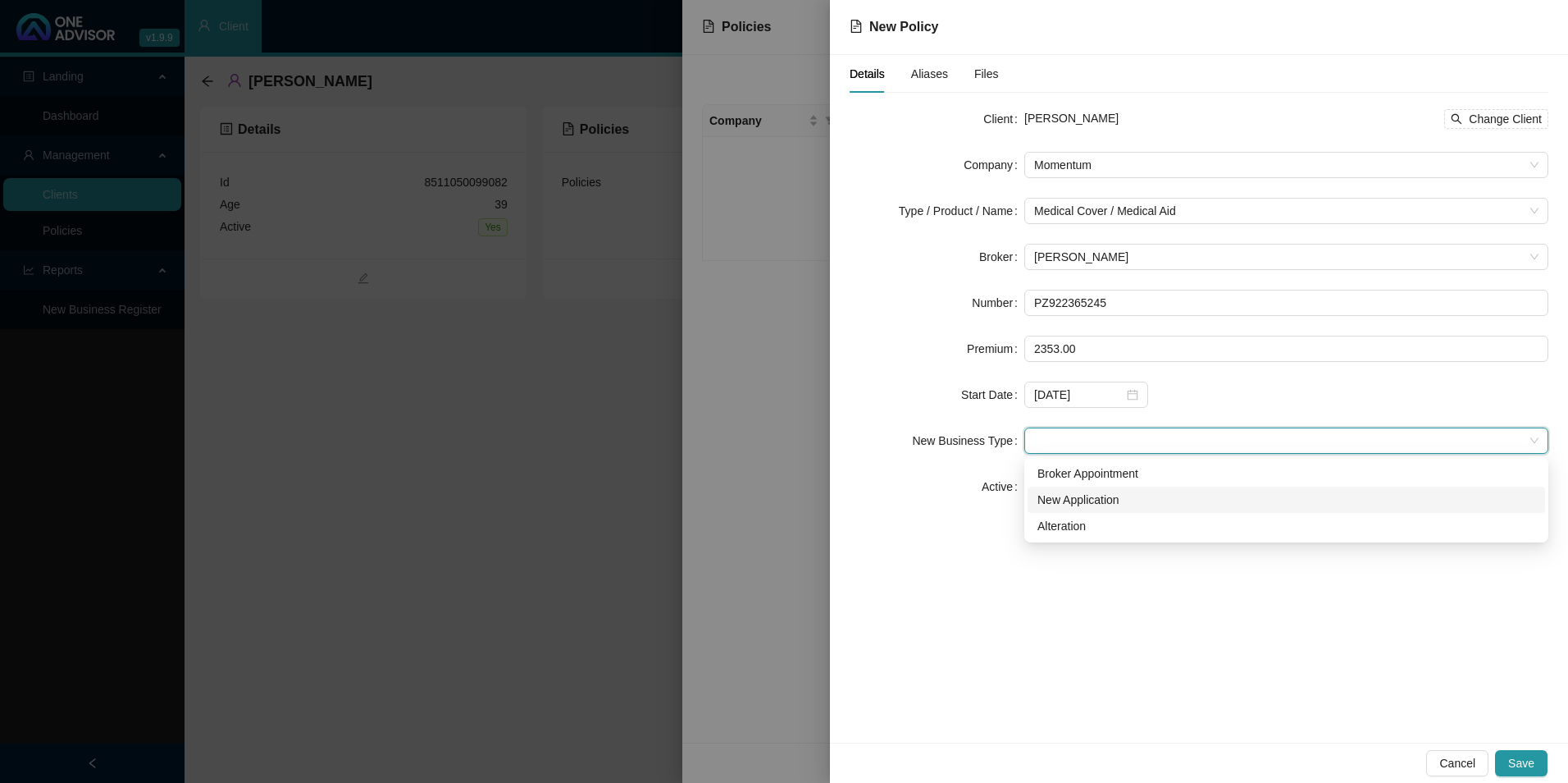
click at [1092, 504] on div "New Application" at bounding box center [1286, 499] width 498 height 18
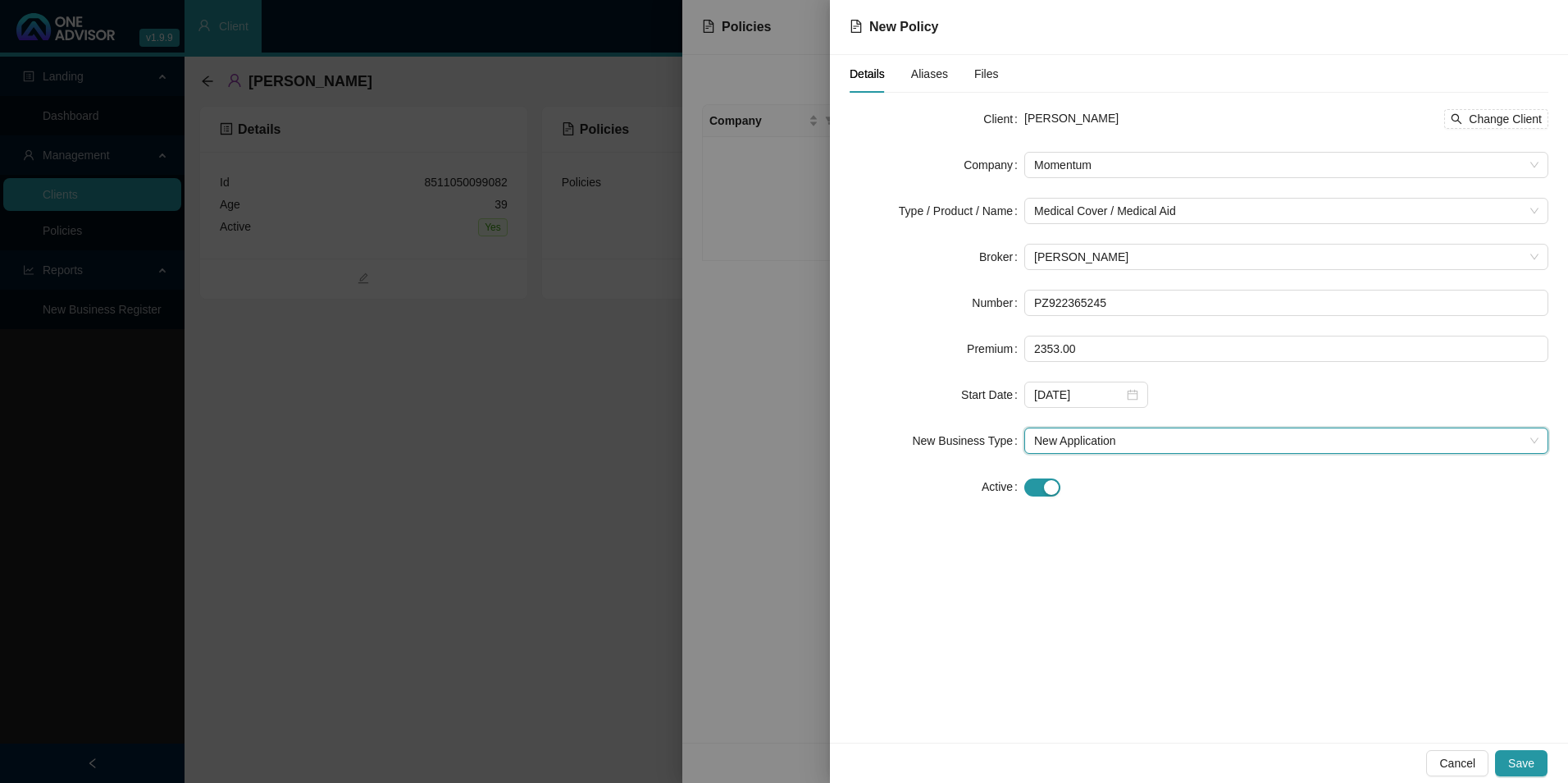
click at [939, 78] on span "Aliases" at bounding box center [930, 74] width 37 height 11
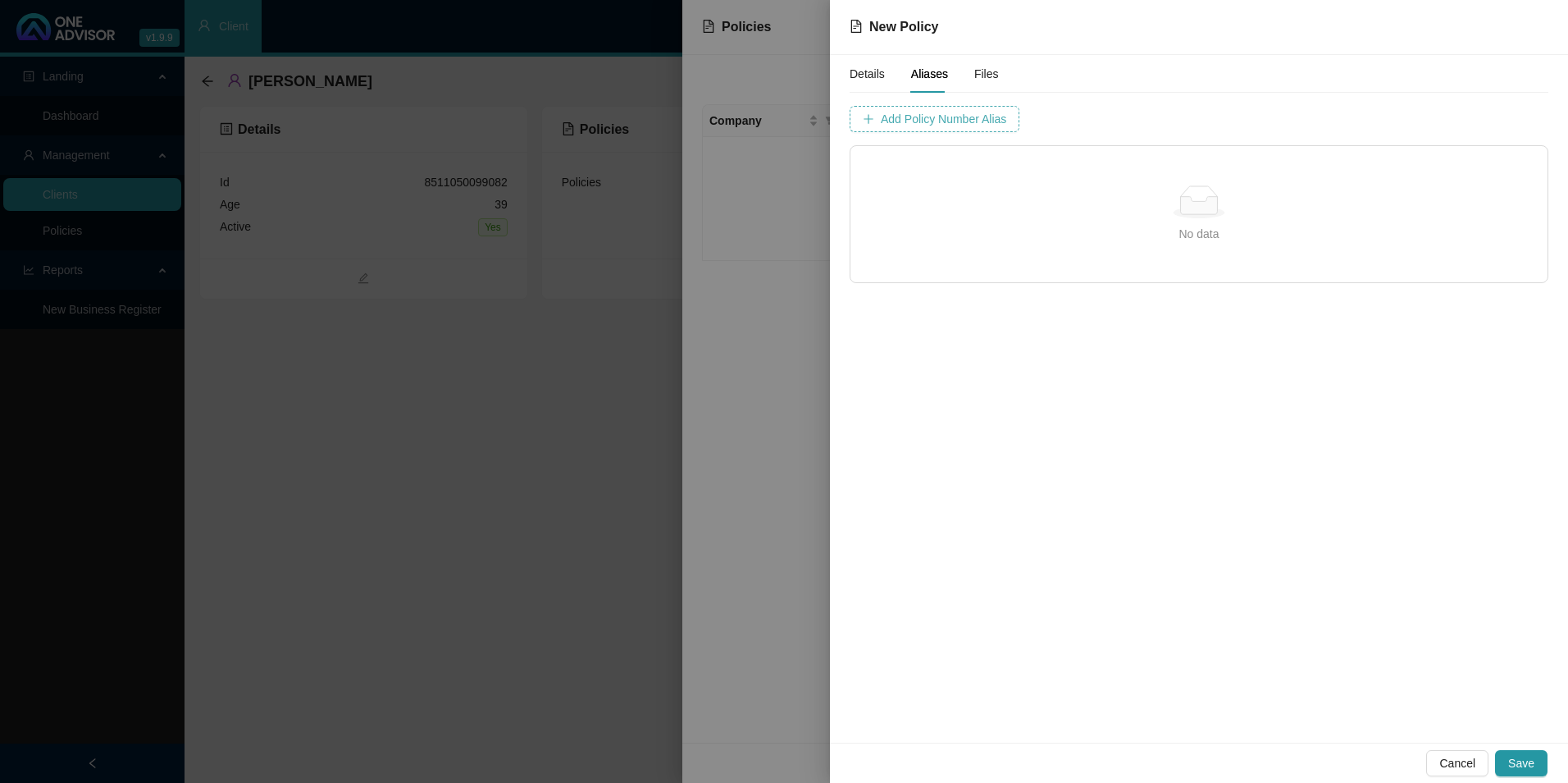
click at [945, 115] on span "Add Policy Number Alias" at bounding box center [943, 118] width 126 height 18
type input "922365245"
click at [1292, 121] on span "Add Policy Number Alias" at bounding box center [1354, 118] width 126 height 18
click at [1513, 765] on span "Save" at bounding box center [1521, 763] width 26 height 18
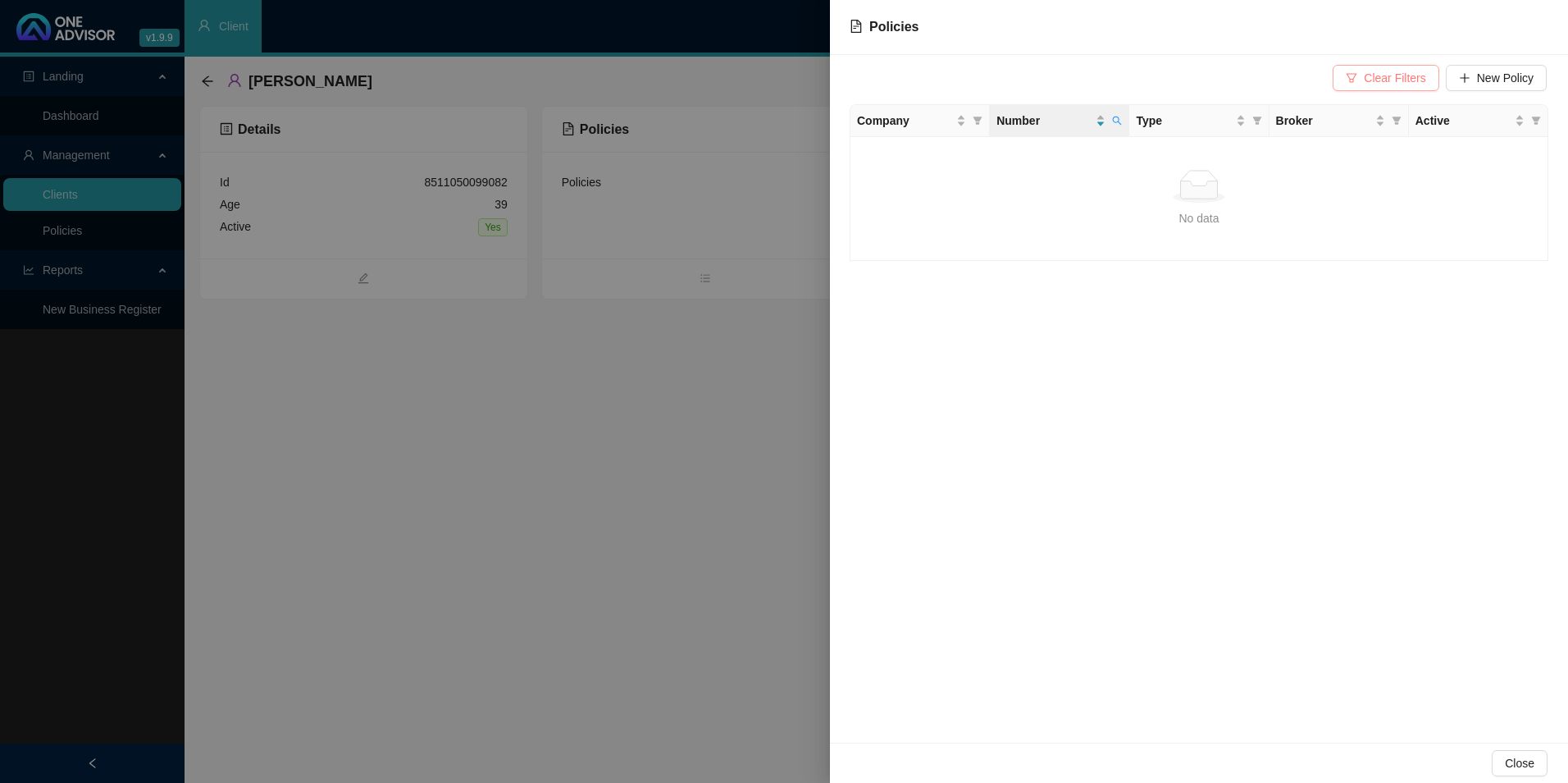
click at [1383, 80] on span "Clear Filters" at bounding box center [1394, 77] width 61 height 18
click at [1012, 157] on td "PZ922365245" at bounding box center [1060, 153] width 140 height 32
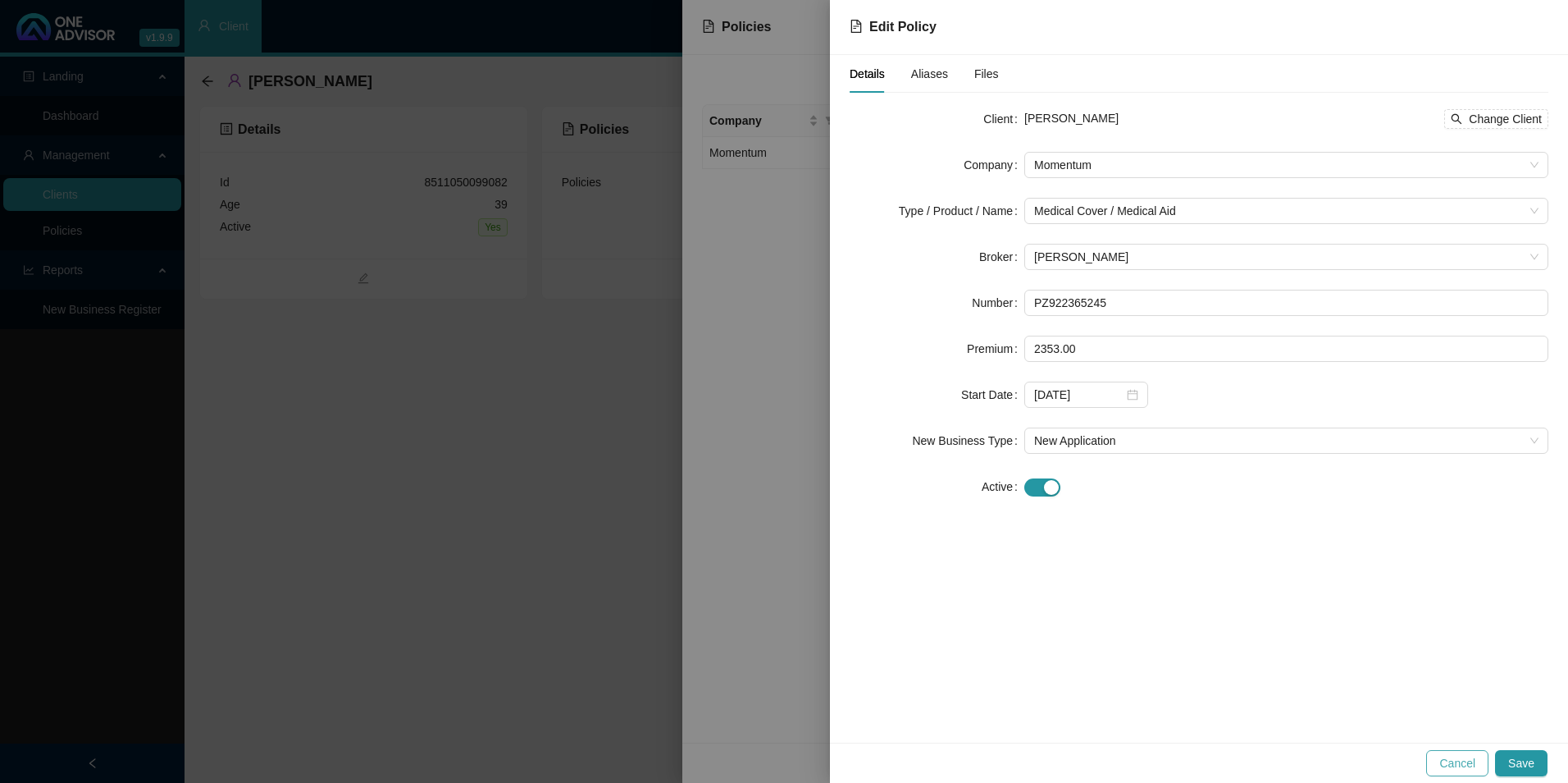
click at [1472, 756] on span "Cancel" at bounding box center [1456, 763] width 36 height 18
